Goal: Feedback & Contribution: Submit feedback/report problem

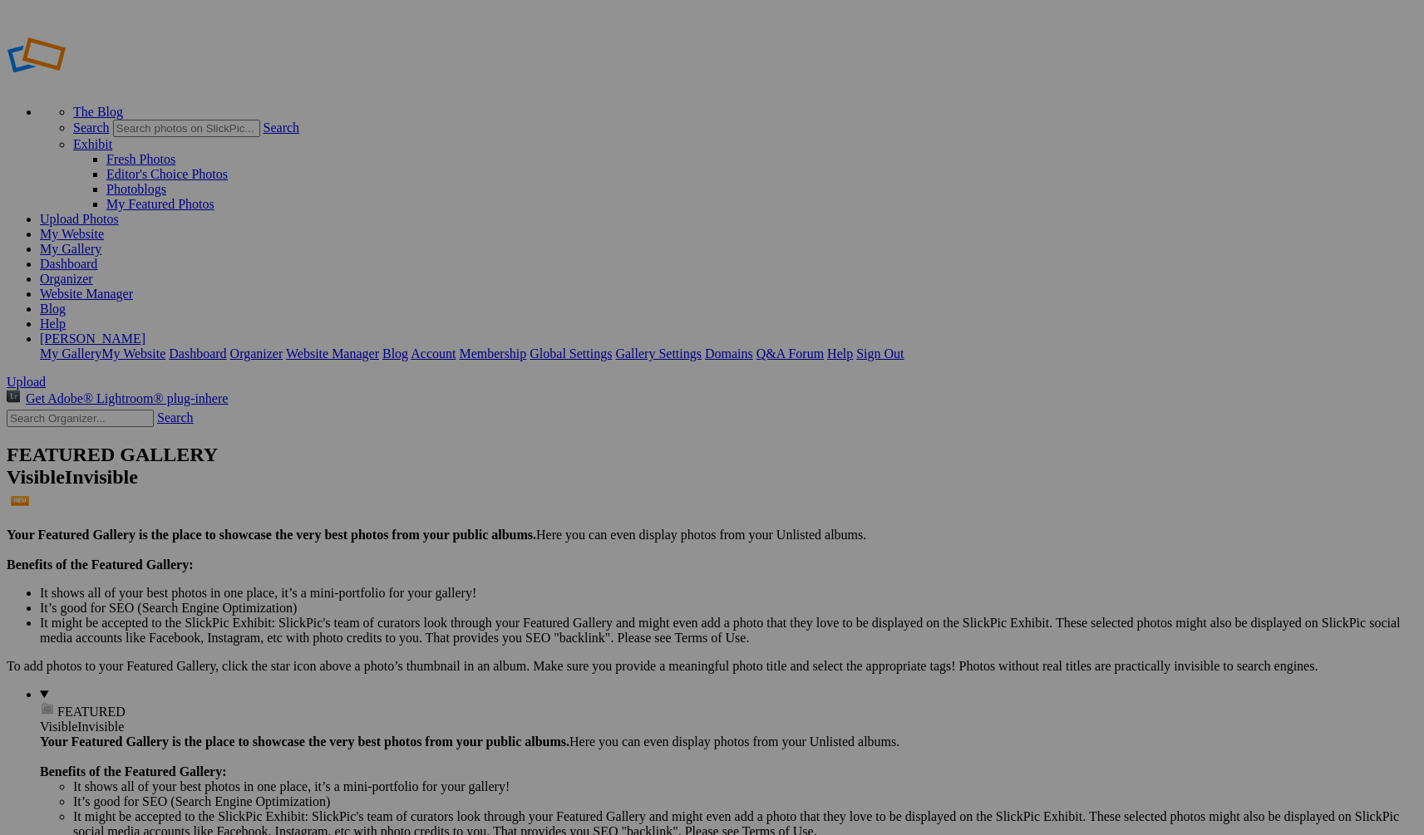
drag, startPoint x: 762, startPoint y: 520, endPoint x: 697, endPoint y: 475, distance: 80.0
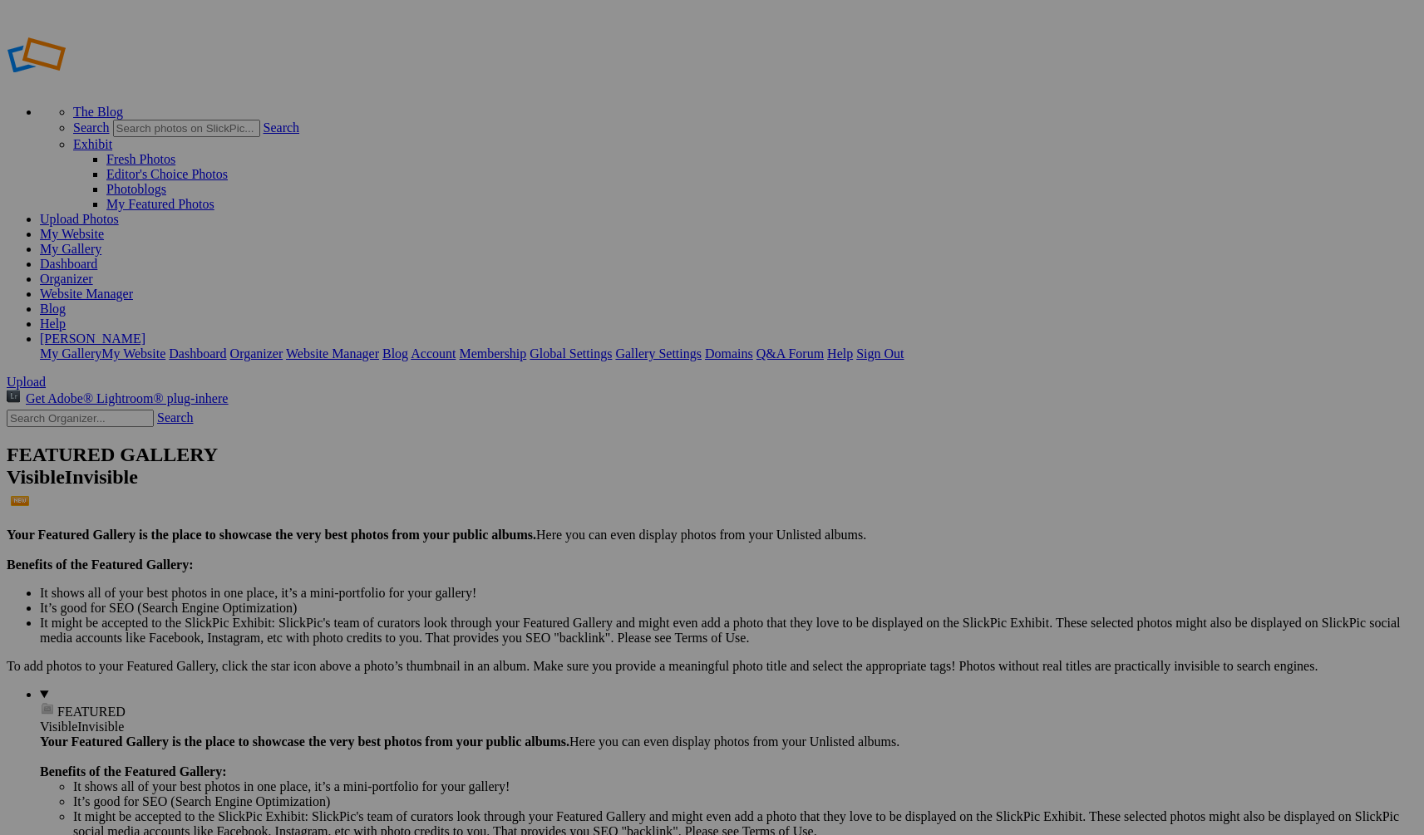
type input "About page"
click at [564, 501] on span "Create" at bounding box center [546, 508] width 35 height 14
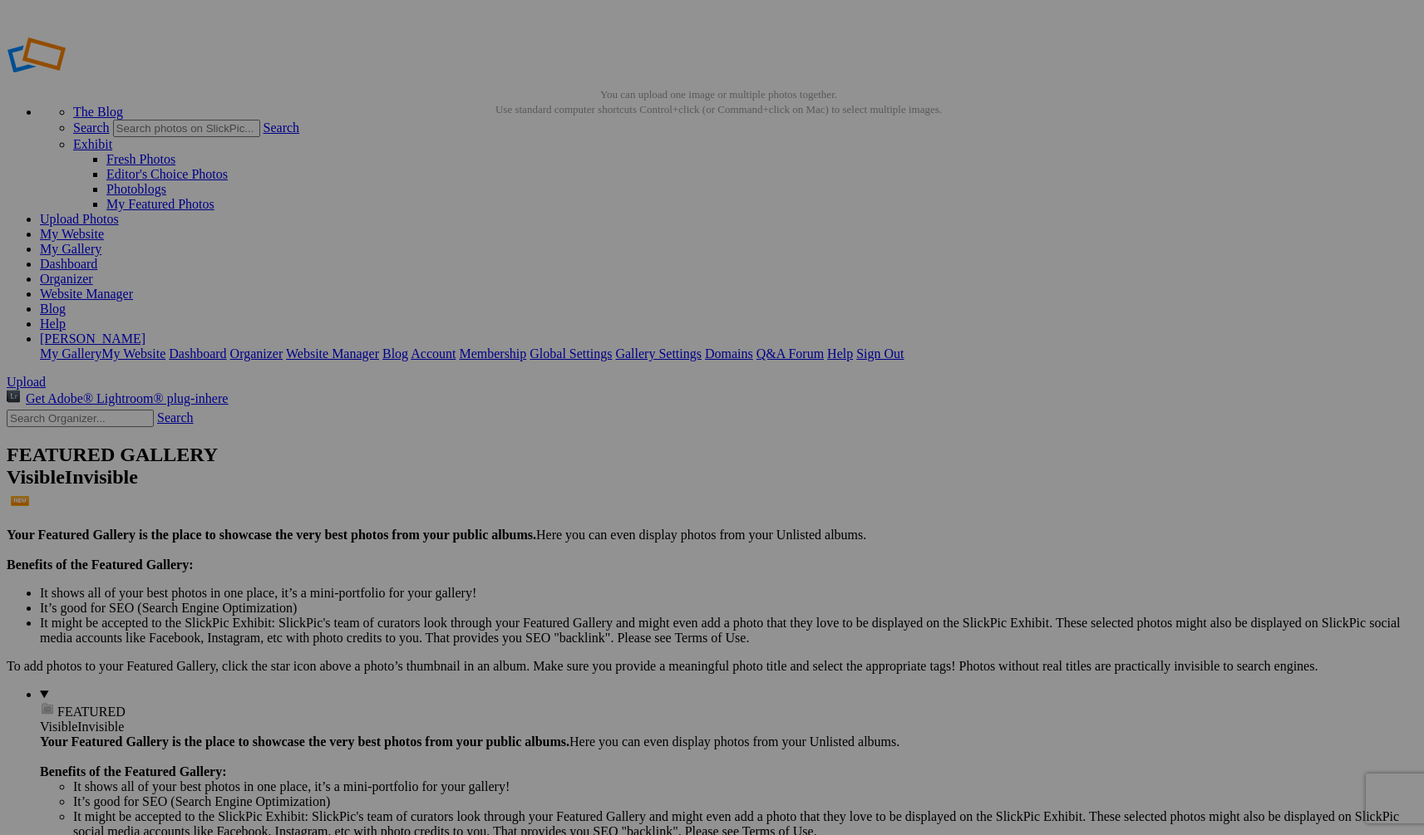
type input "Micronesia-19"
drag, startPoint x: 607, startPoint y: 257, endPoint x: 423, endPoint y: 237, distance: 184.8
drag, startPoint x: 645, startPoint y: 258, endPoint x: 841, endPoint y: 214, distance: 201.1
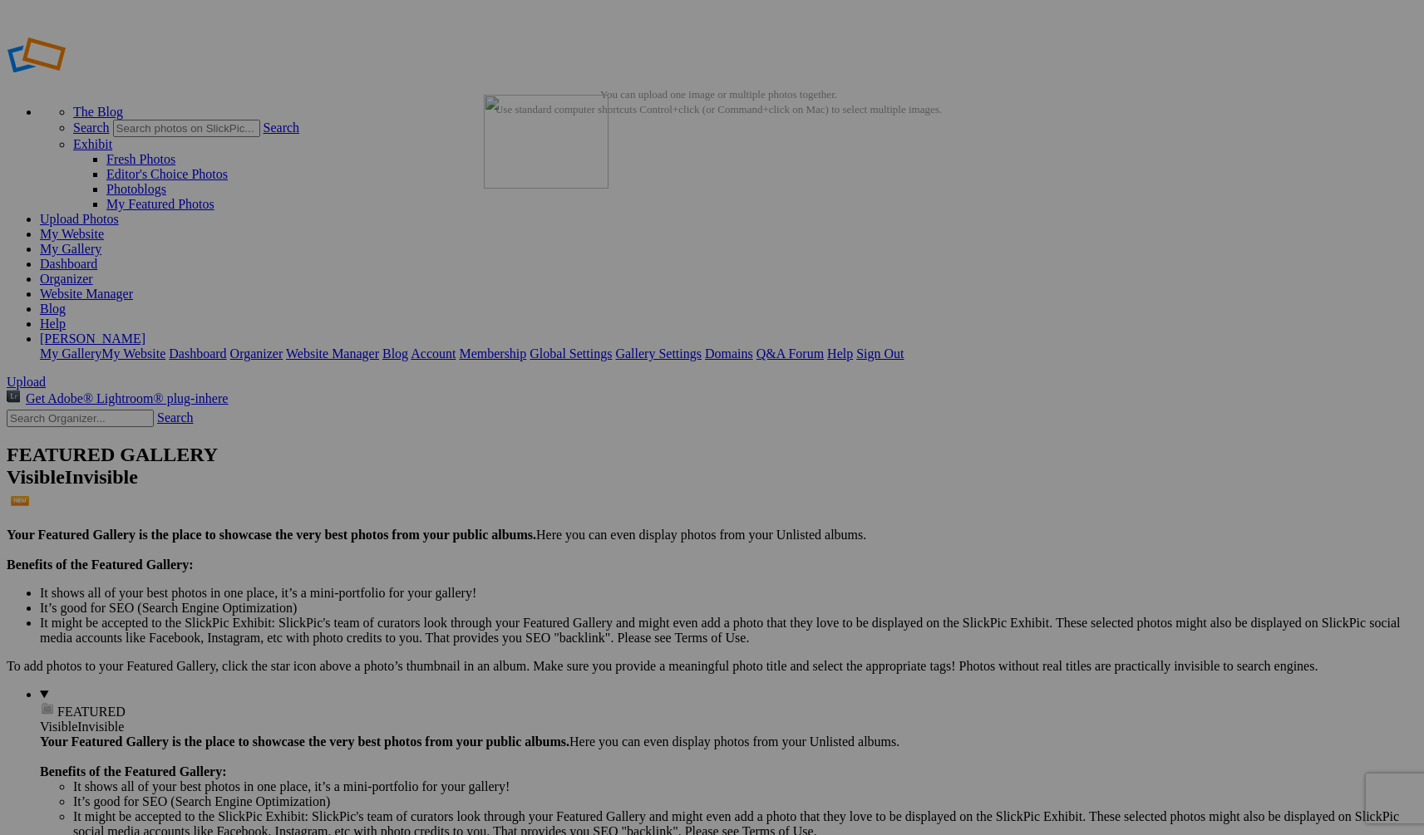
drag, startPoint x: 937, startPoint y: 249, endPoint x: 716, endPoint y: 215, distance: 223.6
click at [133, 287] on link "Website Manager" at bounding box center [86, 294] width 93 height 14
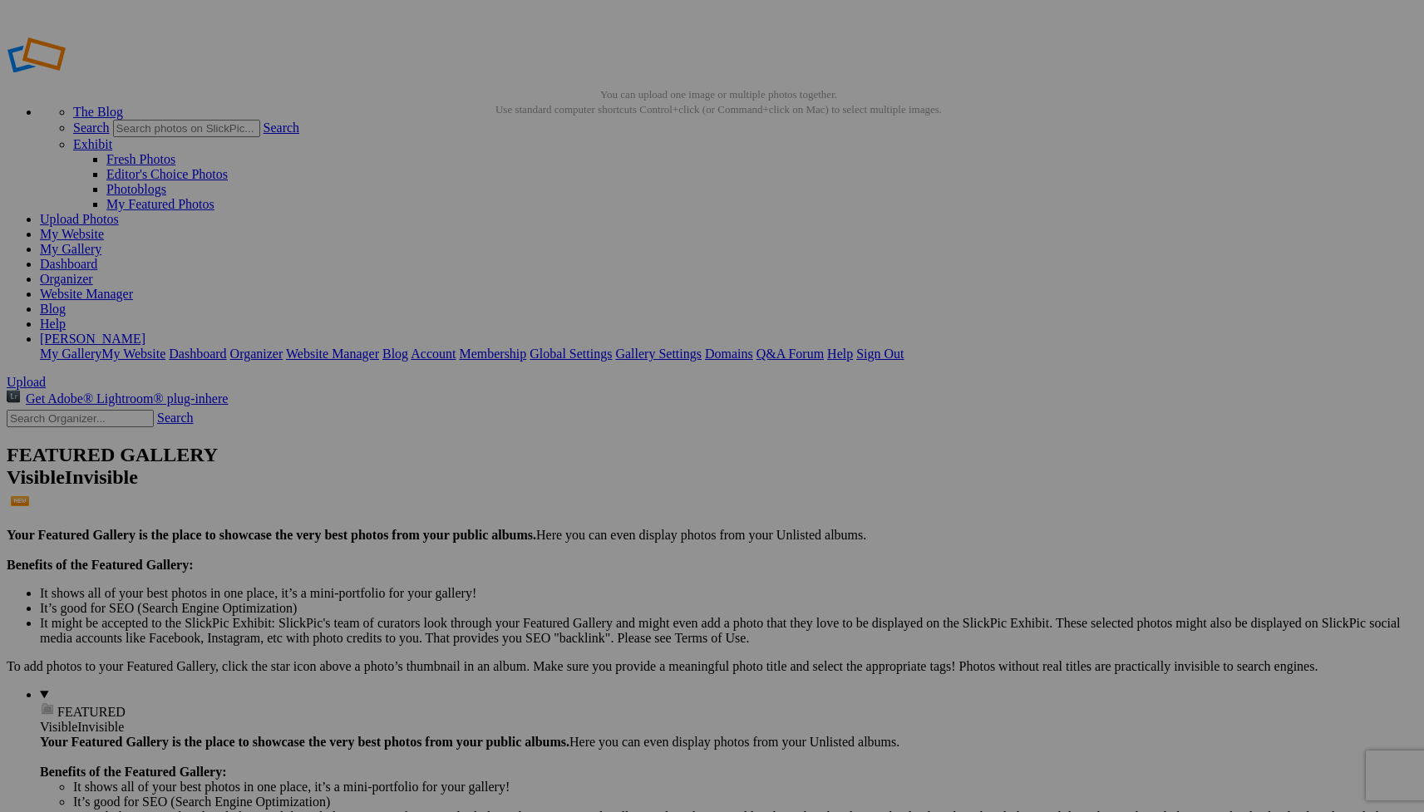
drag, startPoint x: 962, startPoint y: 301, endPoint x: 853, endPoint y: 297, distance: 109.0
drag, startPoint x: 956, startPoint y: 302, endPoint x: 889, endPoint y: 298, distance: 66.6
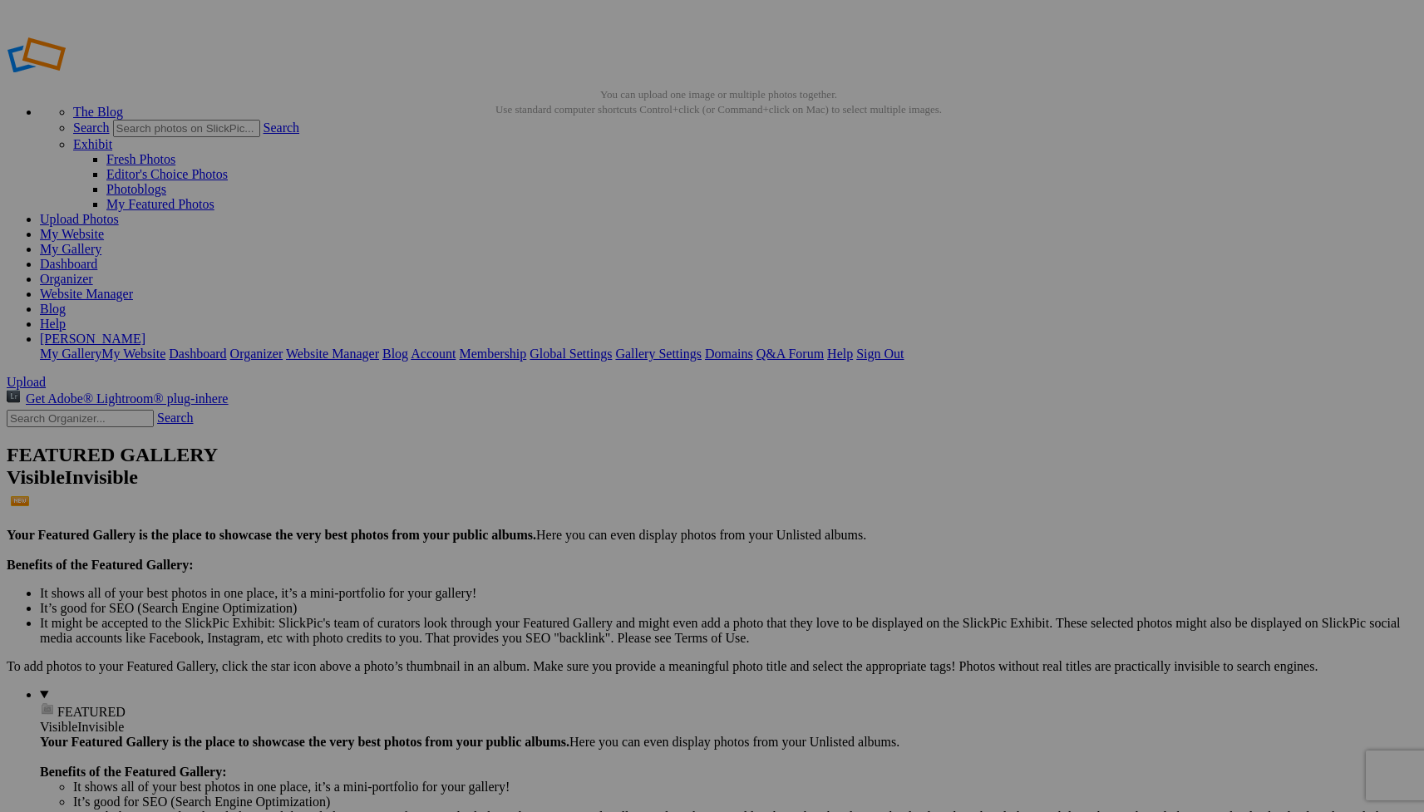
type input "U"
paste input "[GEOGRAPHIC_DATA]"
type input "[GEOGRAPHIC_DATA], [GEOGRAPHIC_DATA]"
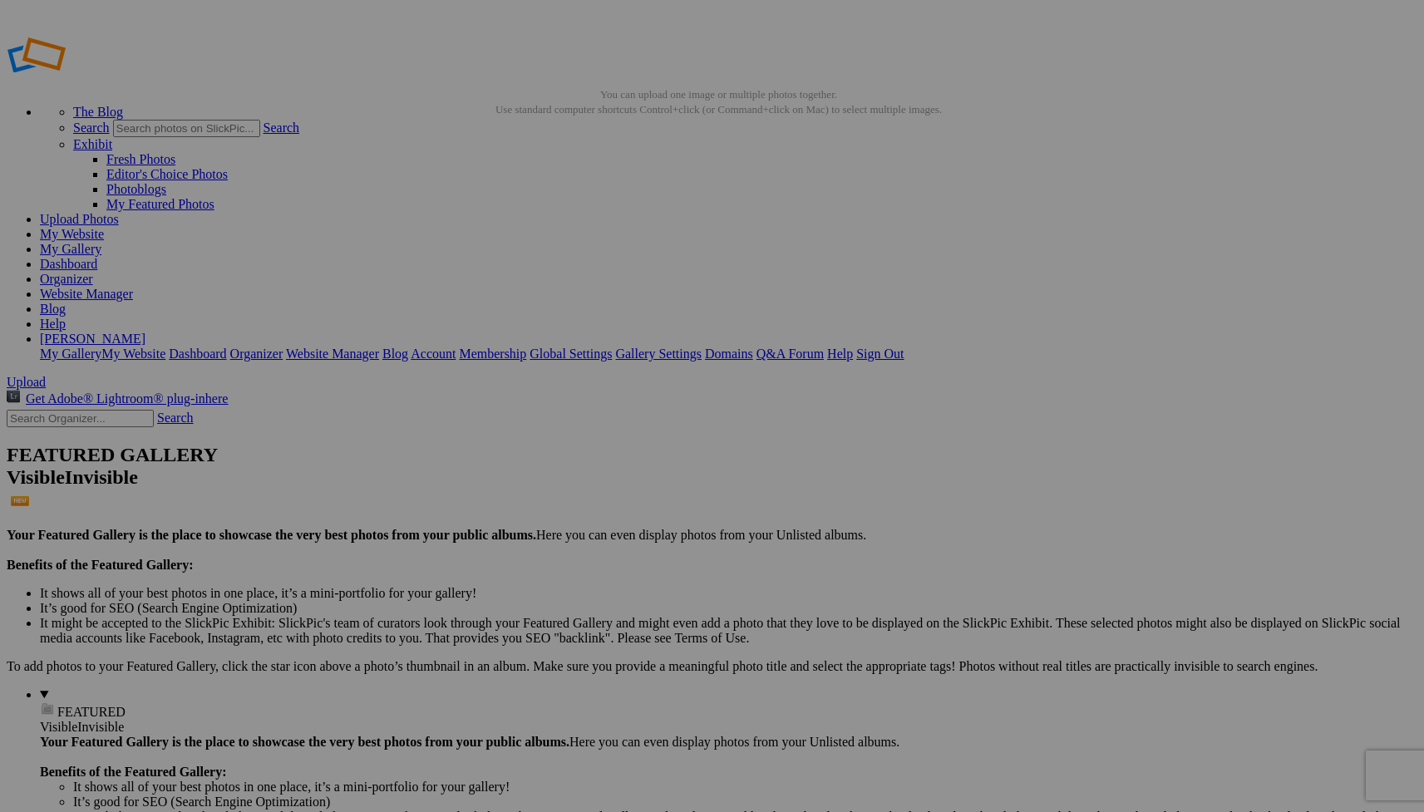
type input "Nan Modal, Micronesia"
drag, startPoint x: 795, startPoint y: 314, endPoint x: 733, endPoint y: 313, distance: 61.5
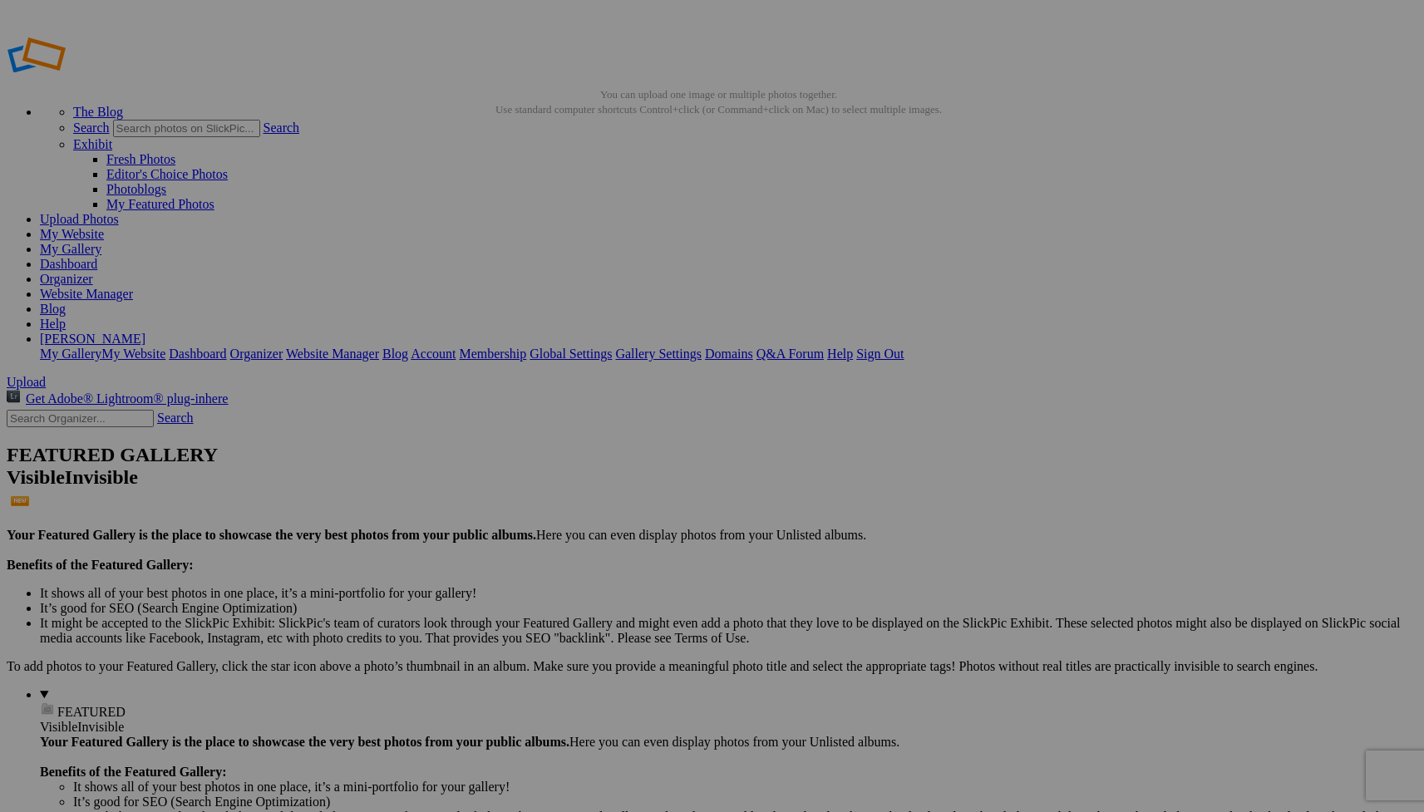
paste input "Stoutt's Lookout i"
type input "Stoutt's Lookout Bar, British Virgin Islands"
drag, startPoint x: 653, startPoint y: 303, endPoint x: 539, endPoint y: 292, distance: 115.3
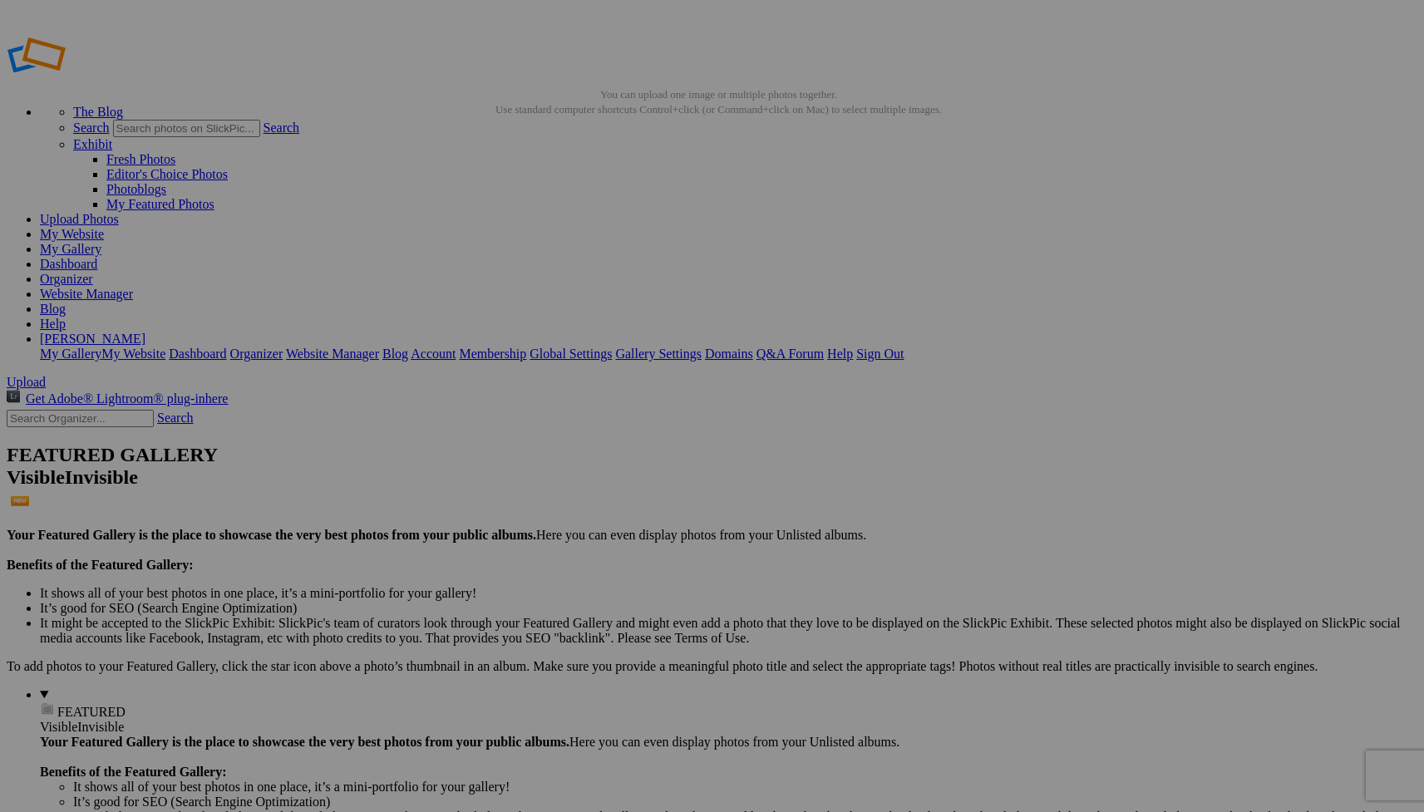
paste input "Attari–Wagah border i"
type input "Near the Attari–Wagah border , Pakistan"
drag, startPoint x: 615, startPoint y: 299, endPoint x: 729, endPoint y: 195, distance: 154.2
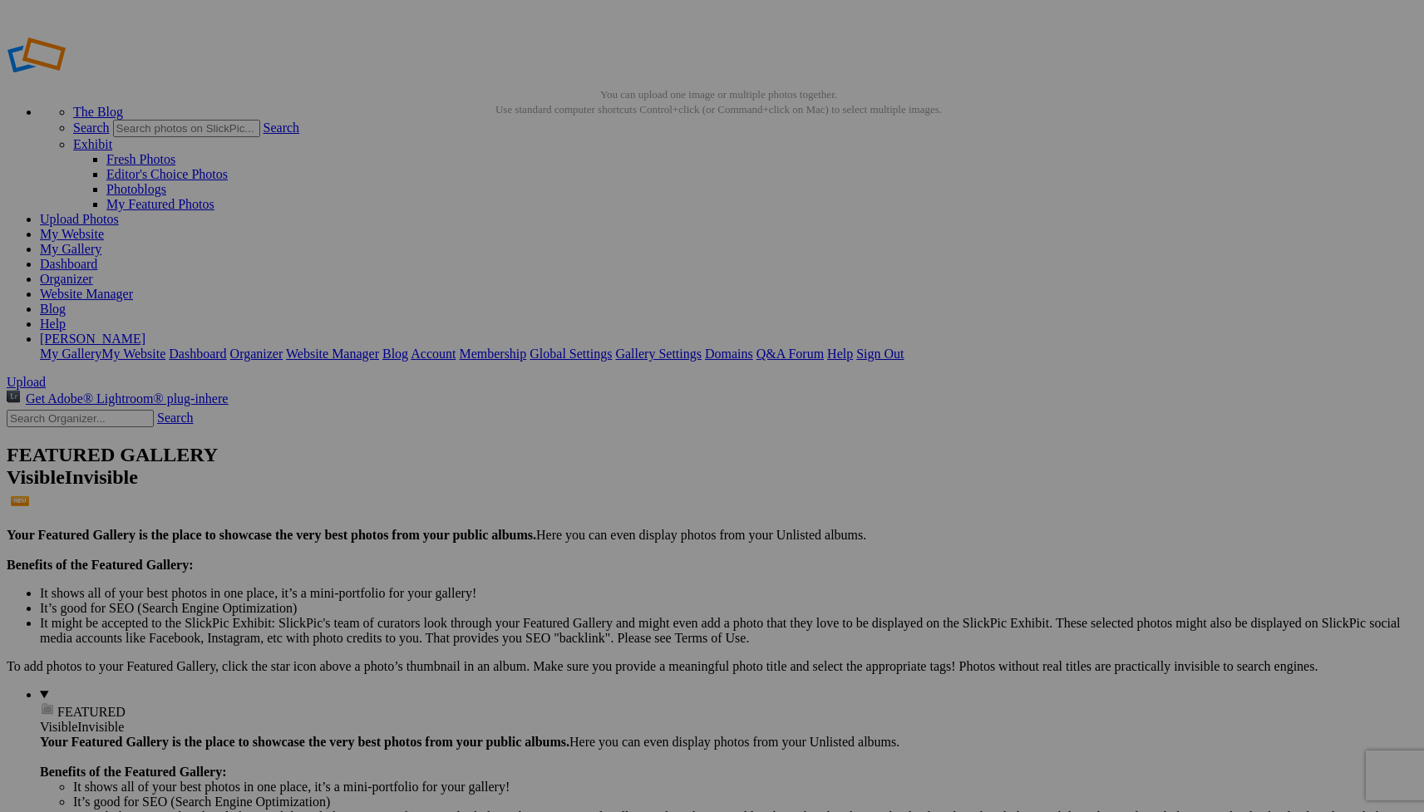
type input "Wagah, Pakistan"
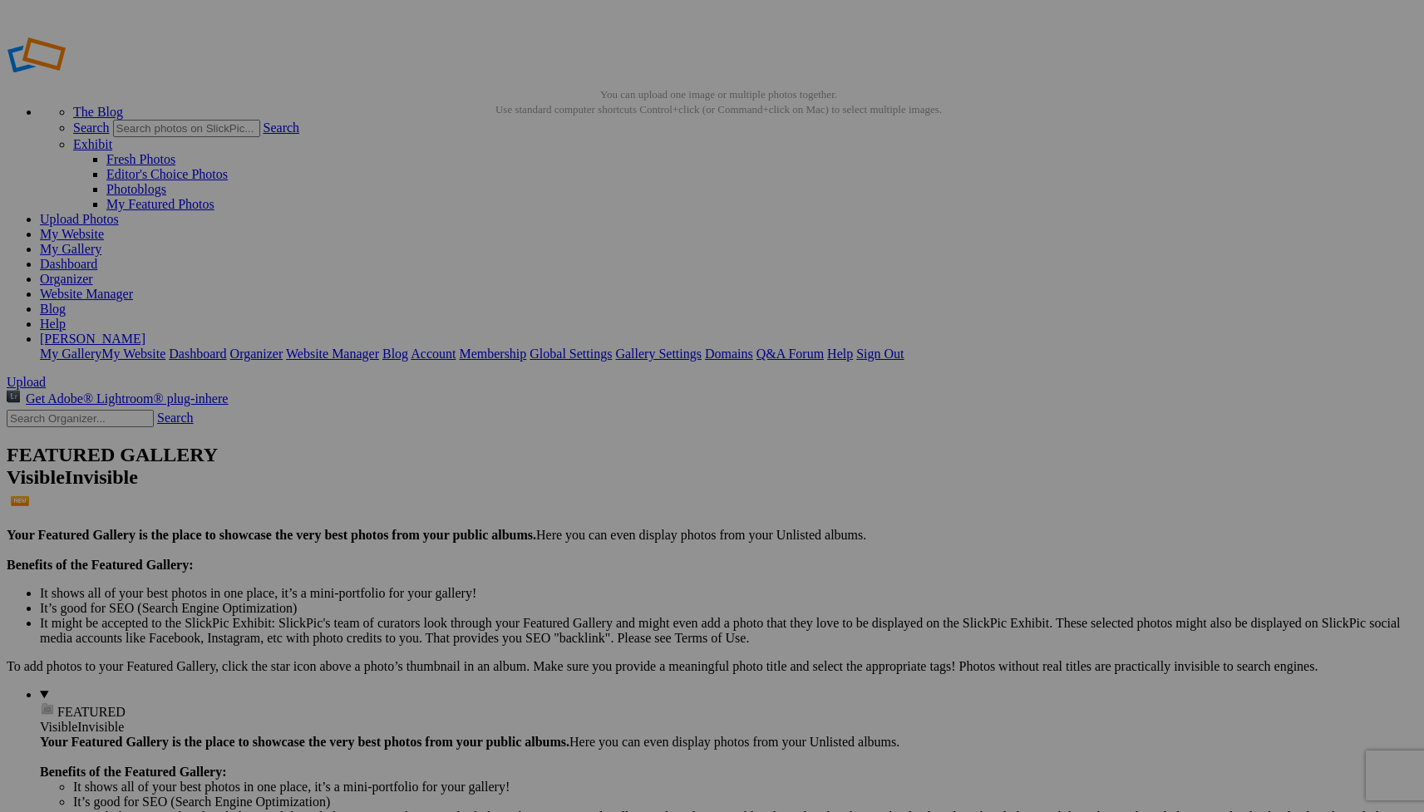
click at [93, 272] on link "Organizer" at bounding box center [66, 279] width 53 height 14
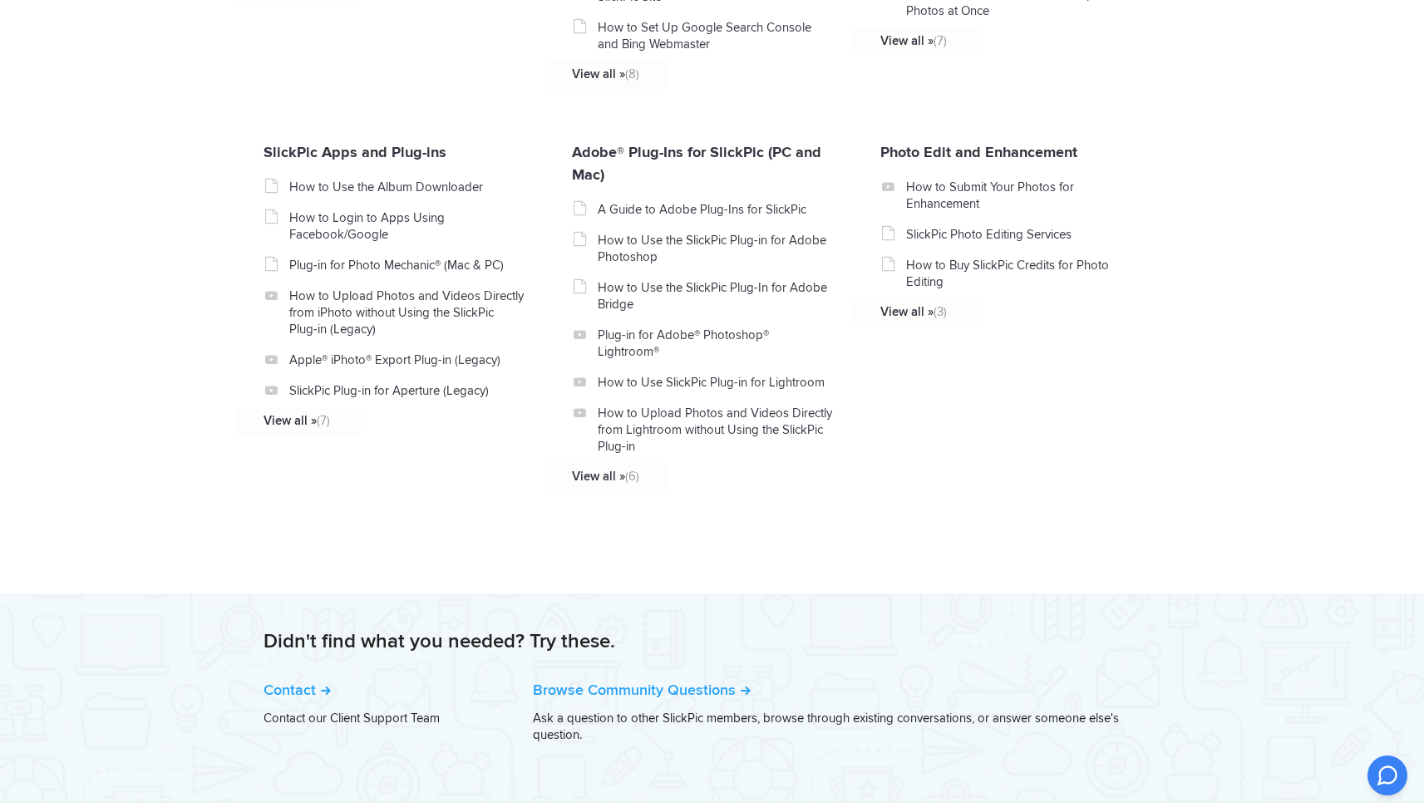
scroll to position [1818, 0]
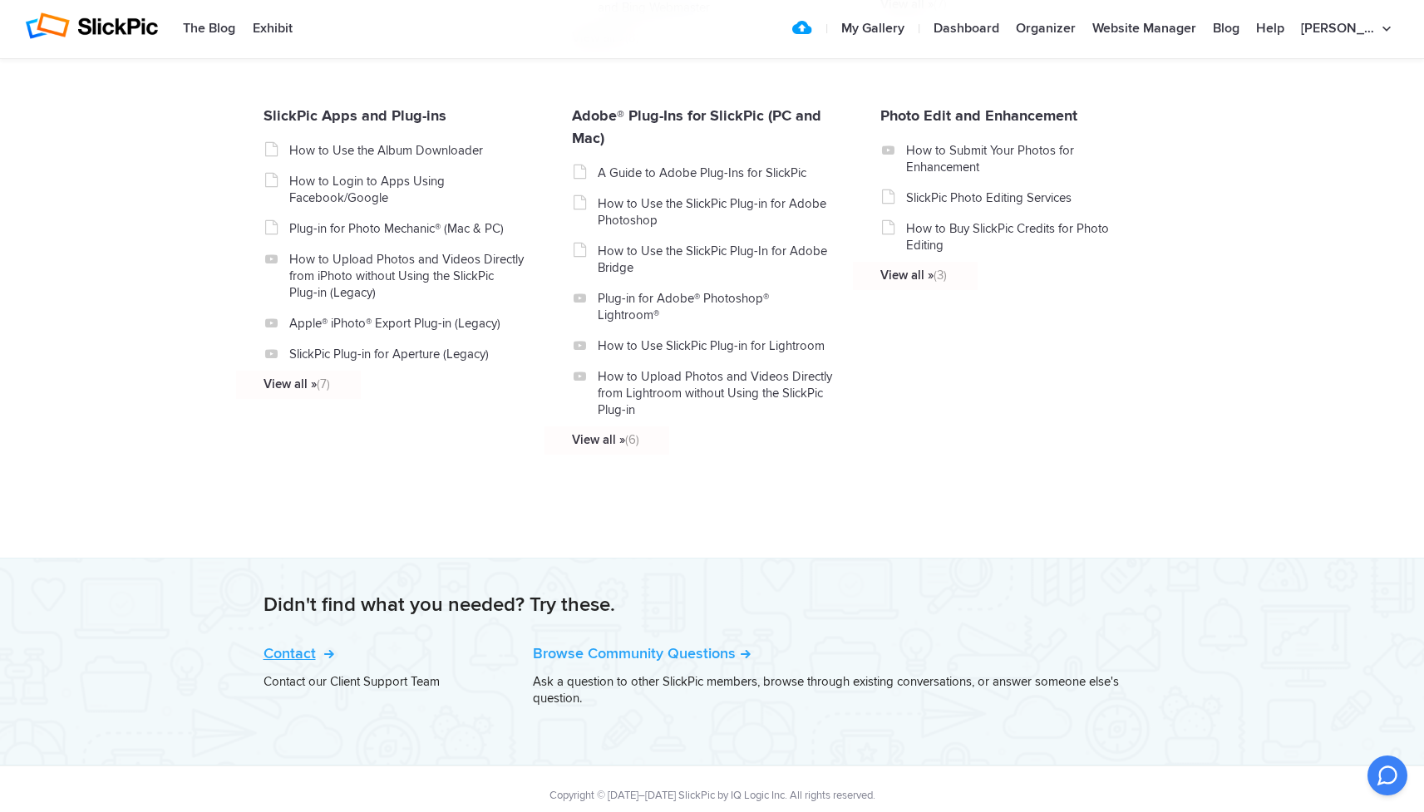
click at [312, 644] on link "Contact" at bounding box center [297, 653] width 67 height 18
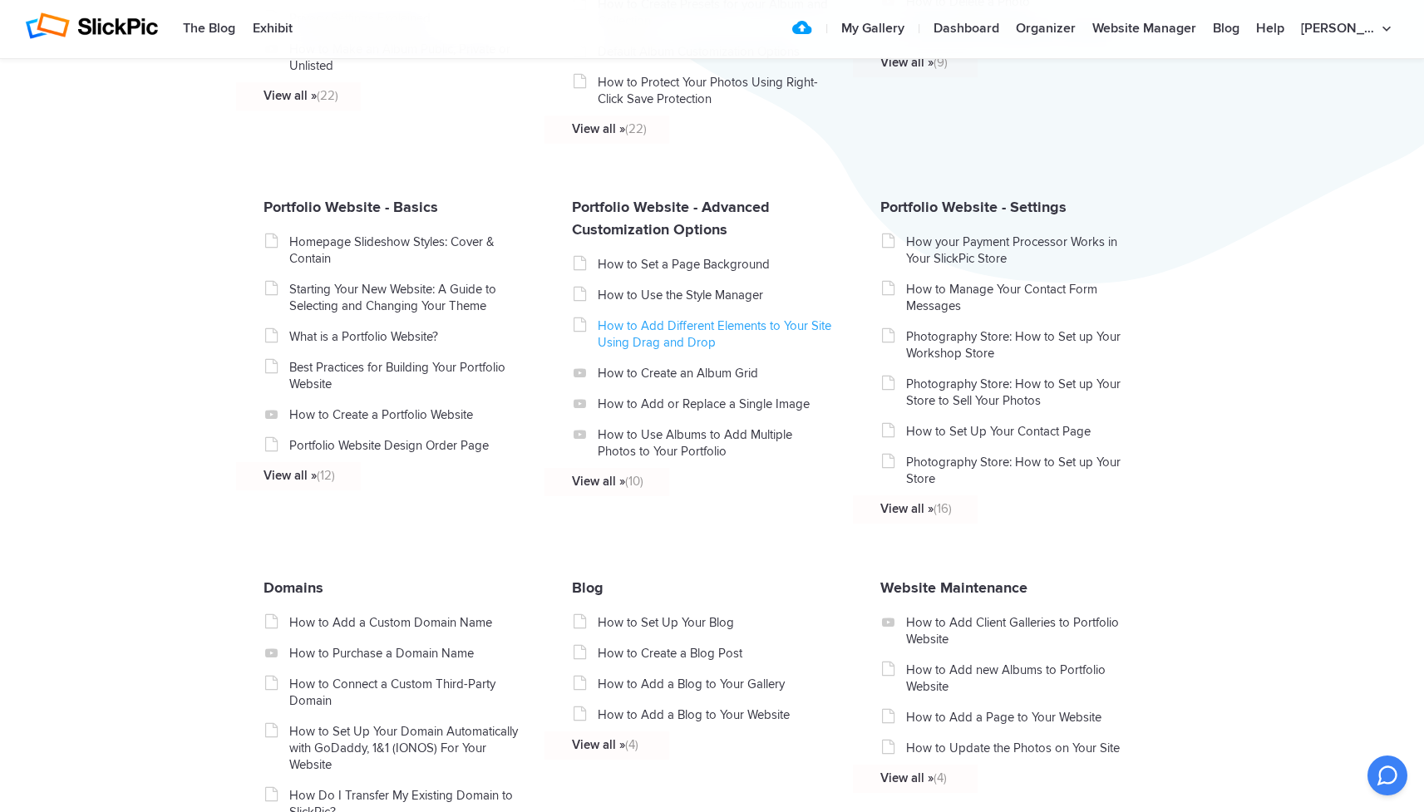
scroll to position [0, 0]
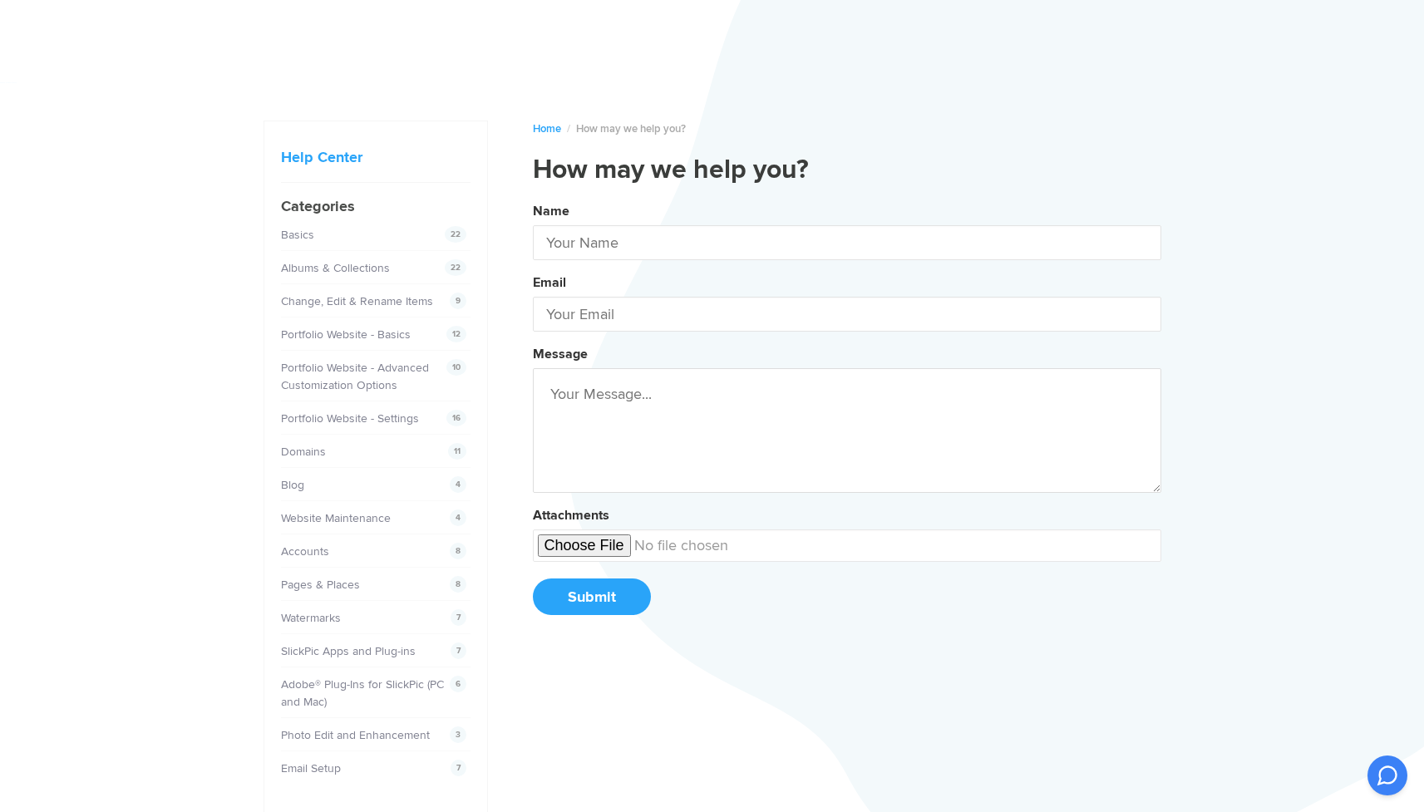
type input "[PERSON_NAME]"
type input "[EMAIL_ADDRESS][DOMAIN_NAME]"
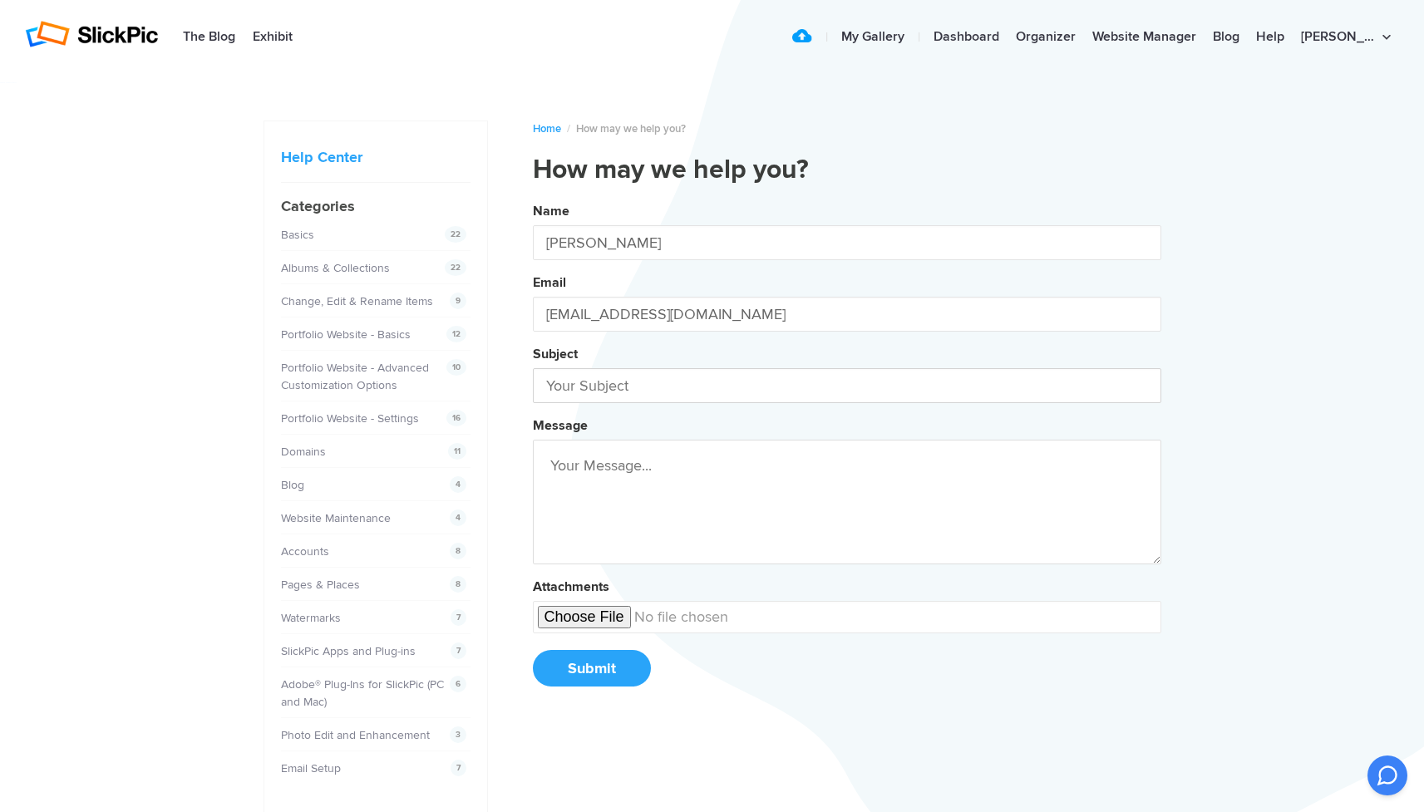
click at [639, 392] on input "text" at bounding box center [847, 385] width 628 height 35
click at [846, 452] on button "Name [PERSON_NAME] Email [EMAIL_ADDRESS][DOMAIN_NAME] Subject Fixing t Message …" at bounding box center [847, 450] width 628 height 507
click at [846, 452] on button "Name [PERSON_NAME] Email [EMAIL_ADDRESS][DOMAIN_NAME] Subject Fixing the Messag…" at bounding box center [847, 450] width 628 height 507
click at [846, 452] on button "Name [PERSON_NAME] Email [EMAIL_ADDRESS][DOMAIN_NAME] Subject Fixing the "About…" at bounding box center [847, 450] width 628 height 507
type input "Fixing the "About" section"
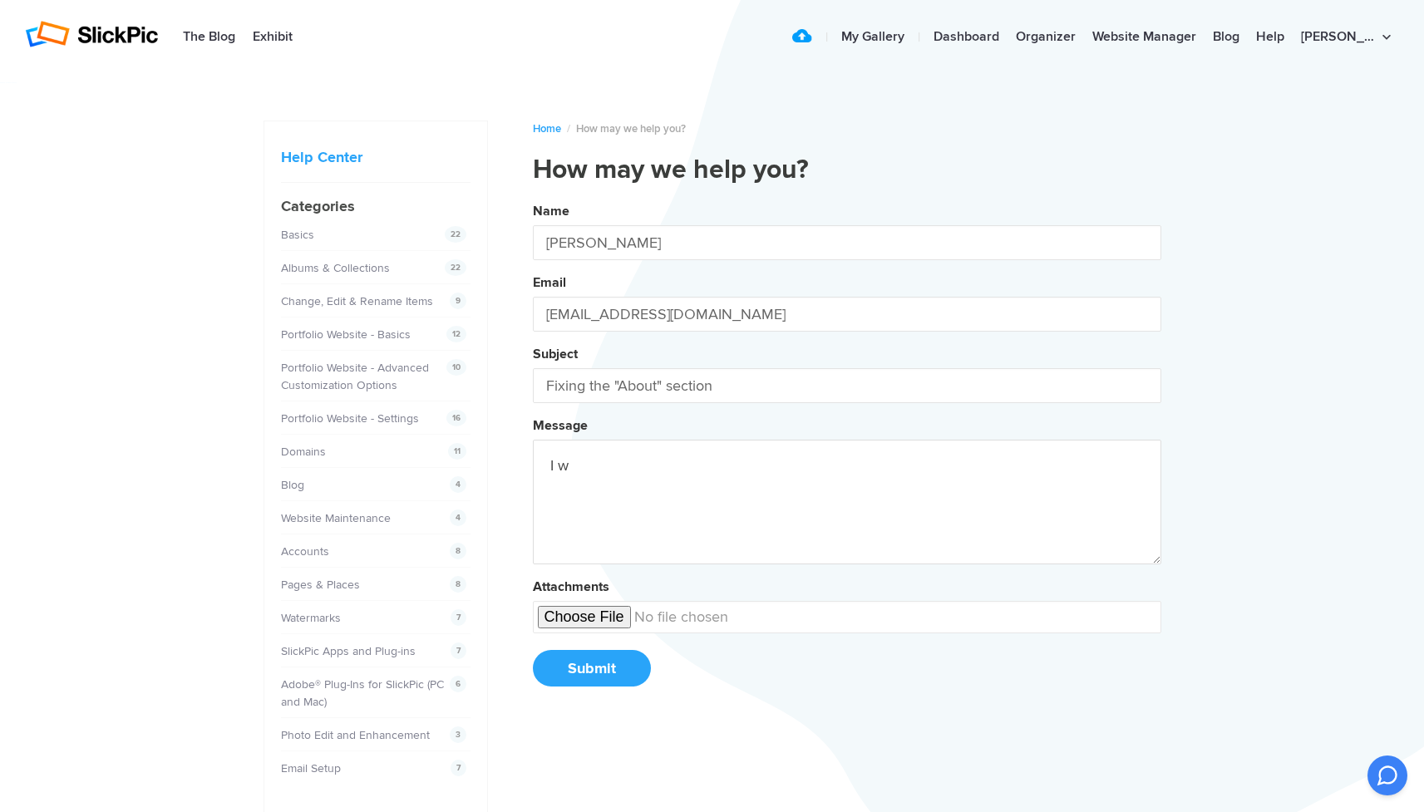
click at [846, 452] on button "Name [PERSON_NAME] Email [EMAIL_ADDRESS][DOMAIN_NAME] Subject Fixing the "About…" at bounding box center [847, 450] width 628 height 507
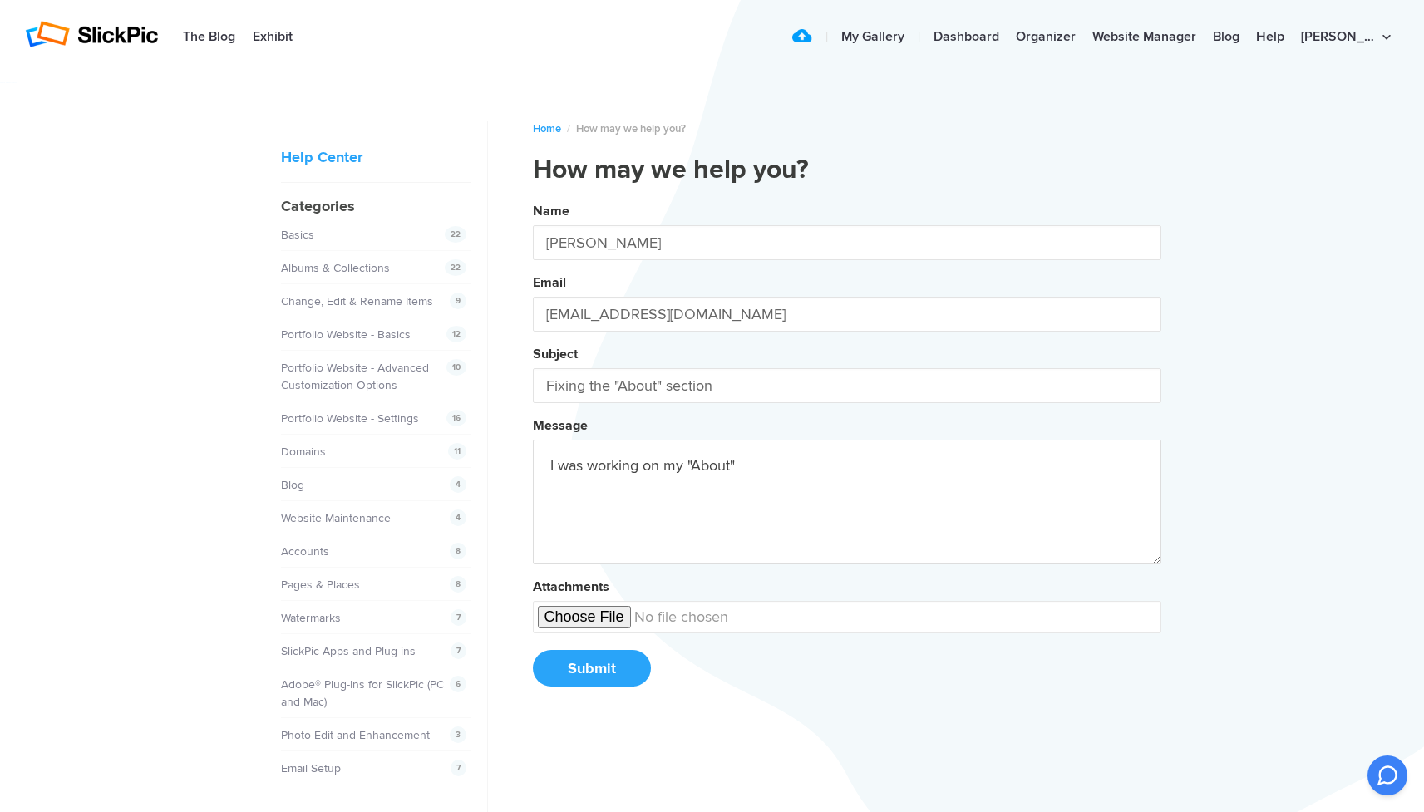
click at [846, 452] on button "Name [PERSON_NAME] Email [EMAIL_ADDRESS][DOMAIN_NAME] Subject Fixing the "About…" at bounding box center [847, 450] width 628 height 507
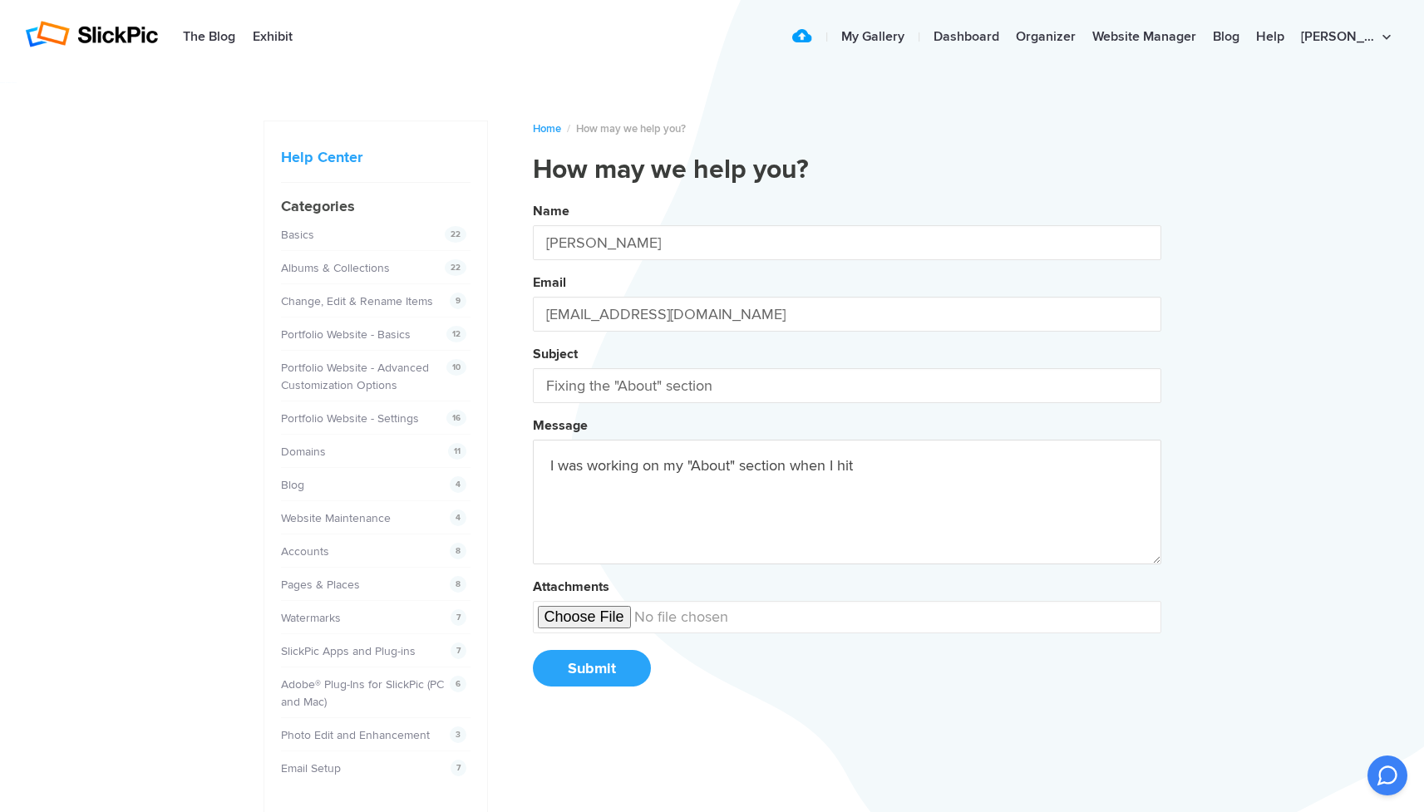
click at [846, 452] on button "Name [PERSON_NAME] Email [EMAIL_ADDRESS][DOMAIN_NAME] Subject Fixing the "About…" at bounding box center [847, 450] width 628 height 507
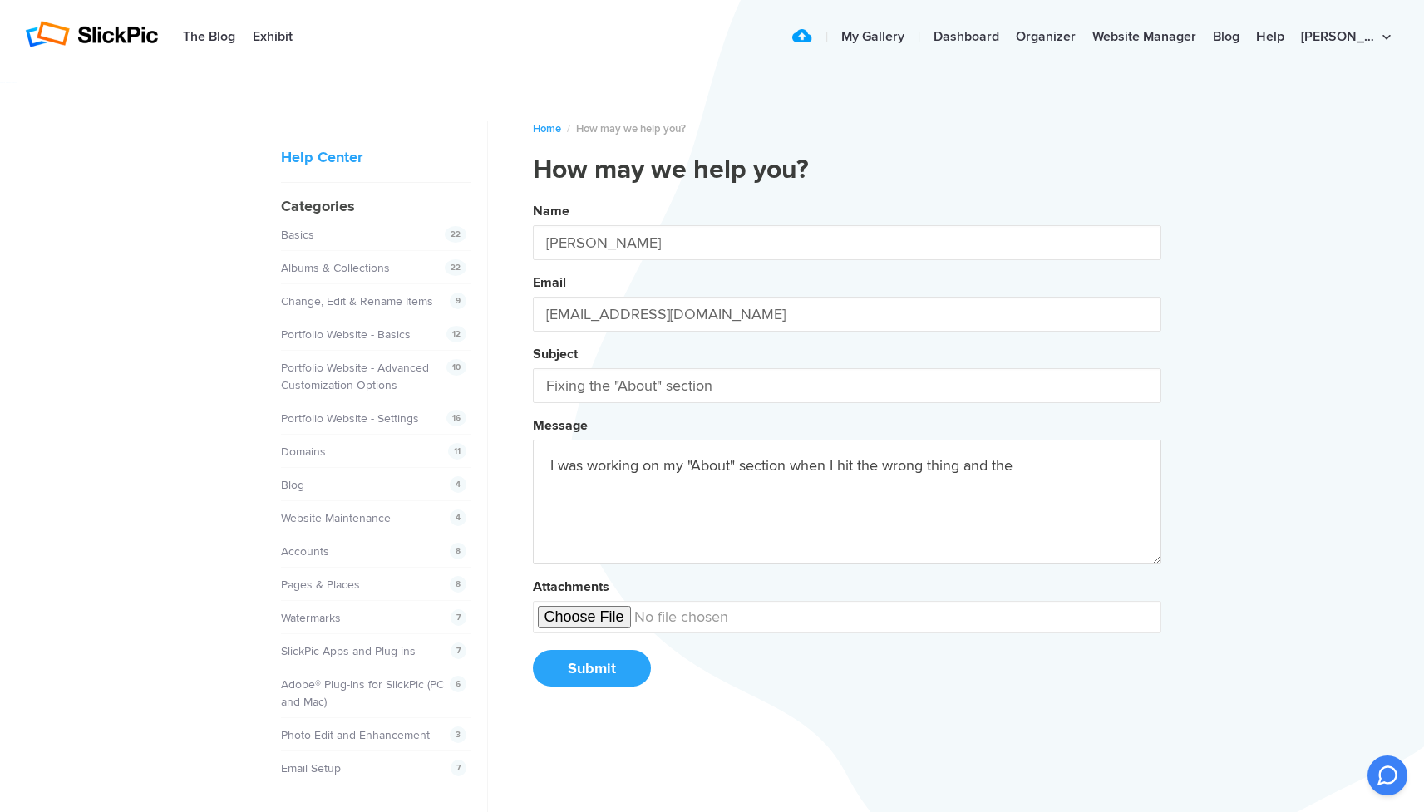
click at [846, 452] on button "Name [PERSON_NAME] Email [EMAIL_ADDRESS][DOMAIN_NAME] Subject Fixing the "About…" at bounding box center [847, 450] width 628 height 507
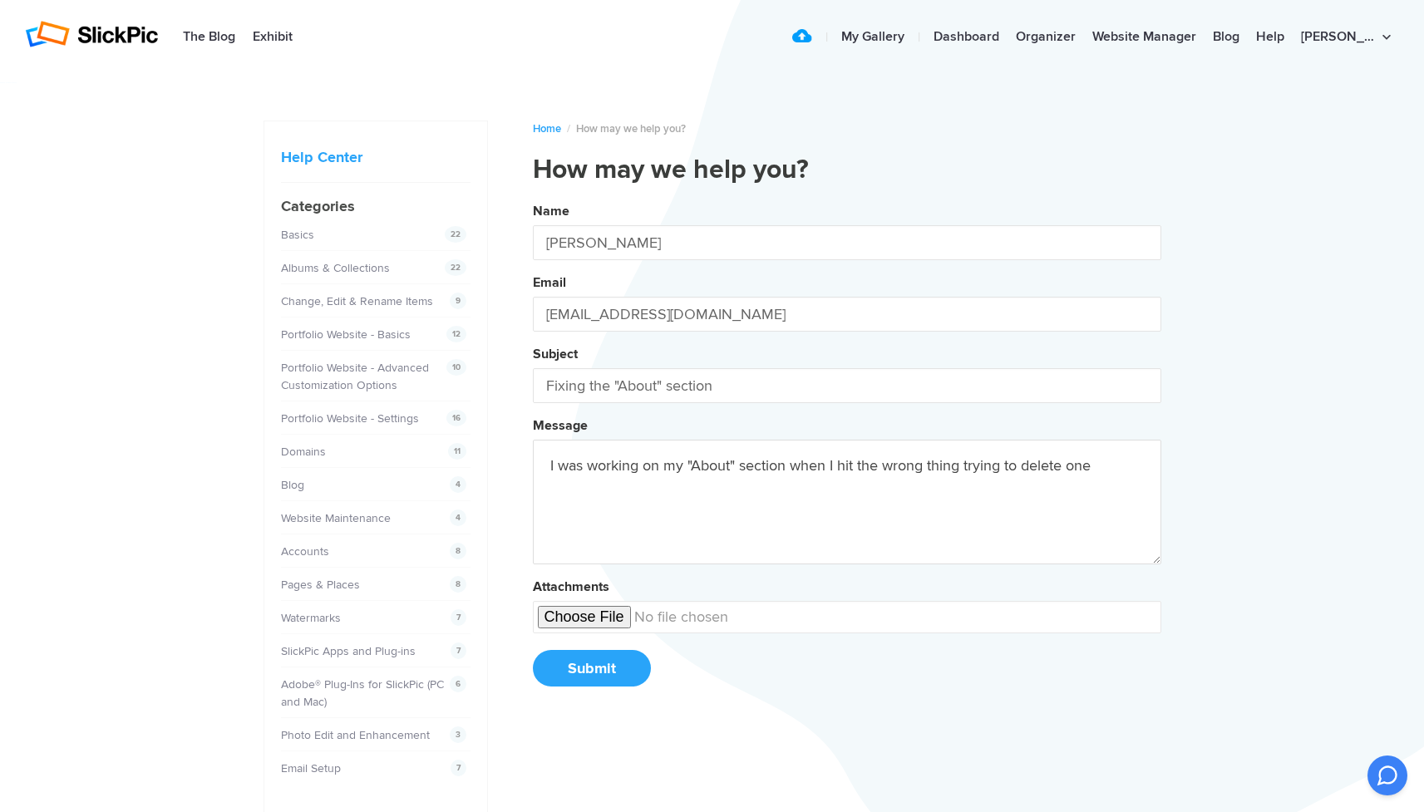
click at [846, 452] on button "Name [PERSON_NAME] Email [EMAIL_ADDRESS][DOMAIN_NAME] Subject Fixing the "About…" at bounding box center [847, 450] width 628 height 507
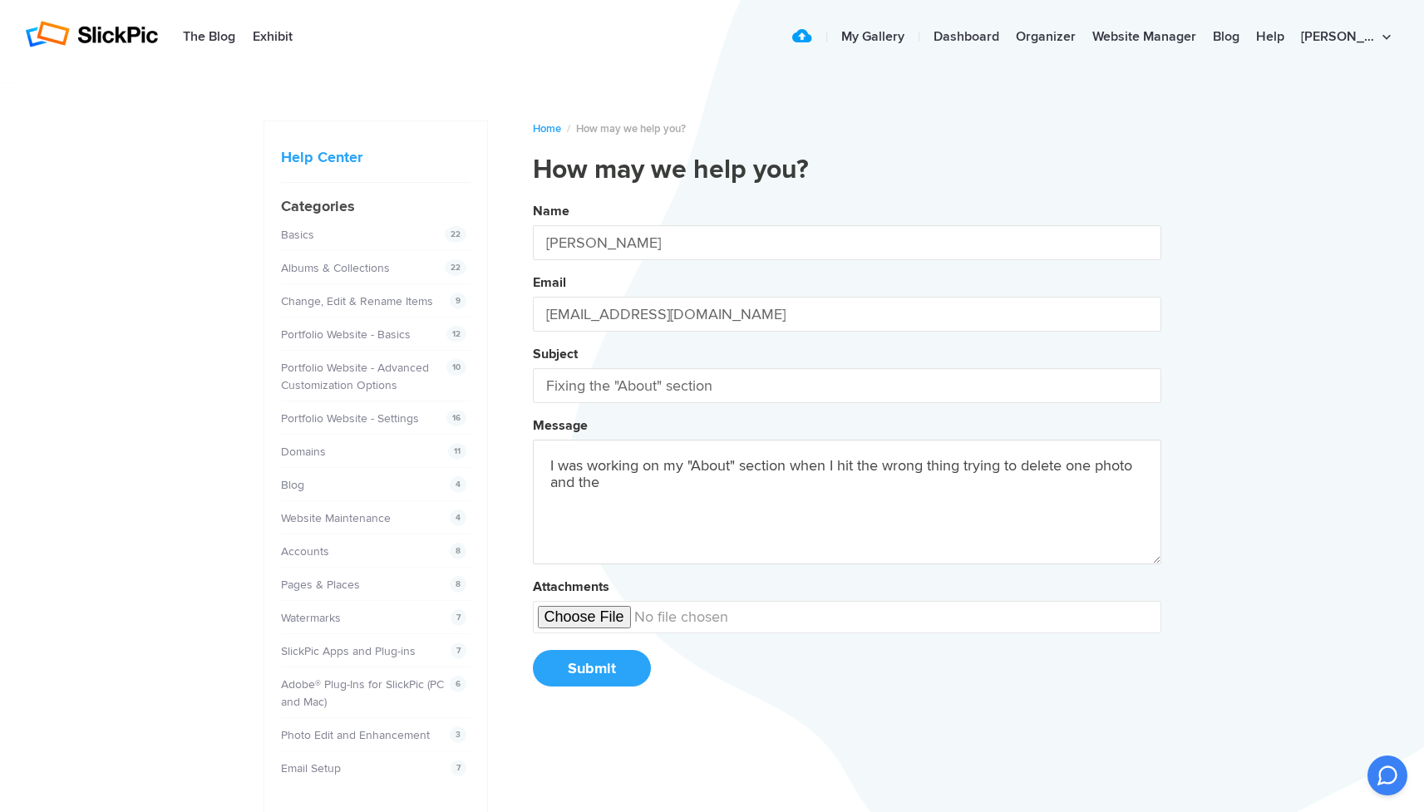
click at [846, 452] on button "Name [PERSON_NAME] Email [EMAIL_ADDRESS][DOMAIN_NAME] Subject Fixing the "About…" at bounding box center [847, 450] width 628 height 507
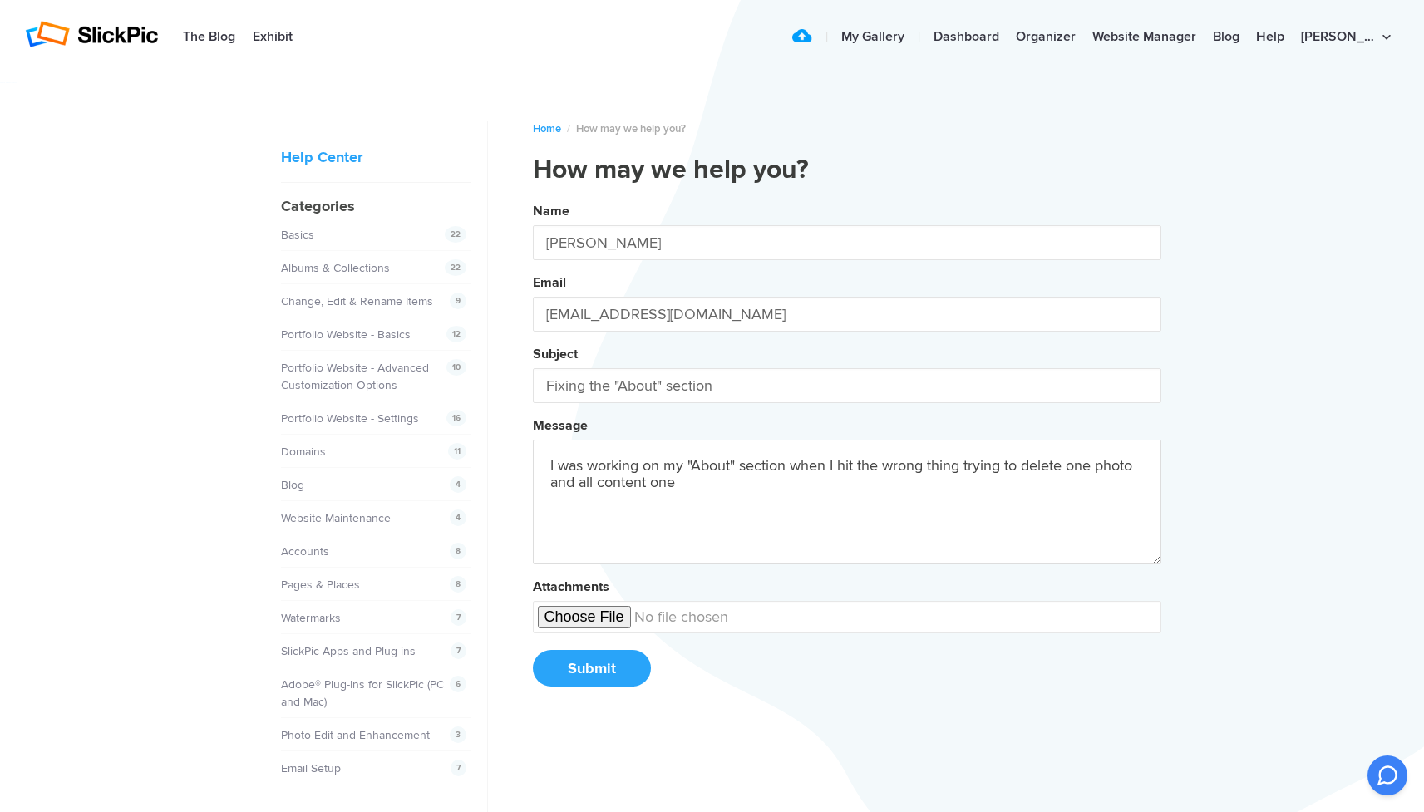
click at [846, 452] on button "Name [PERSON_NAME] Email [EMAIL_ADDRESS][DOMAIN_NAME] Subject Fixing the "About…" at bounding box center [847, 450] width 628 height 507
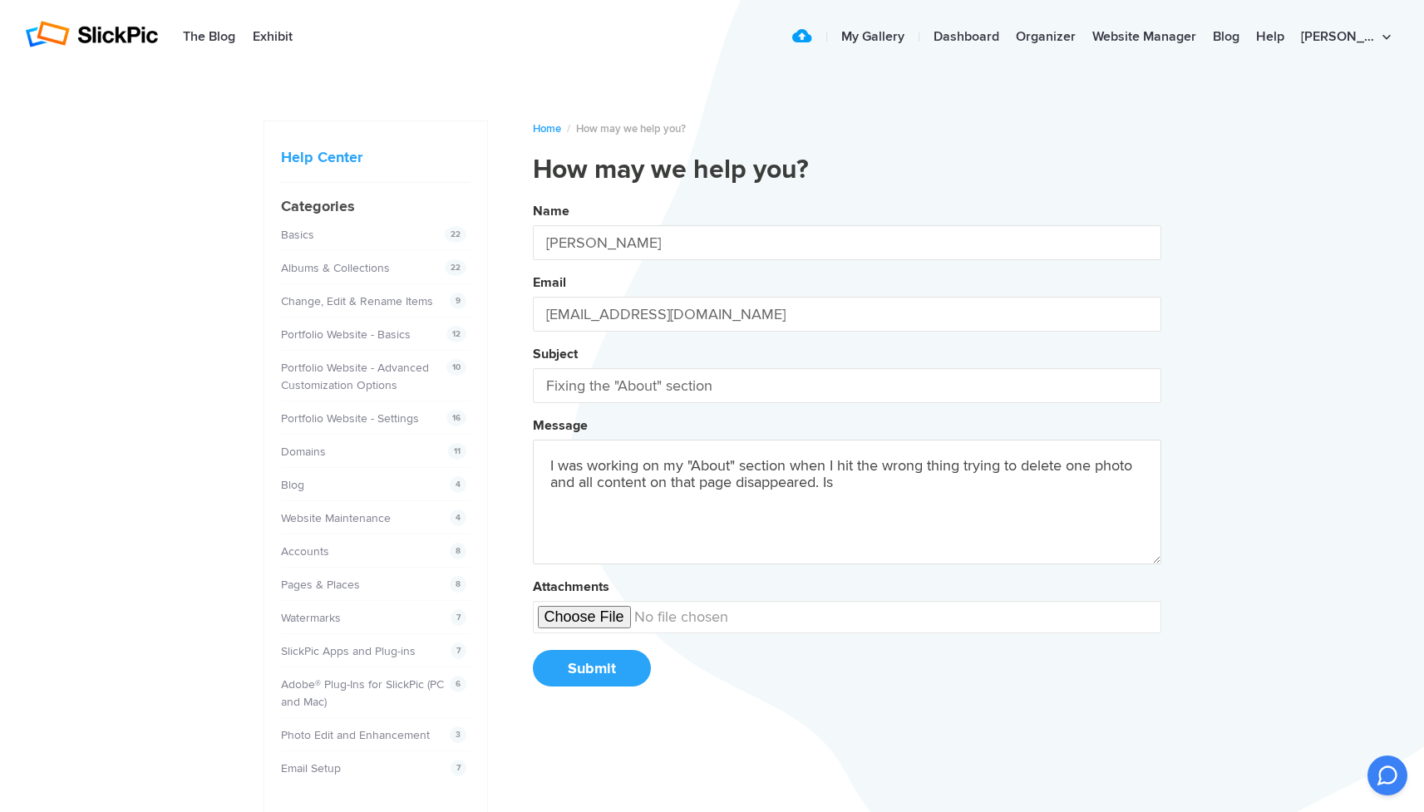
click at [846, 452] on button "Name [PERSON_NAME] Email [EMAIL_ADDRESS][DOMAIN_NAME] Subject Fixing the "About…" at bounding box center [847, 450] width 628 height 507
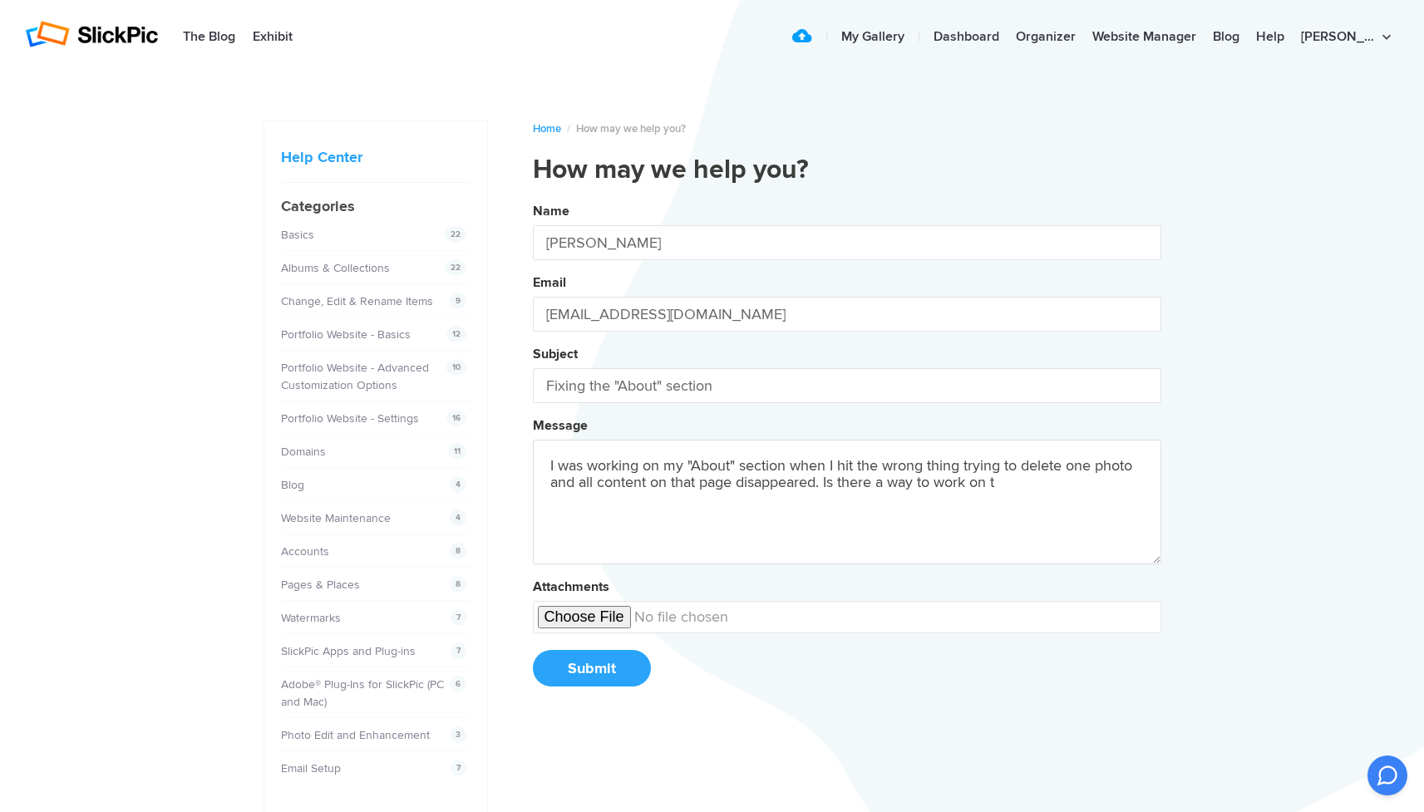
click at [846, 452] on button "Name [PERSON_NAME] Email [EMAIL_ADDRESS][DOMAIN_NAME] Subject Fixing the "About…" at bounding box center [847, 450] width 628 height 507
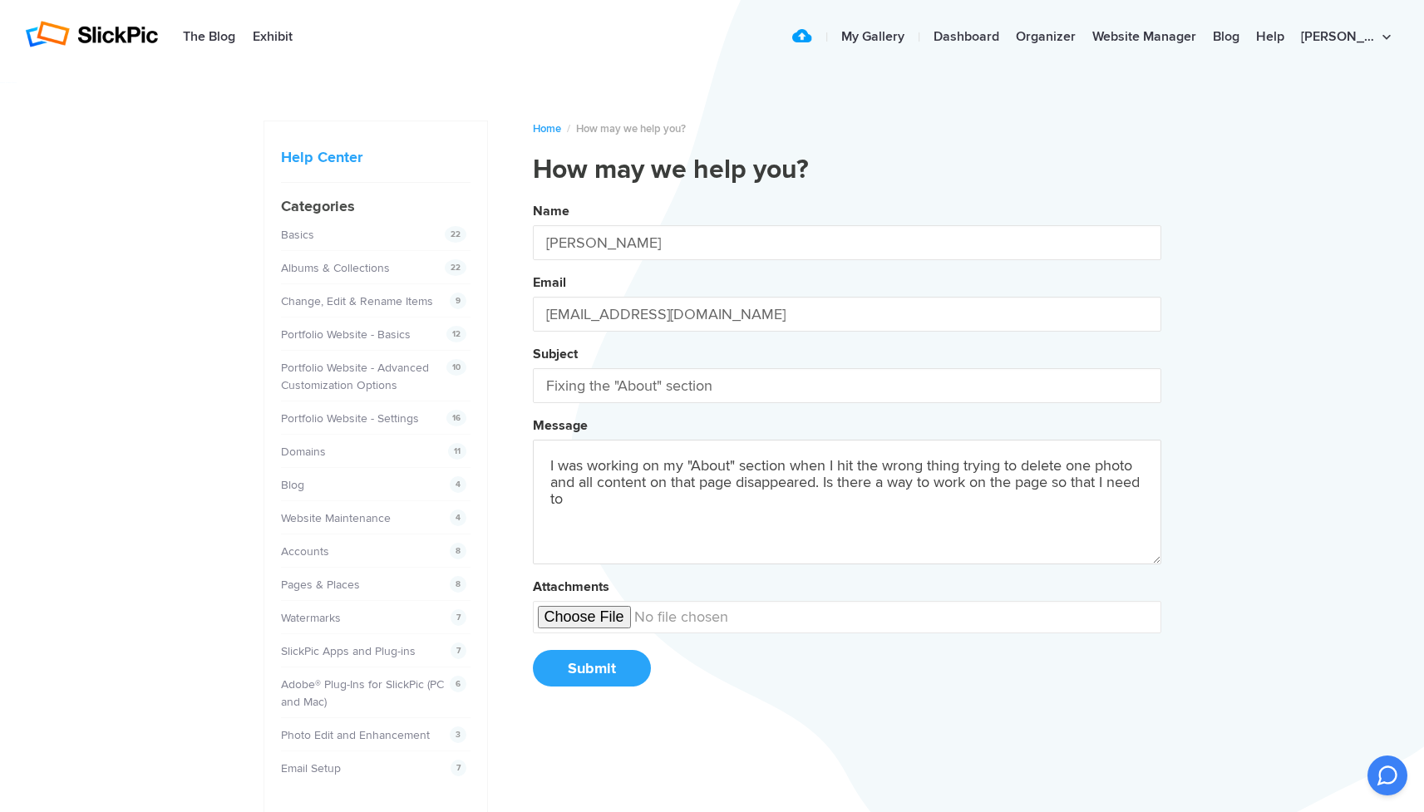
click at [846, 452] on button "Name [PERSON_NAME] Email [EMAIL_ADDRESS][DOMAIN_NAME] Subject Fixing the "About…" at bounding box center [847, 450] width 628 height 507
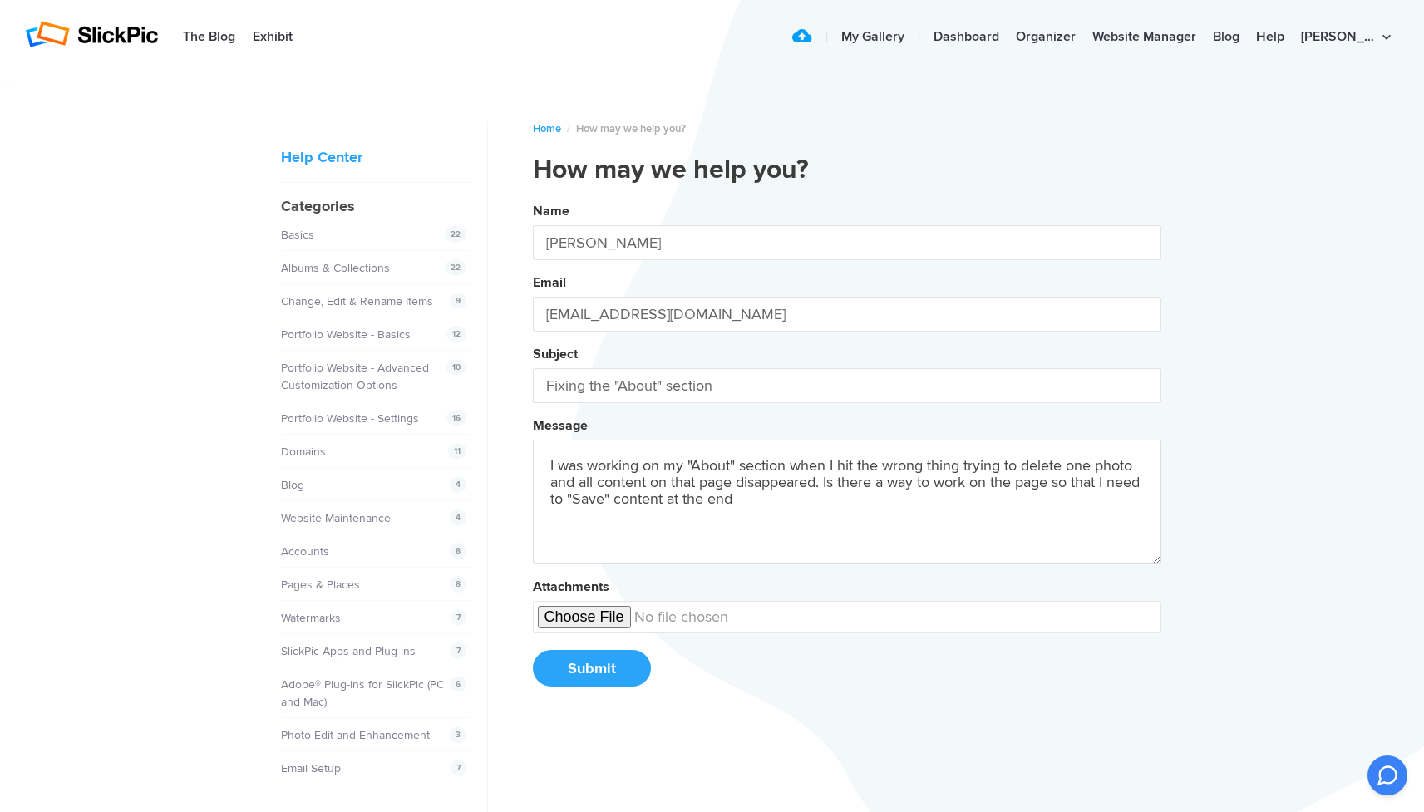
click at [846, 452] on button "Name [PERSON_NAME] Email [EMAIL_ADDRESS][DOMAIN_NAME] Subject Fixing the "About…" at bounding box center [847, 450] width 628 height 507
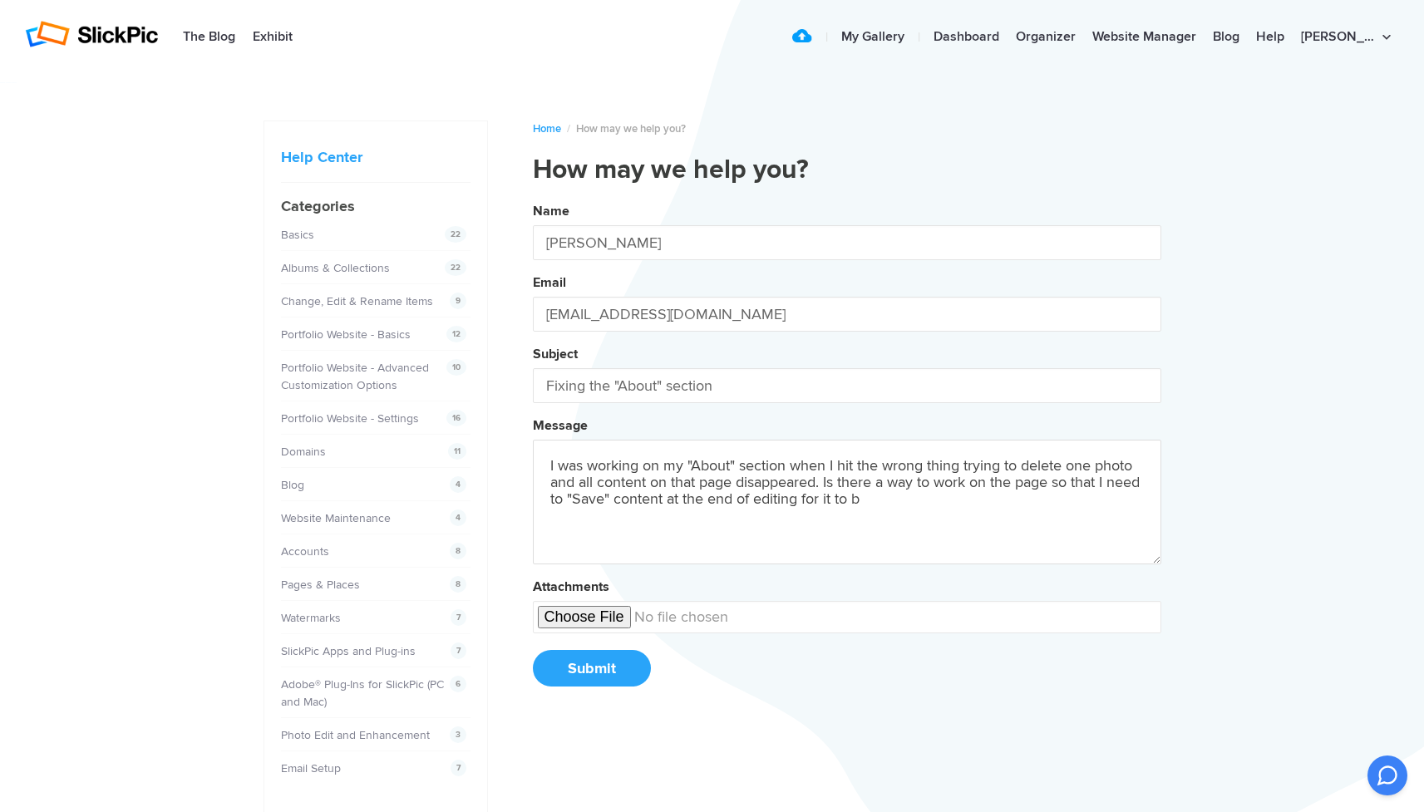
click at [846, 452] on button "Name [PERSON_NAME] Email [EMAIL_ADDRESS][DOMAIN_NAME] Subject Fixing the "About…" at bounding box center [847, 450] width 628 height 507
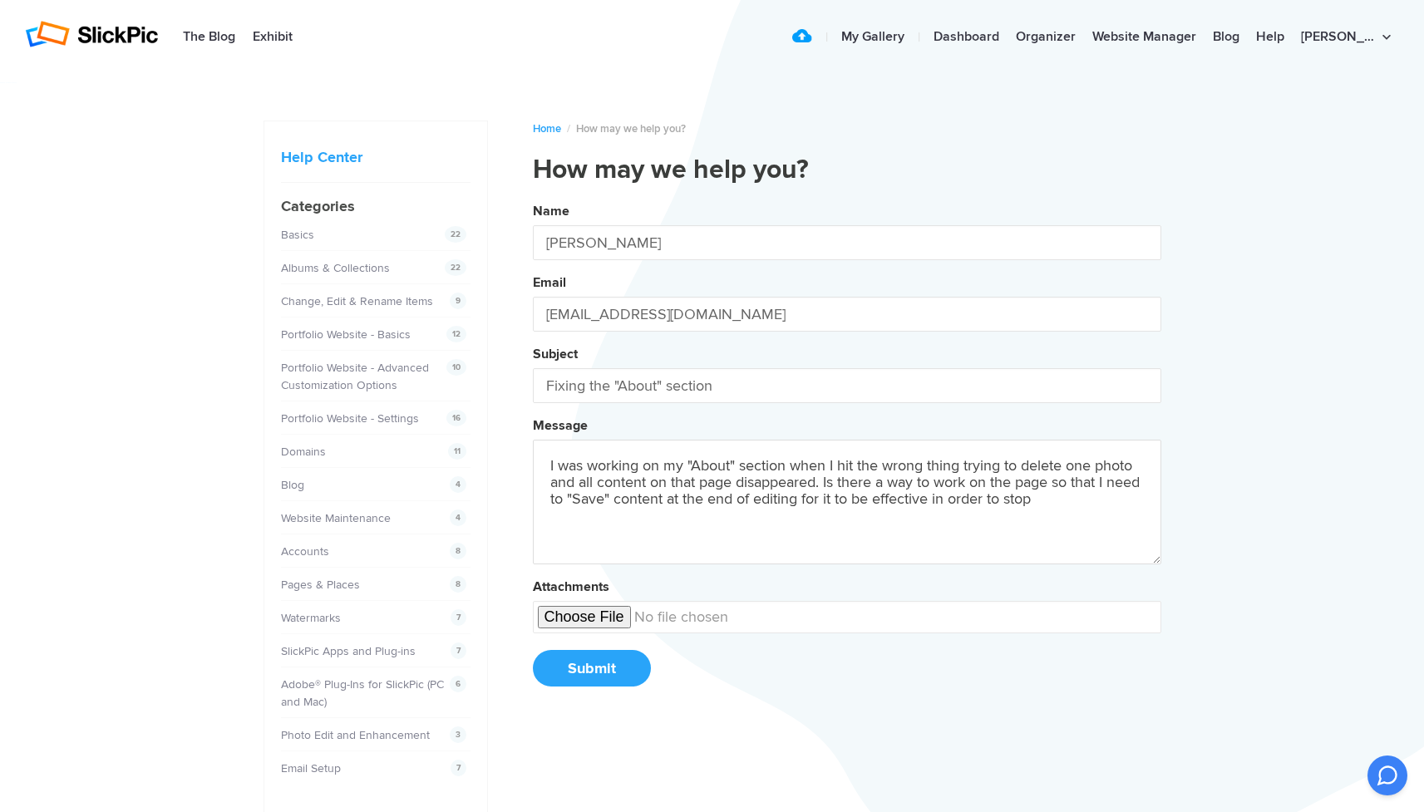
click at [846, 452] on button "Name [PERSON_NAME] Email [EMAIL_ADDRESS][DOMAIN_NAME] Subject Fixing the "About…" at bounding box center [847, 450] width 628 height 507
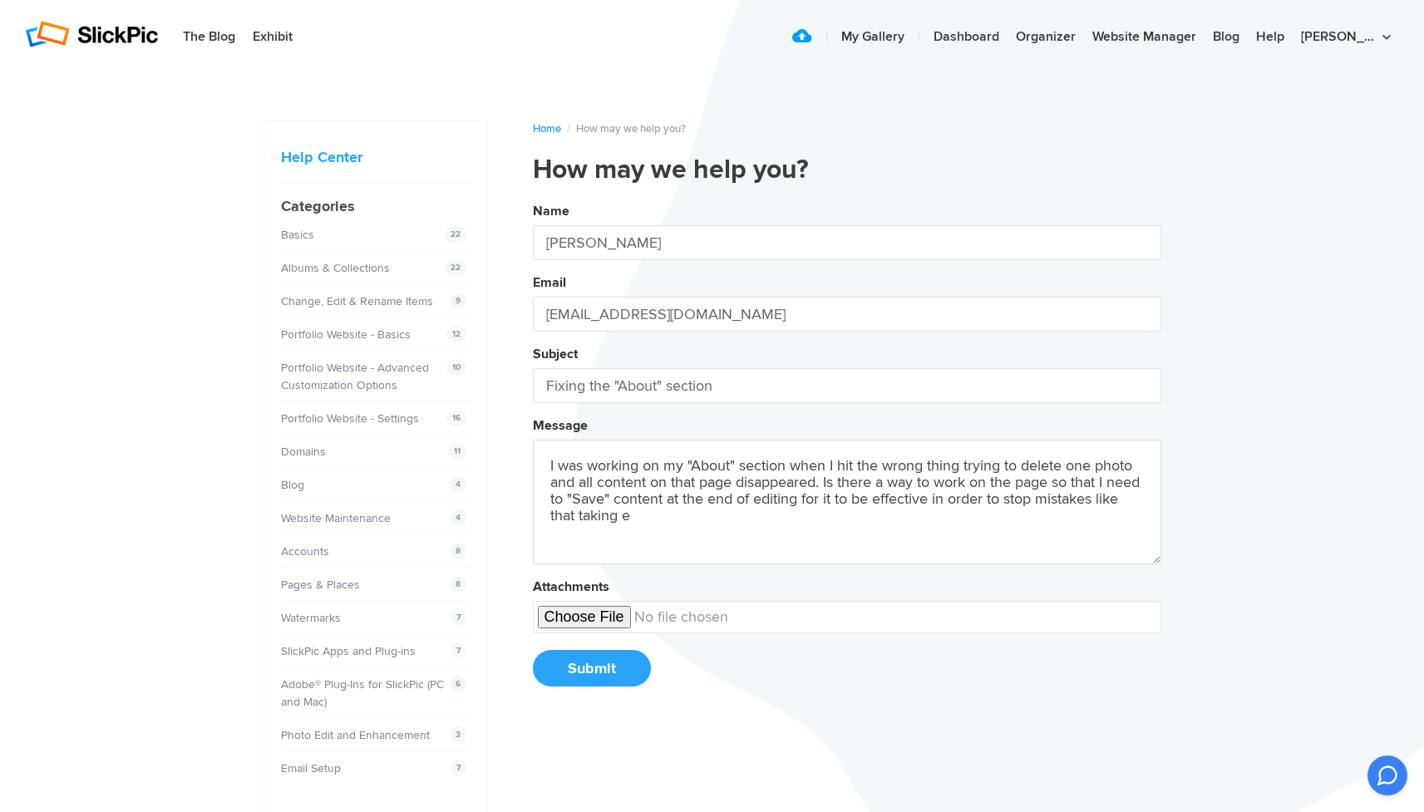
click at [846, 452] on button "Name [PERSON_NAME] Email [EMAIL_ADDRESS][DOMAIN_NAME] Subject Fixing the "About…" at bounding box center [847, 450] width 628 height 507
click at [781, 458] on textarea "I was working on my "About" section when I hit the wrong thing trying to delete…" at bounding box center [847, 502] width 628 height 125
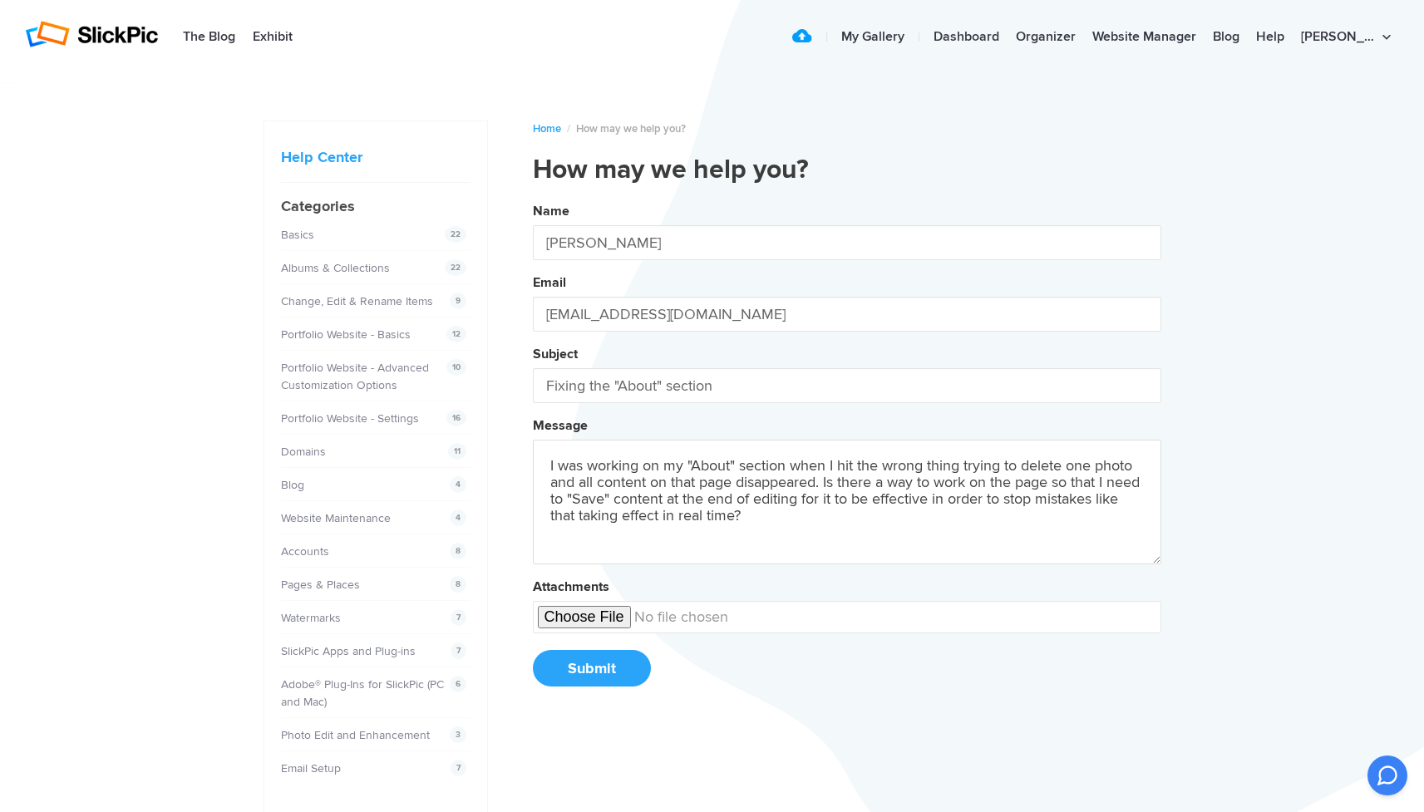
click at [792, 464] on textarea "I was working on my "About" section when I hit the wrong thing trying to delete…" at bounding box center [847, 502] width 628 height 125
click at [846, 452] on button "Name [PERSON_NAME] Email [EMAIL_ADDRESS][DOMAIN_NAME] Subject Fixing the "About…" at bounding box center [847, 450] width 628 height 507
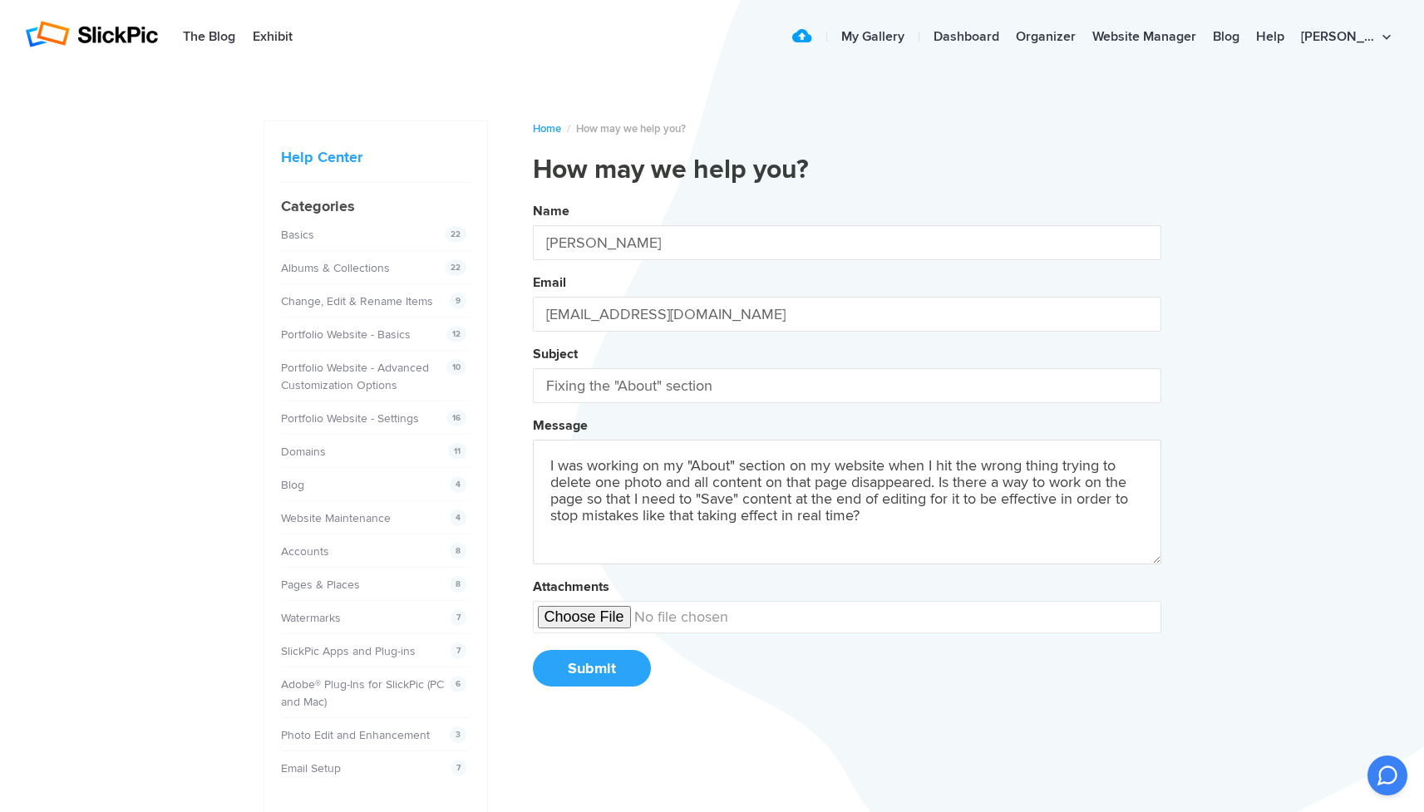
click at [634, 550] on textarea "I was working on my "About" section on my website when I hit the wrong thing tr…" at bounding box center [847, 502] width 628 height 125
click at [817, 506] on textarea "I was working on my "About" section on my website when I hit the wrong thing tr…" at bounding box center [847, 502] width 628 height 125
click at [967, 525] on textarea "I was working on my "About" section on my website when I hit the wrong thing tr…" at bounding box center [847, 502] width 628 height 125
click at [943, 490] on textarea "I was working on my "About" section on my website when I hit the wrong thing tr…" at bounding box center [847, 502] width 628 height 125
click at [846, 452] on button "Name [PERSON_NAME] Email [EMAIL_ADDRESS][DOMAIN_NAME] Subject Fixing the "About…" at bounding box center [847, 450] width 628 height 507
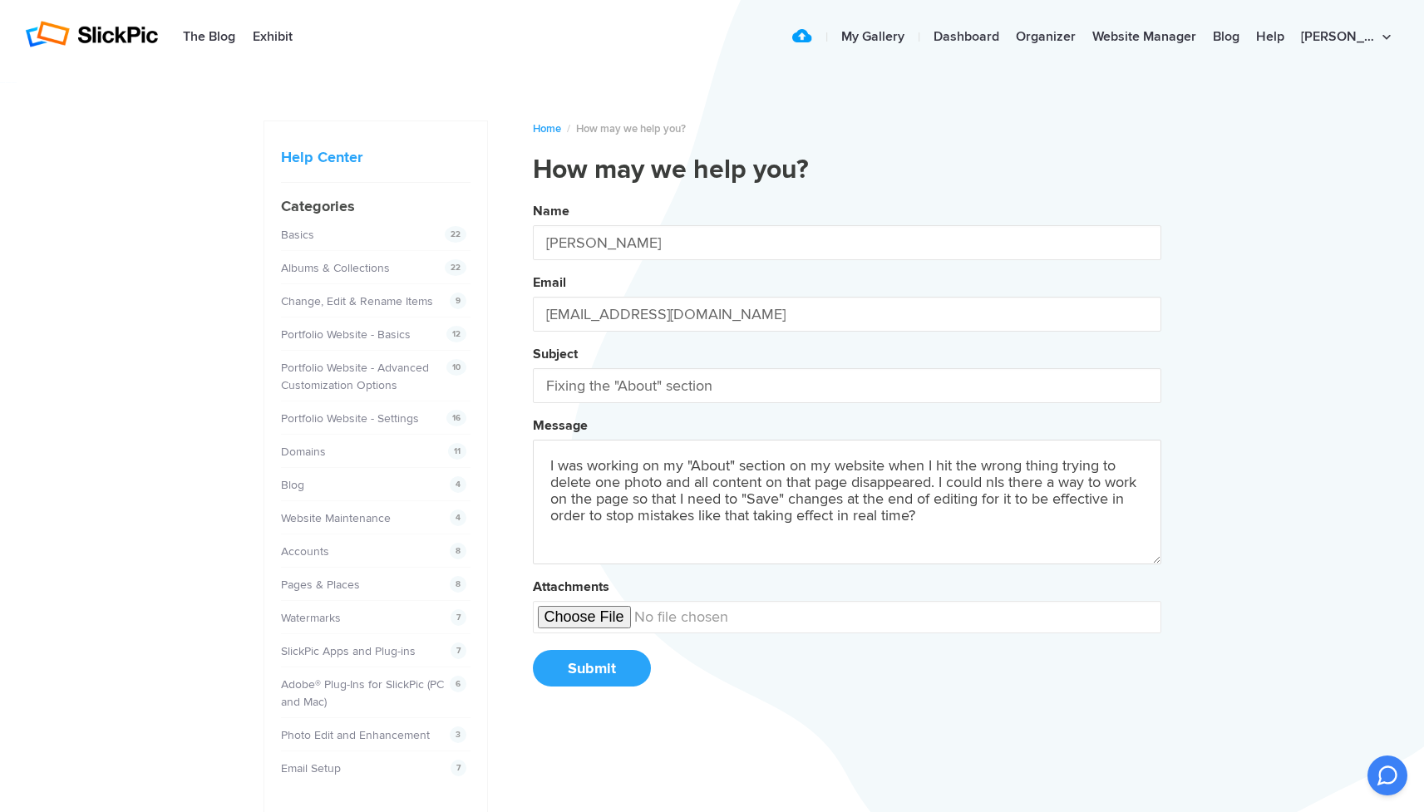
click at [846, 452] on button "Name [PERSON_NAME] Email [EMAIL_ADDRESS][DOMAIN_NAME] Subject Fixing the "About…" at bounding box center [847, 450] width 628 height 507
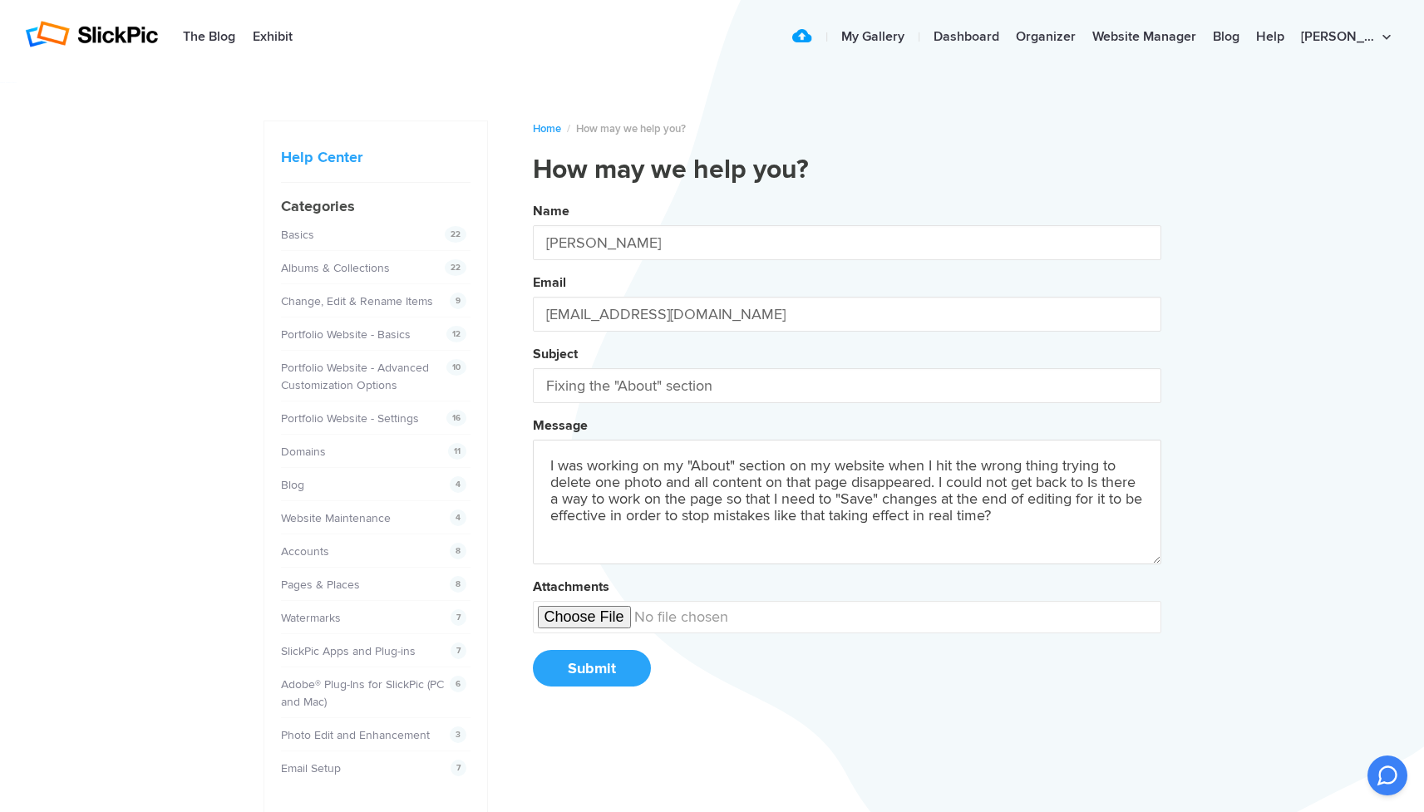
click at [846, 452] on button "Name [PERSON_NAME] Email [EMAIL_ADDRESS][DOMAIN_NAME] Subject Fixing the "About…" at bounding box center [847, 450] width 628 height 507
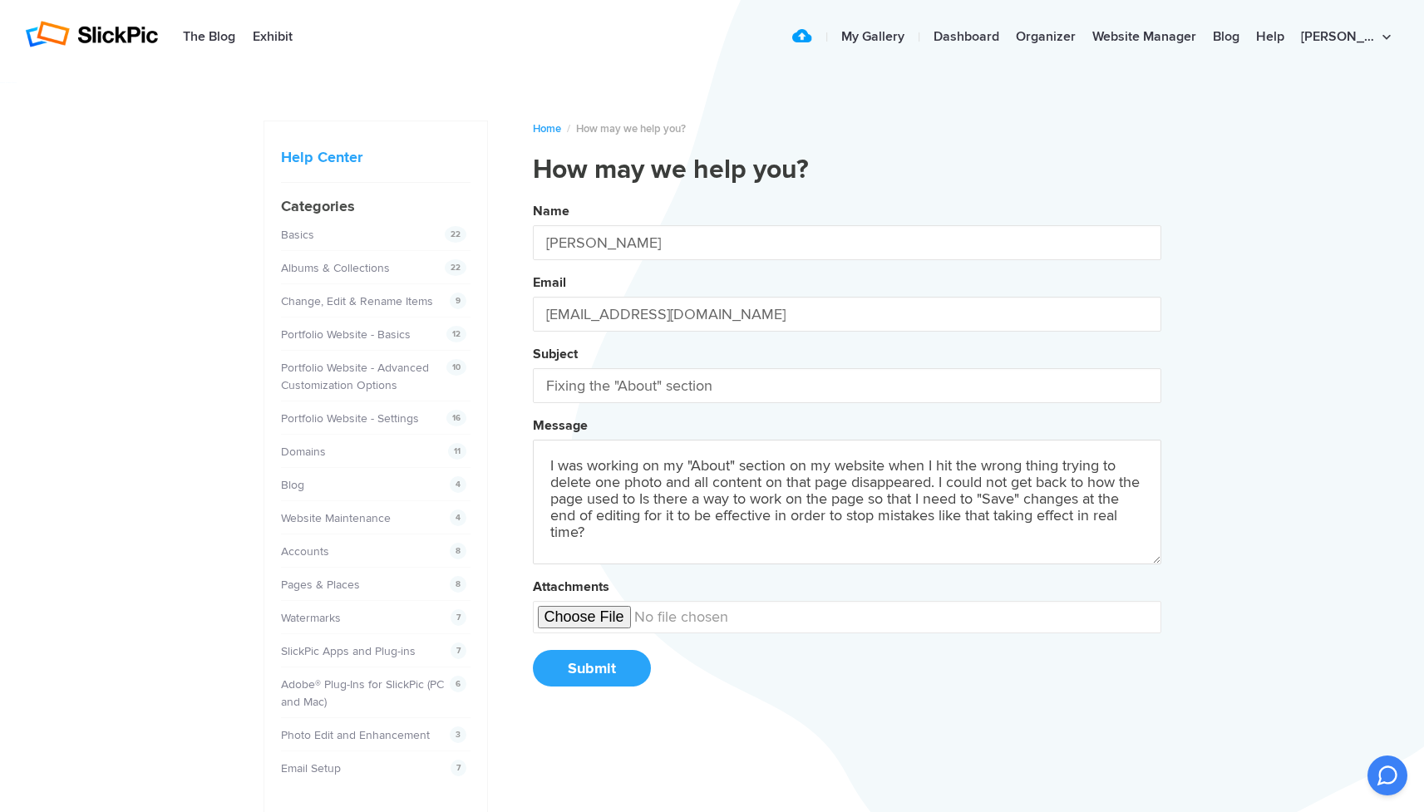
click at [846, 452] on button "Name [PERSON_NAME] Email [EMAIL_ADDRESS][DOMAIN_NAME] Subject Fixing the "About…" at bounding box center [847, 450] width 628 height 507
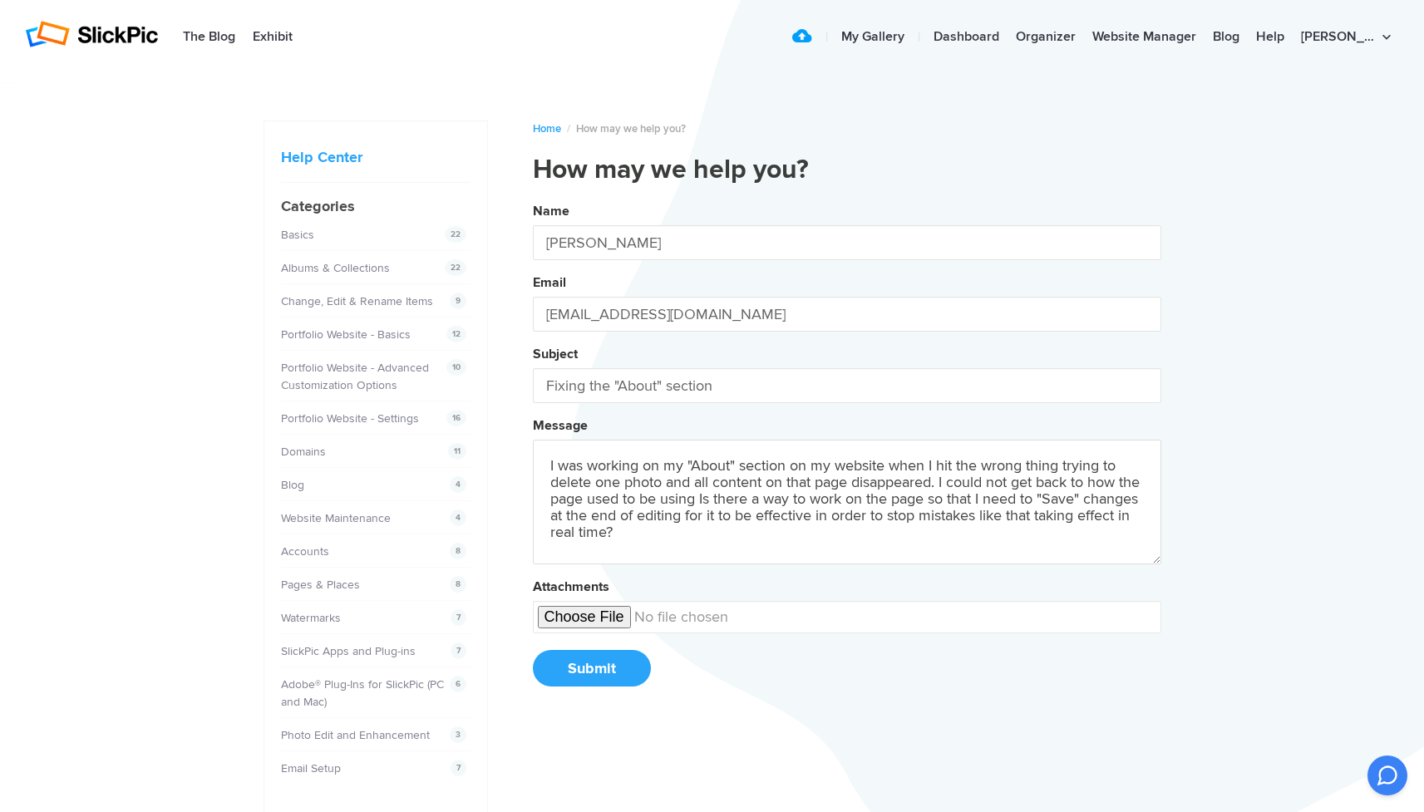
click at [846, 452] on button "Name [PERSON_NAME] Email [EMAIL_ADDRESS][DOMAIN_NAME] Subject Fixing the "About…" at bounding box center [847, 450] width 628 height 507
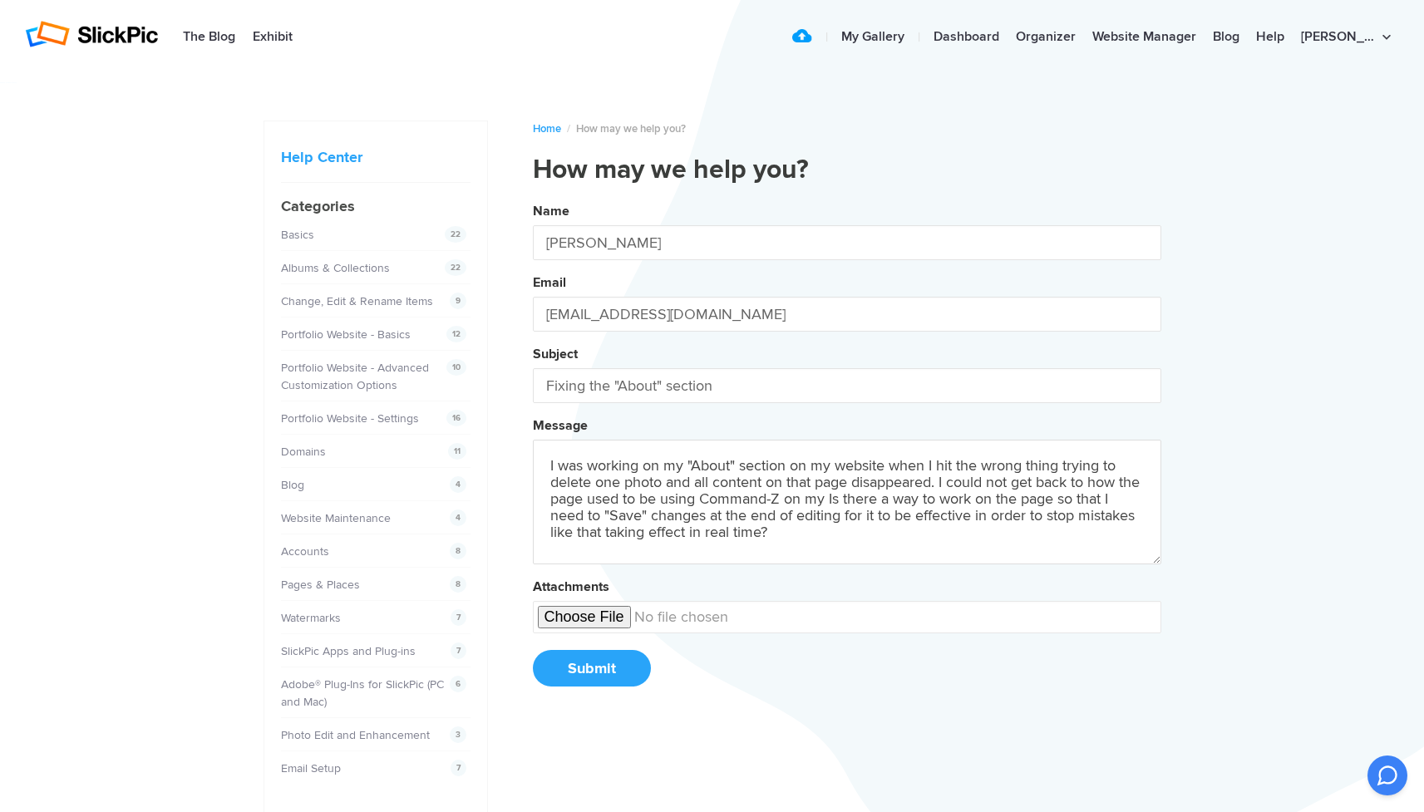
click at [846, 452] on button "Name [PERSON_NAME] Email [EMAIL_ADDRESS][DOMAIN_NAME] Subject Fixing the "About…" at bounding box center [847, 450] width 628 height 507
click at [973, 546] on textarea "I was working on my "About" section on my website when I hit the wrong thing tr…" at bounding box center [847, 502] width 628 height 125
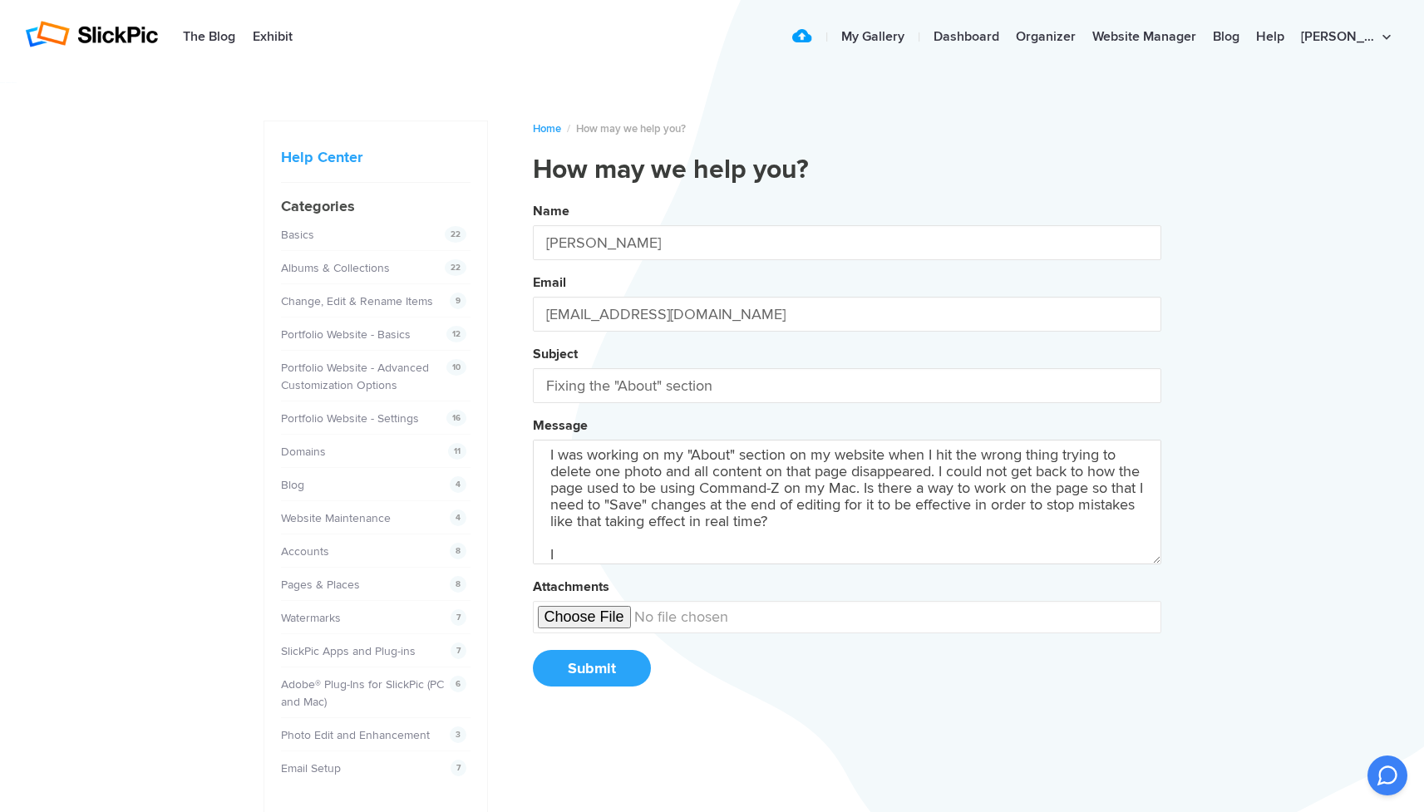
click at [846, 452] on button "Name [PERSON_NAME] Email [EMAIL_ADDRESS][DOMAIN_NAME] Subject Fixing the "About…" at bounding box center [847, 450] width 628 height 507
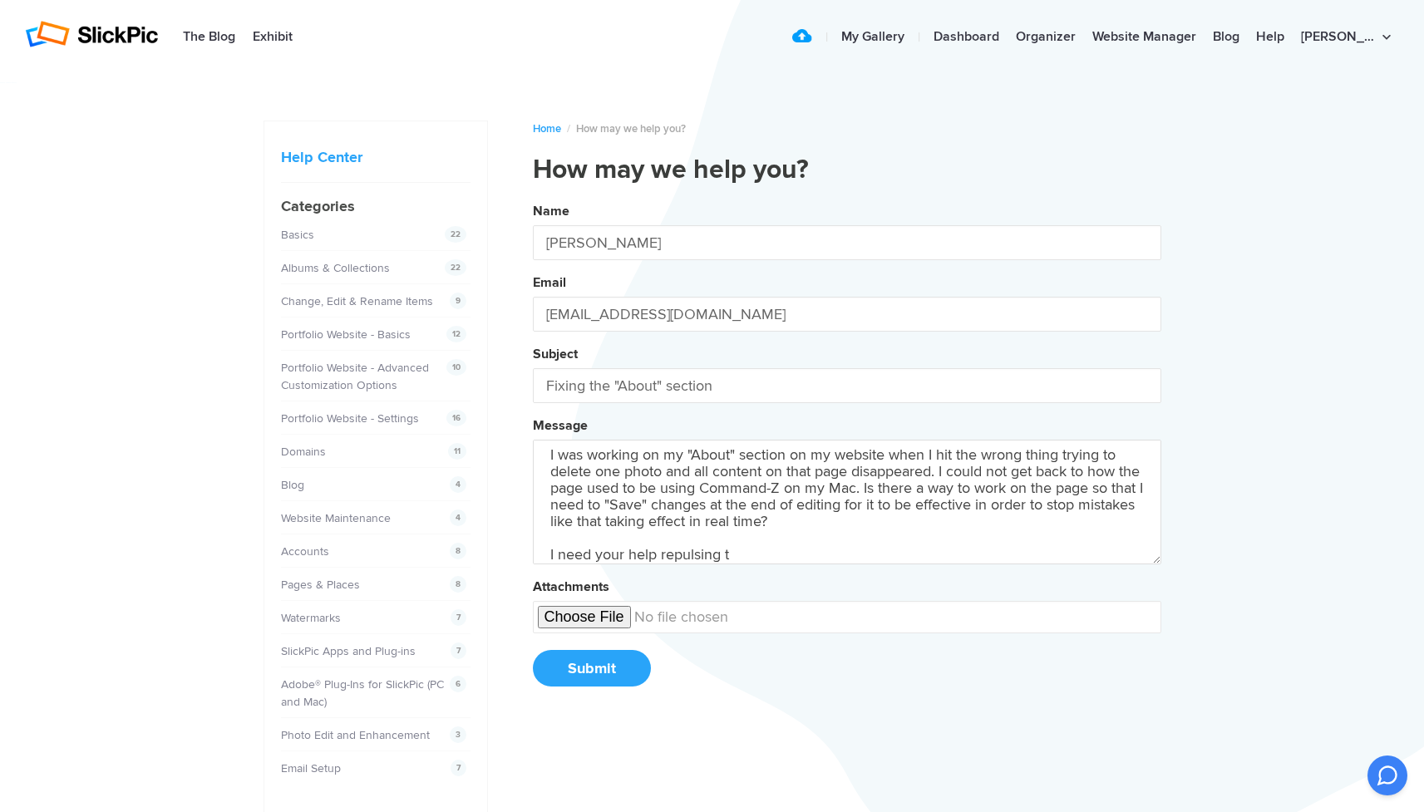
click at [846, 452] on button "Name [PERSON_NAME] Email [EMAIL_ADDRESS][DOMAIN_NAME] Subject Fixing the "About…" at bounding box center [847, 450] width 628 height 507
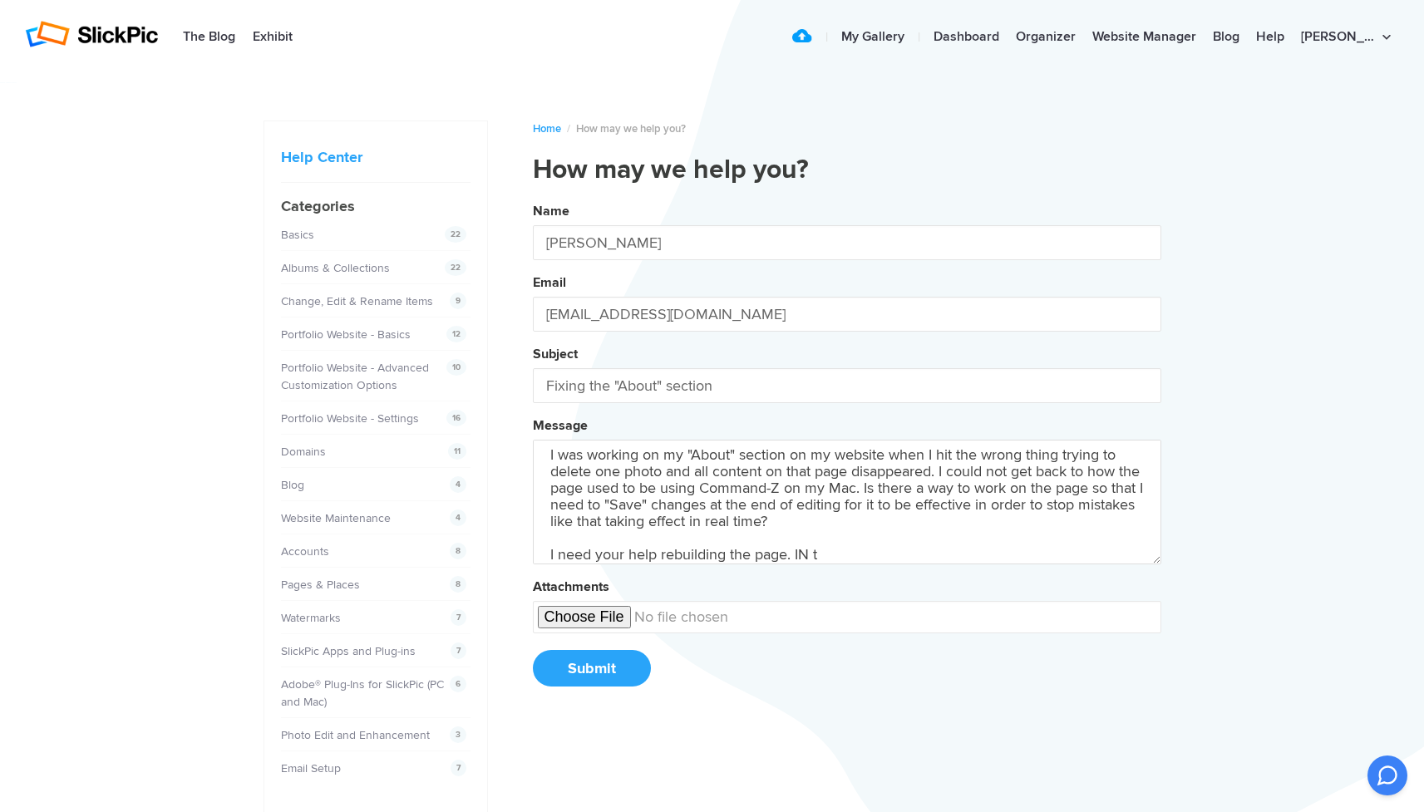
click at [846, 452] on button "Name [PERSON_NAME] Email [EMAIL_ADDRESS][DOMAIN_NAME] Subject Fixing the "About…" at bounding box center [847, 450] width 628 height 507
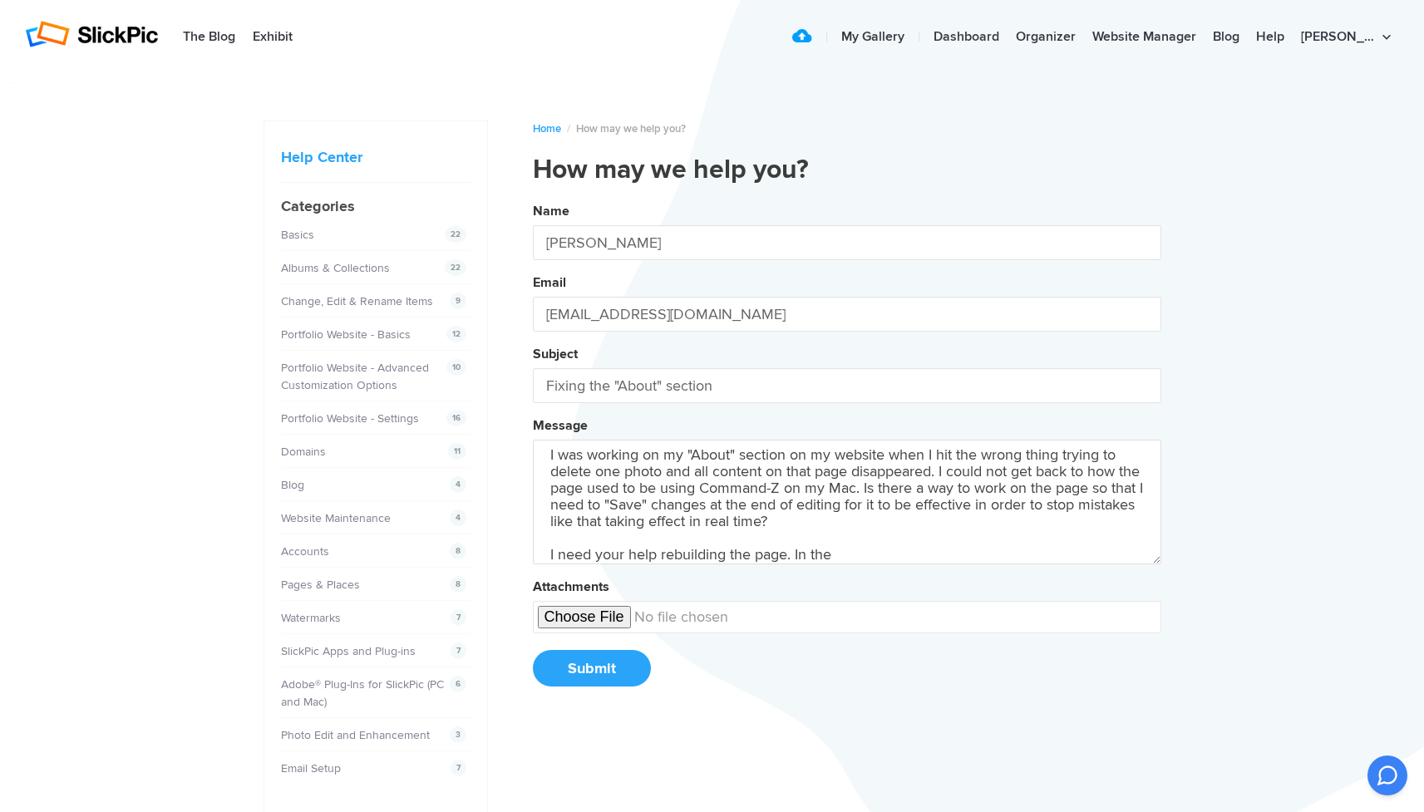
click at [846, 452] on button "Name [PERSON_NAME] Email [EMAIL_ADDRESS][DOMAIN_NAME] Subject Fixing the "About…" at bounding box center [847, 450] width 628 height 507
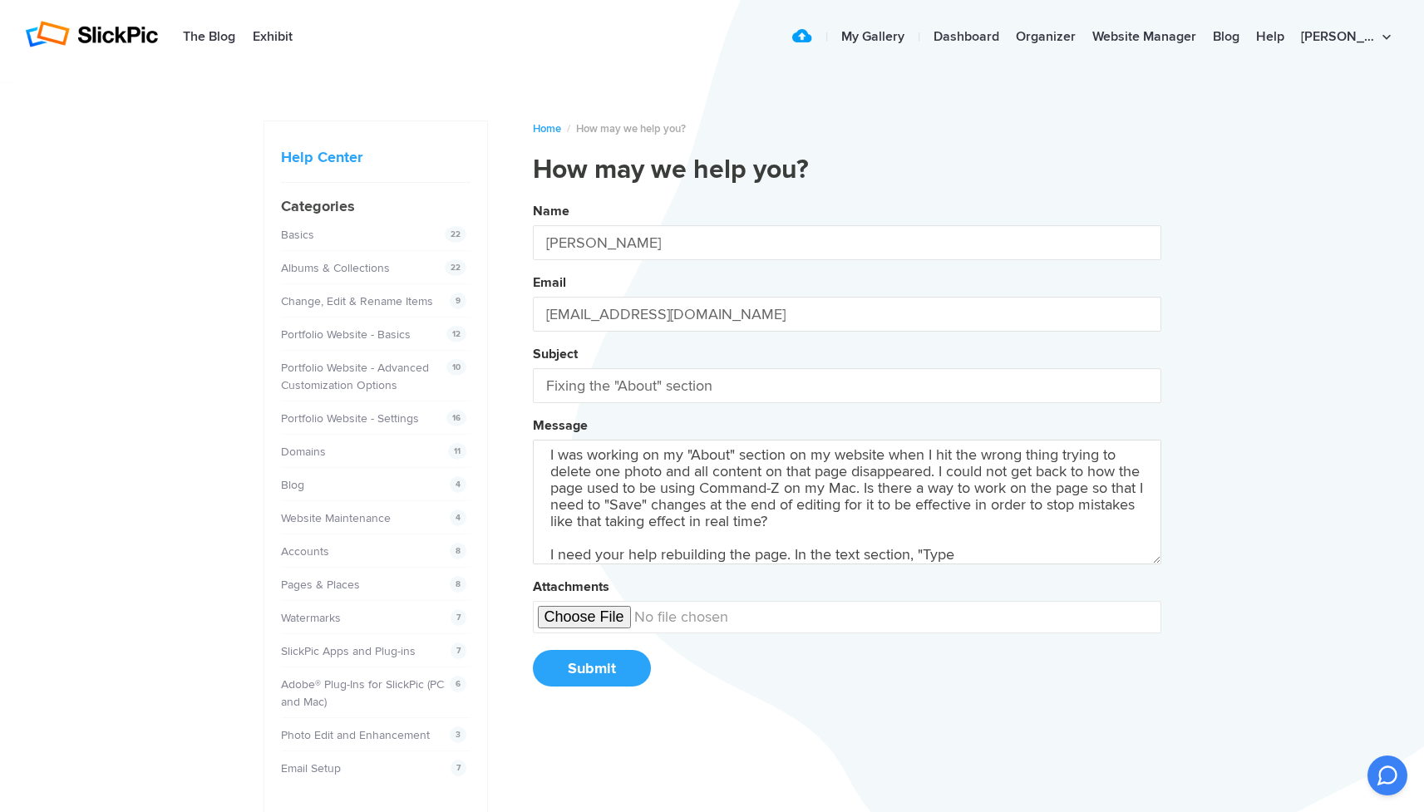
click at [846, 452] on button "Name [PERSON_NAME] Email [EMAIL_ADDRESS][DOMAIN_NAME] Subject Fixing the "About…" at bounding box center [847, 450] width 628 height 507
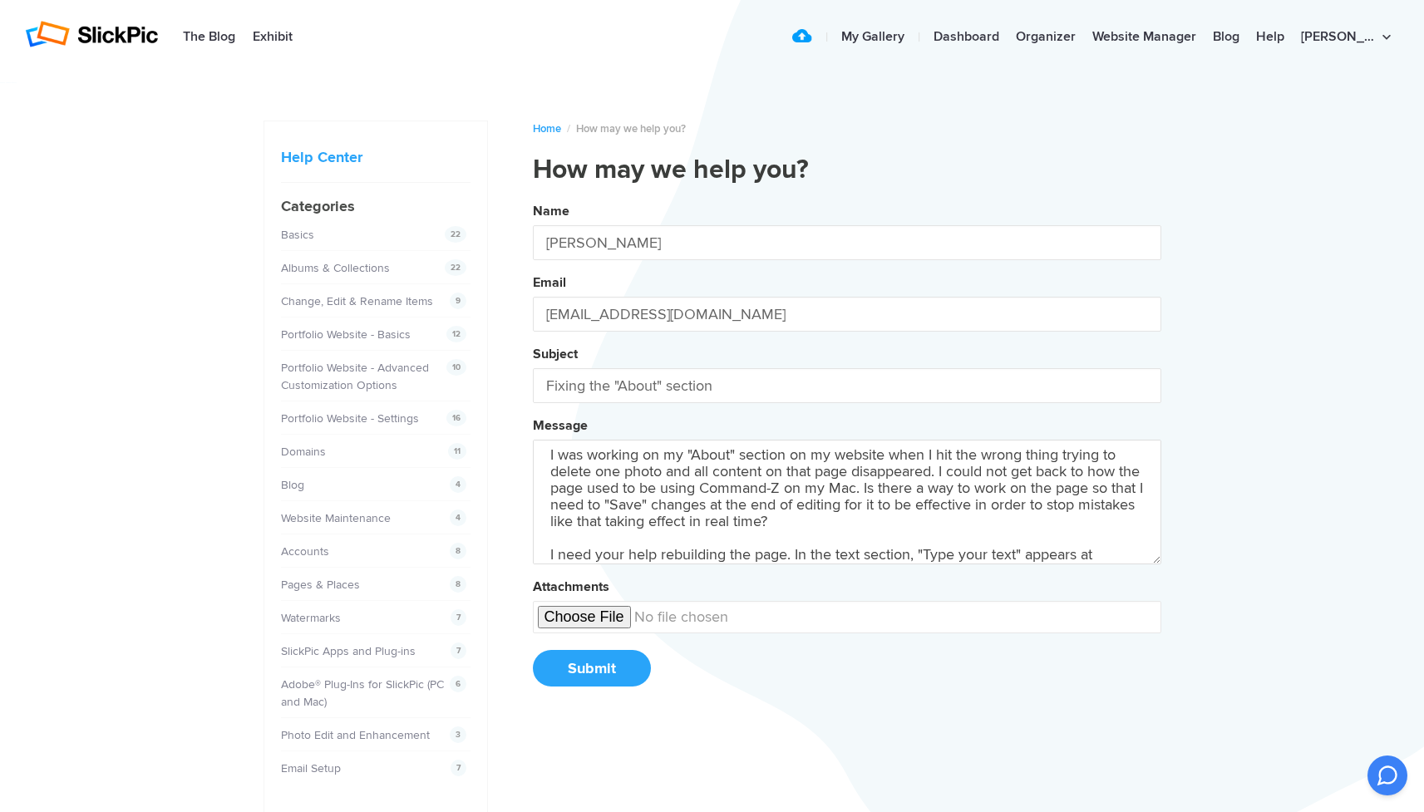
click at [846, 452] on button "Name [PERSON_NAME] Email [EMAIL_ADDRESS][DOMAIN_NAME] Subject Fixing the "About…" at bounding box center [847, 450] width 628 height 507
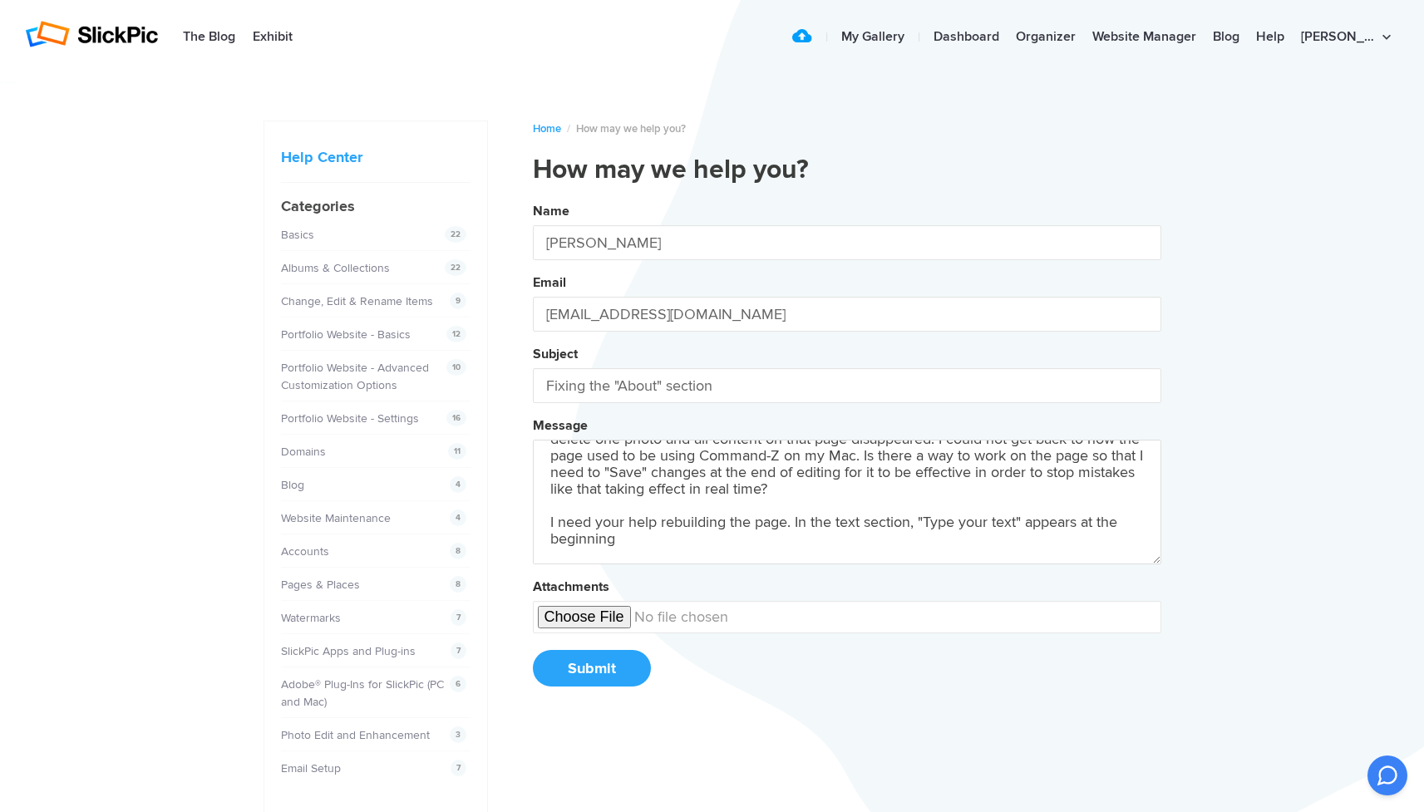
click at [846, 452] on button "Name [PERSON_NAME] Email [EMAIL_ADDRESS][DOMAIN_NAME] Subject Fixing the "About…" at bounding box center [847, 450] width 628 height 507
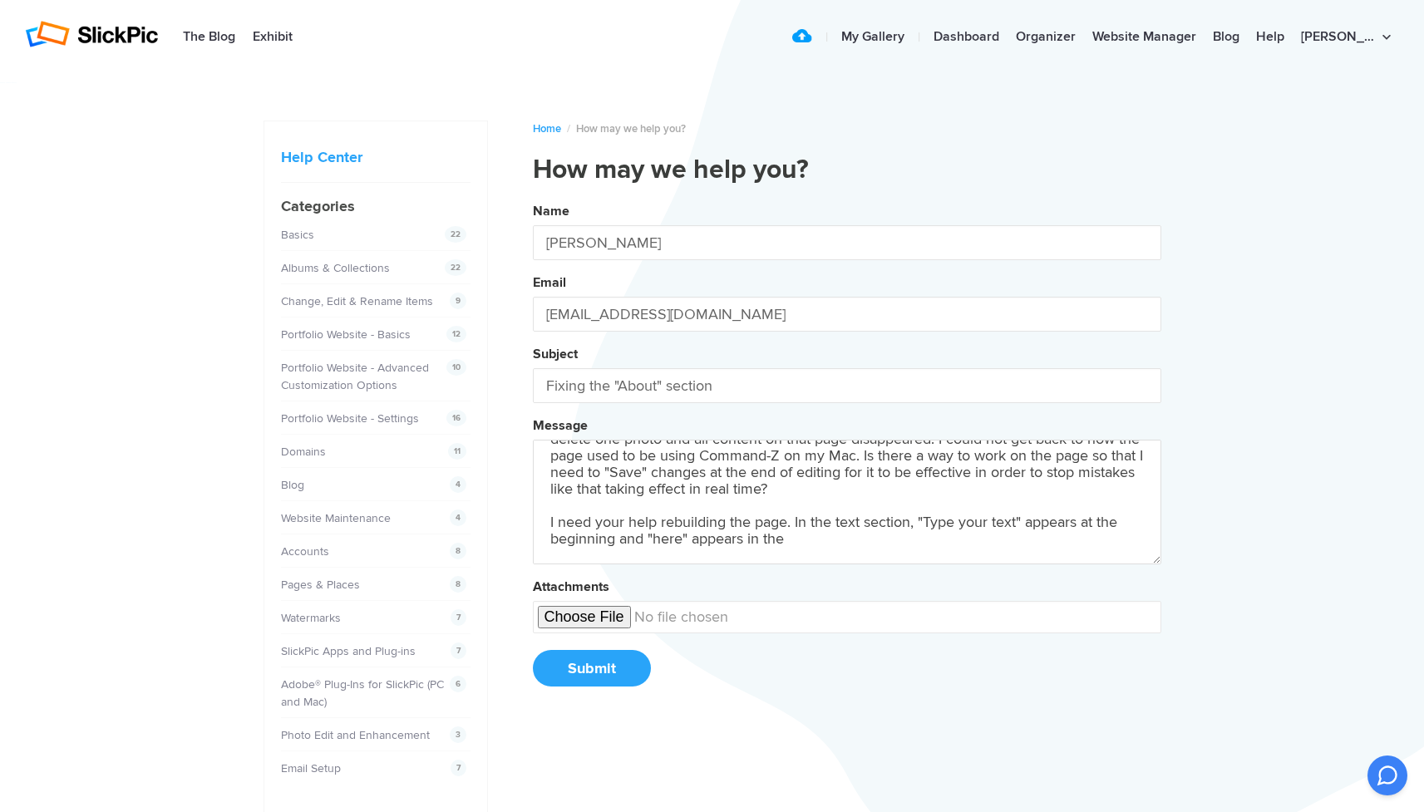
click at [846, 452] on button "Name [PERSON_NAME] Email [EMAIL_ADDRESS][DOMAIN_NAME] Subject Fixing the "About…" at bounding box center [847, 450] width 628 height 507
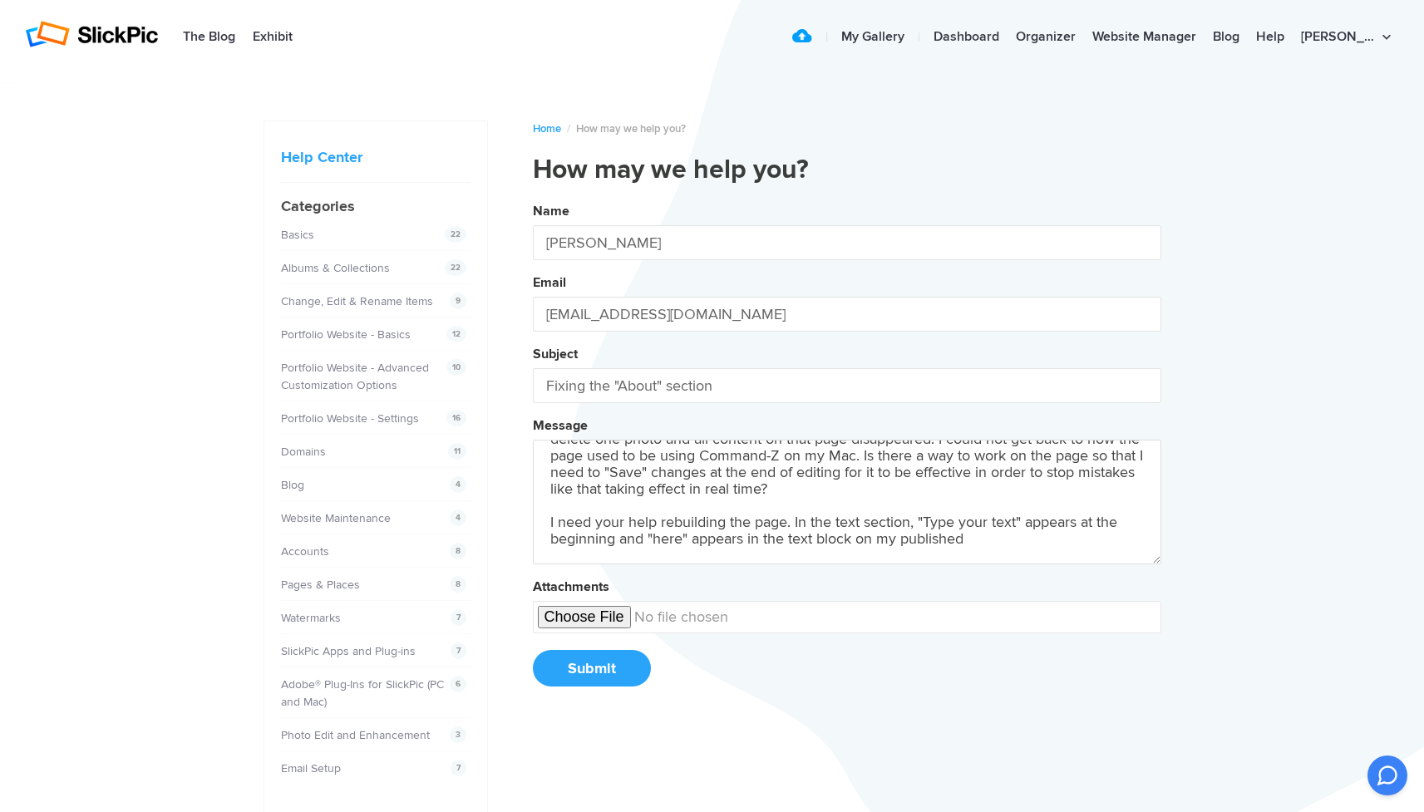
click at [846, 452] on button "Name [PERSON_NAME] Email [EMAIL_ADDRESS][DOMAIN_NAME] Subject Fixing the "About…" at bounding box center [847, 450] width 628 height 507
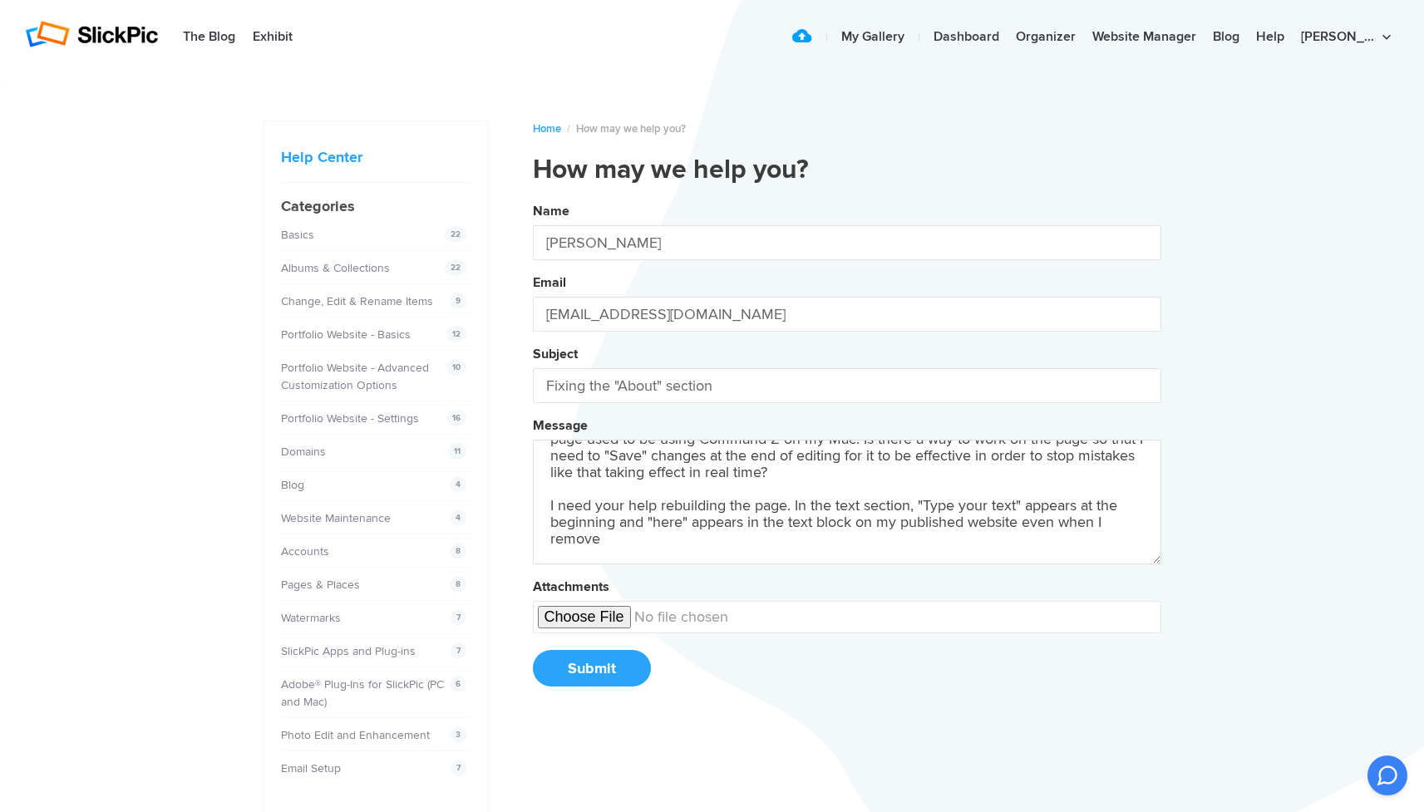
click at [846, 452] on button "Name [PERSON_NAME] Email [EMAIL_ADDRESS][DOMAIN_NAME] Subject Fixing the "About…" at bounding box center [847, 450] width 628 height 507
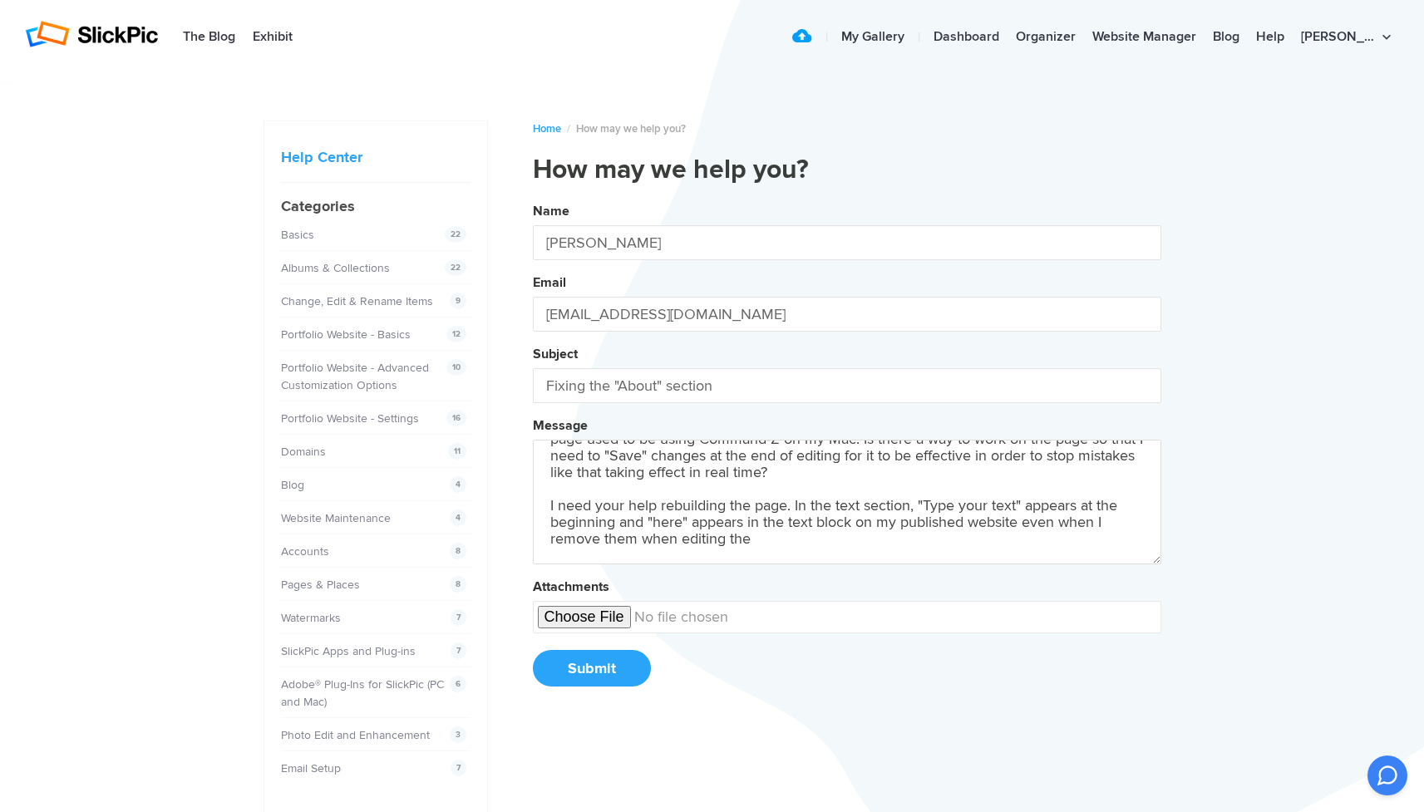
click at [846, 452] on button "Name [PERSON_NAME] Email [EMAIL_ADDRESS][DOMAIN_NAME] Subject Fixing the "About…" at bounding box center [847, 450] width 628 height 507
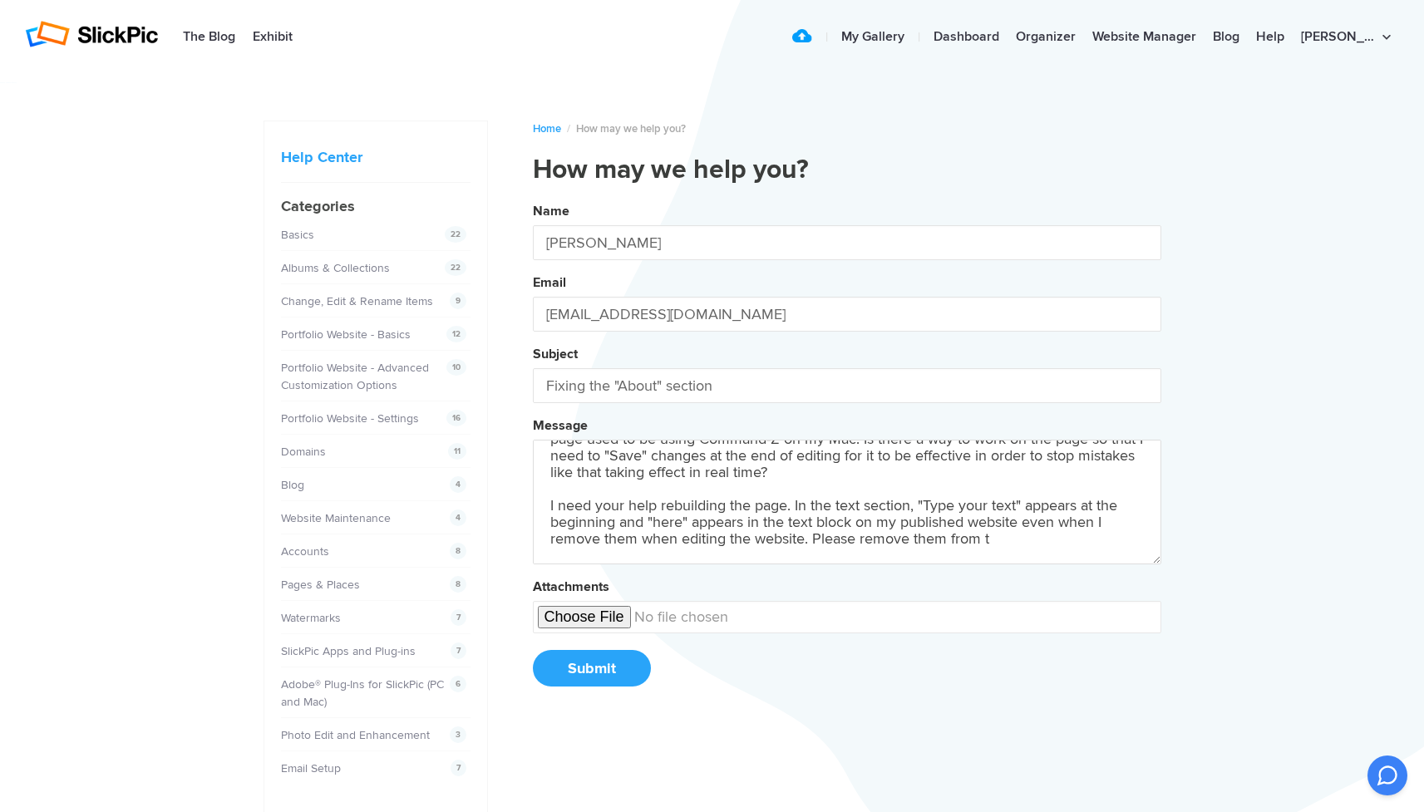
click at [846, 452] on button "Name [PERSON_NAME] Email [EMAIL_ADDRESS][DOMAIN_NAME] Subject Fixing the "About…" at bounding box center [847, 450] width 628 height 507
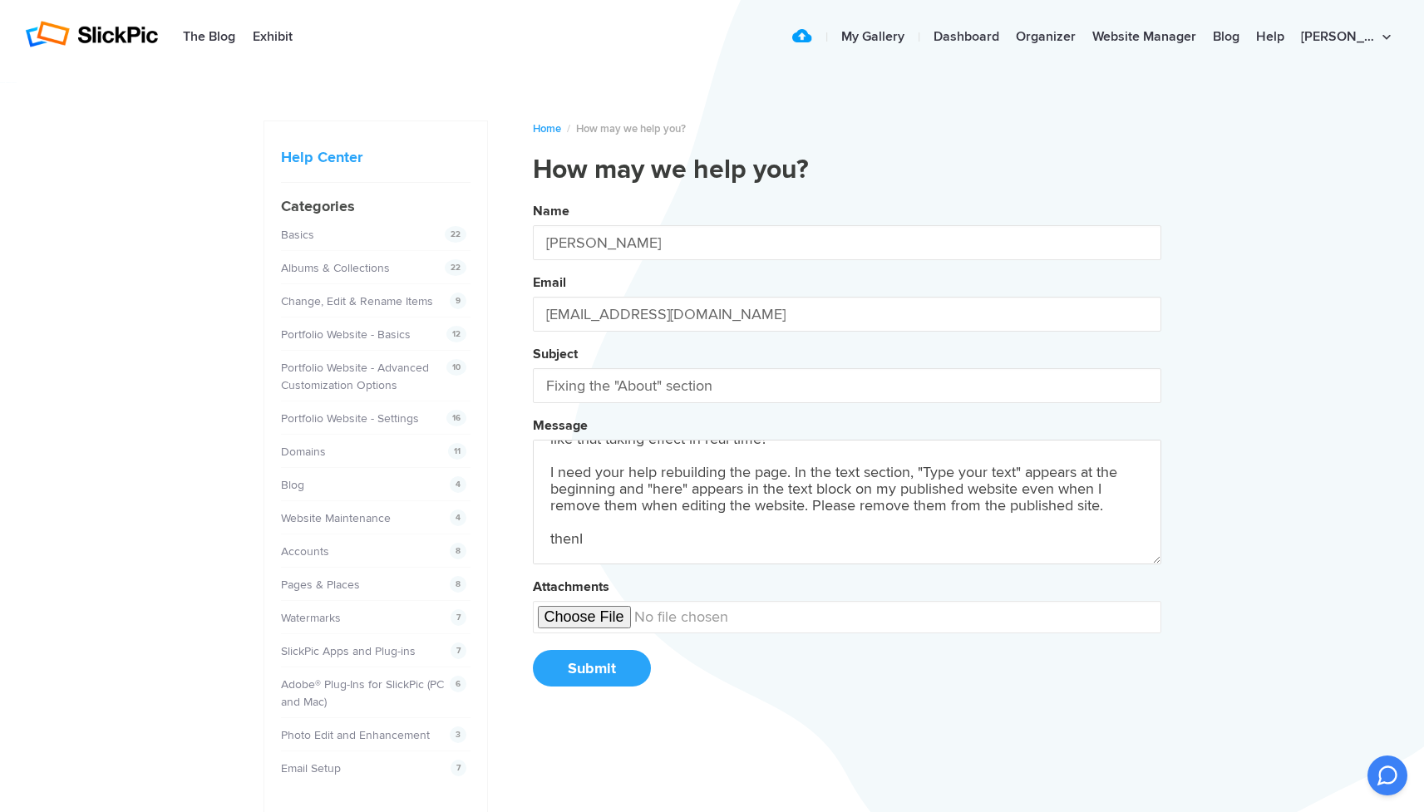
click at [846, 452] on button "Name [PERSON_NAME] Email [EMAIL_ADDRESS][DOMAIN_NAME] Subject Fixing the "About…" at bounding box center [847, 450] width 628 height 507
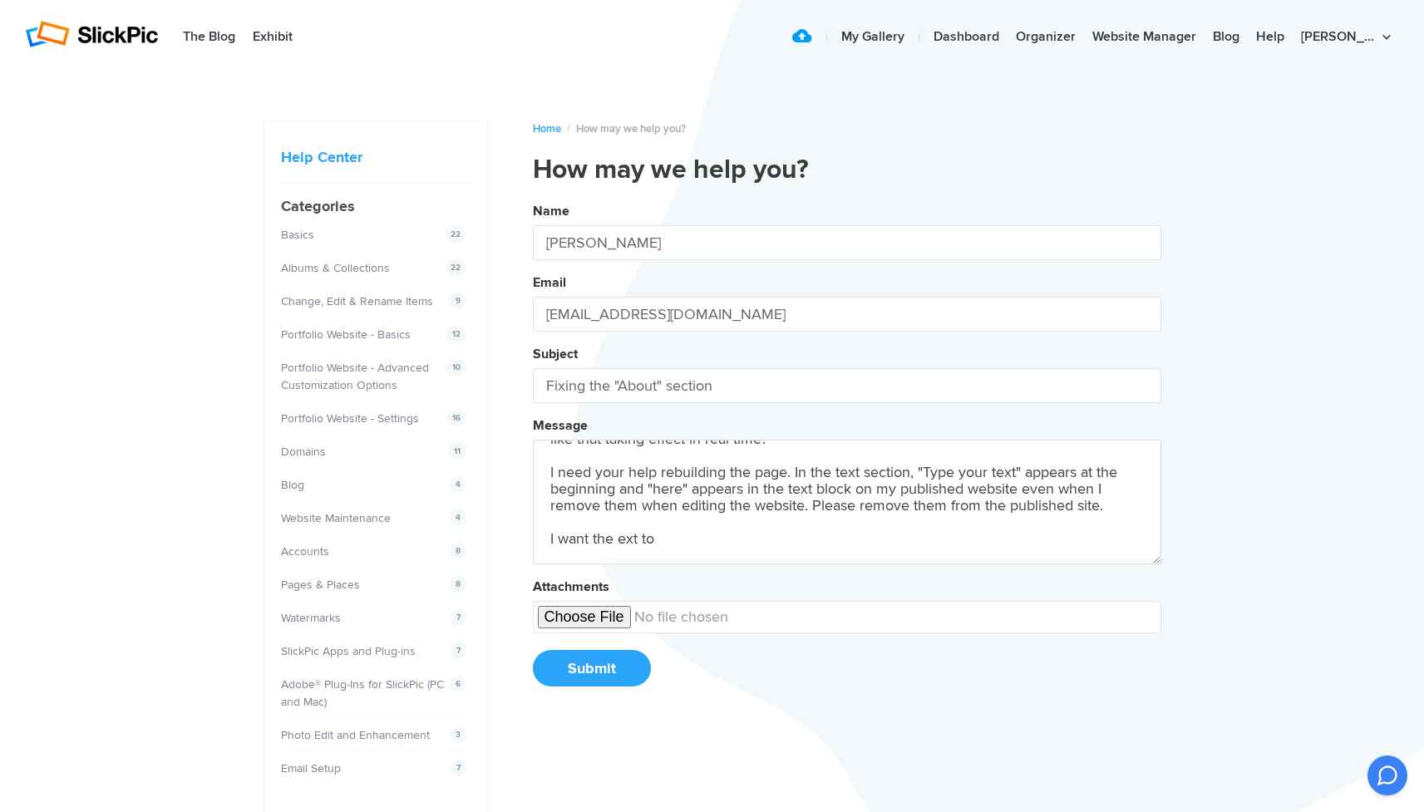
click at [846, 452] on button "Name [PERSON_NAME] Email [EMAIL_ADDRESS][DOMAIN_NAME] Subject Fixing the "About…" at bounding box center [847, 450] width 628 height 507
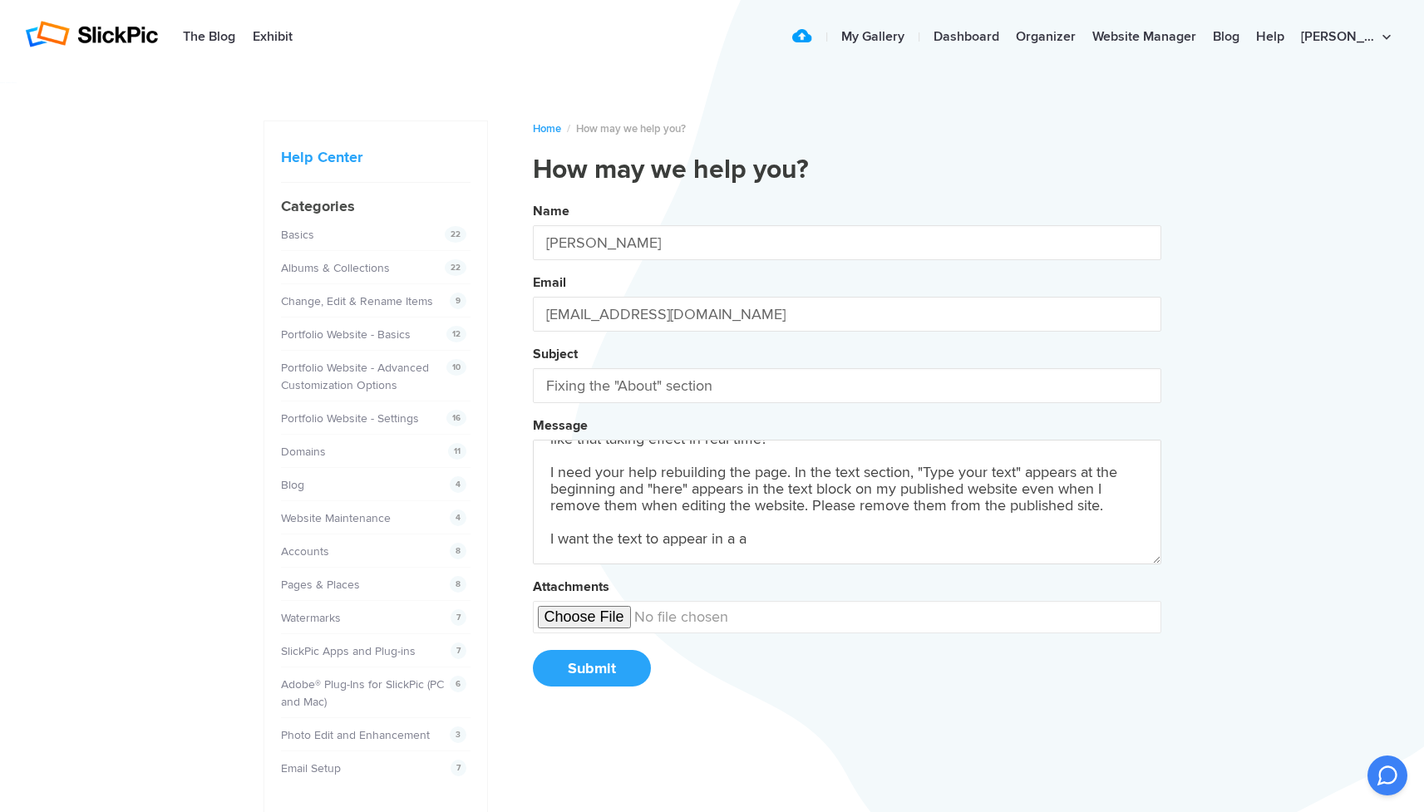
click at [846, 452] on button "Name [PERSON_NAME] Email [EMAIL_ADDRESS][DOMAIN_NAME] Subject Fixing the "About…" at bounding box center [847, 450] width 628 height 507
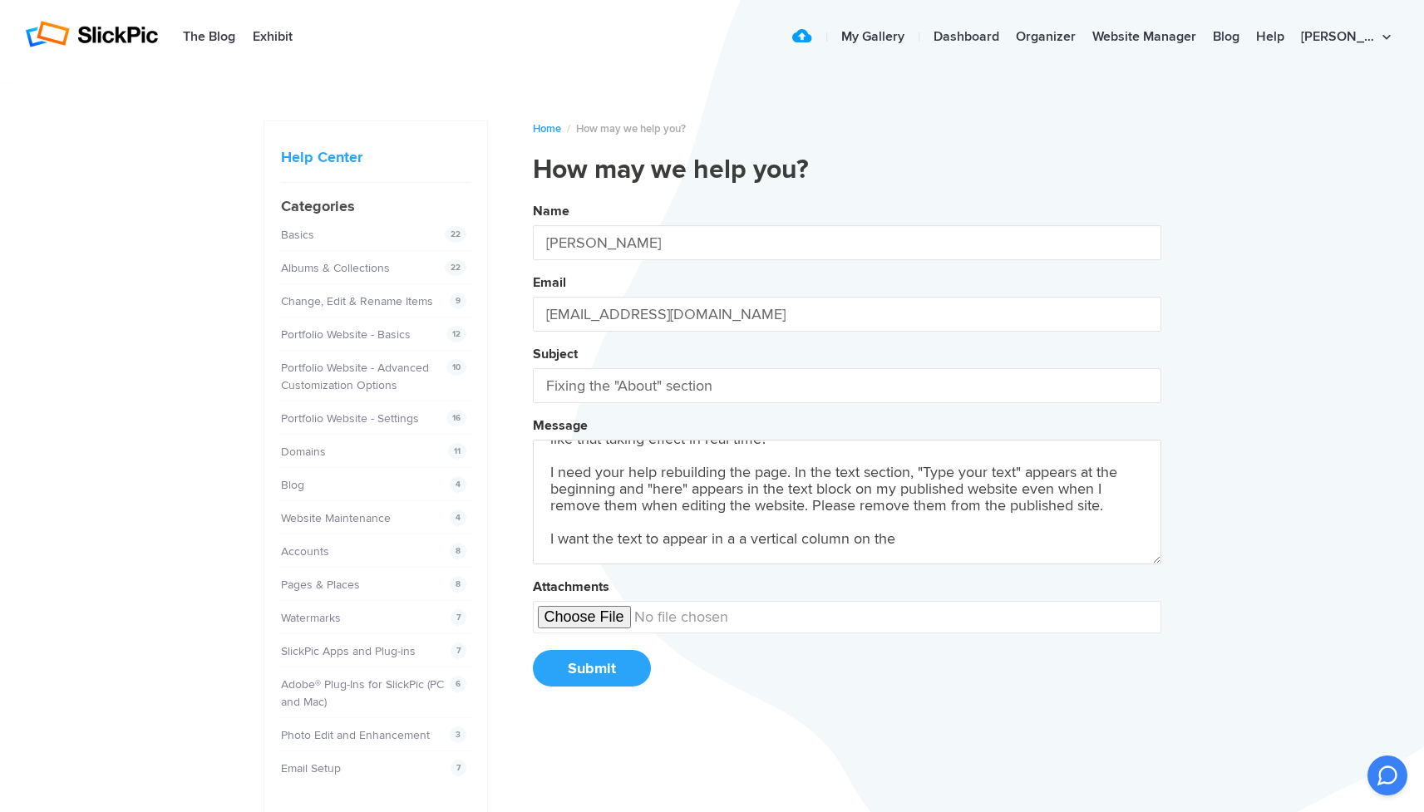
click at [846, 452] on button "Name [PERSON_NAME] Email [EMAIL_ADDRESS][DOMAIN_NAME] Subject Fixing the "About…" at bounding box center [847, 450] width 628 height 507
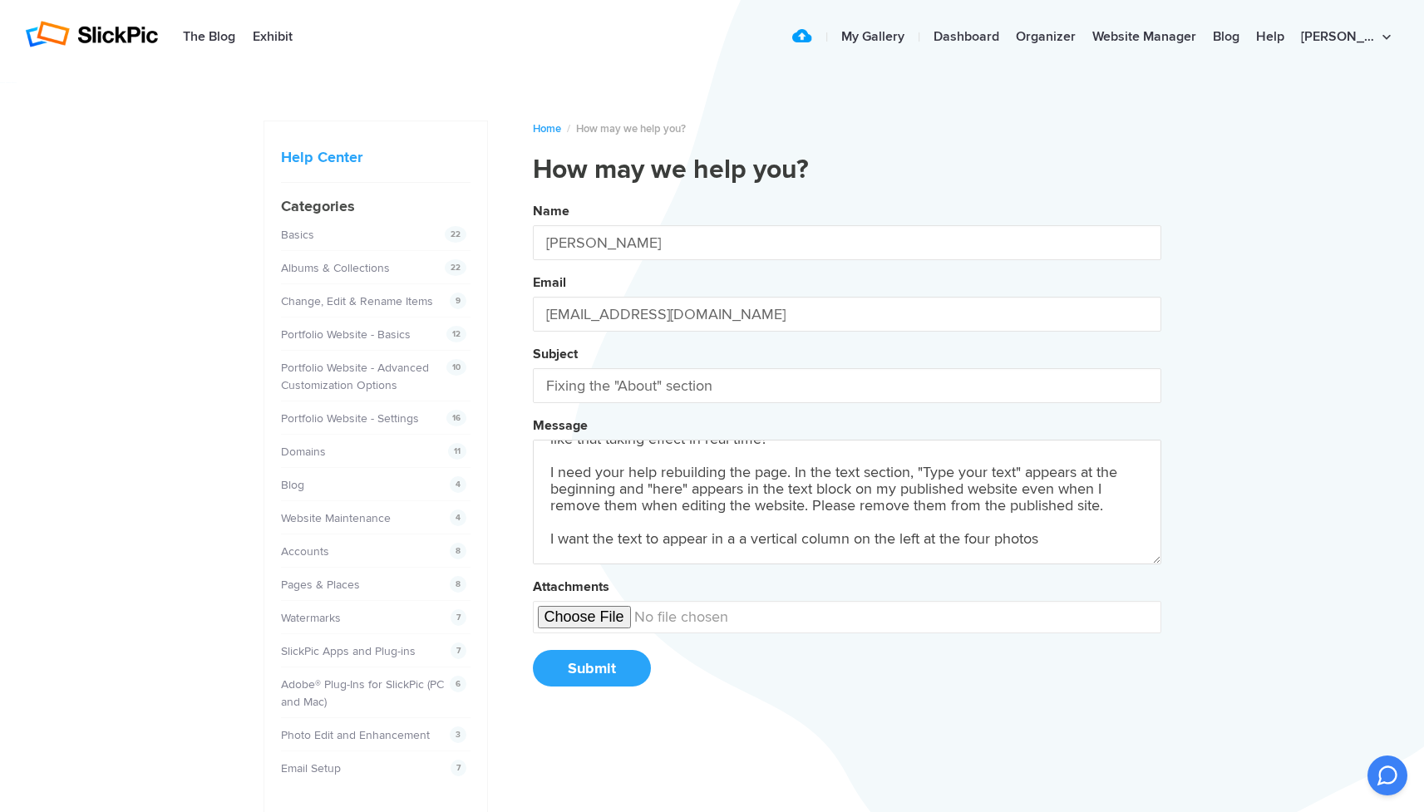
click at [846, 452] on button "Name [PERSON_NAME] Email [EMAIL_ADDRESS][DOMAIN_NAME] Subject Fixing the "About…" at bounding box center [847, 450] width 628 height 507
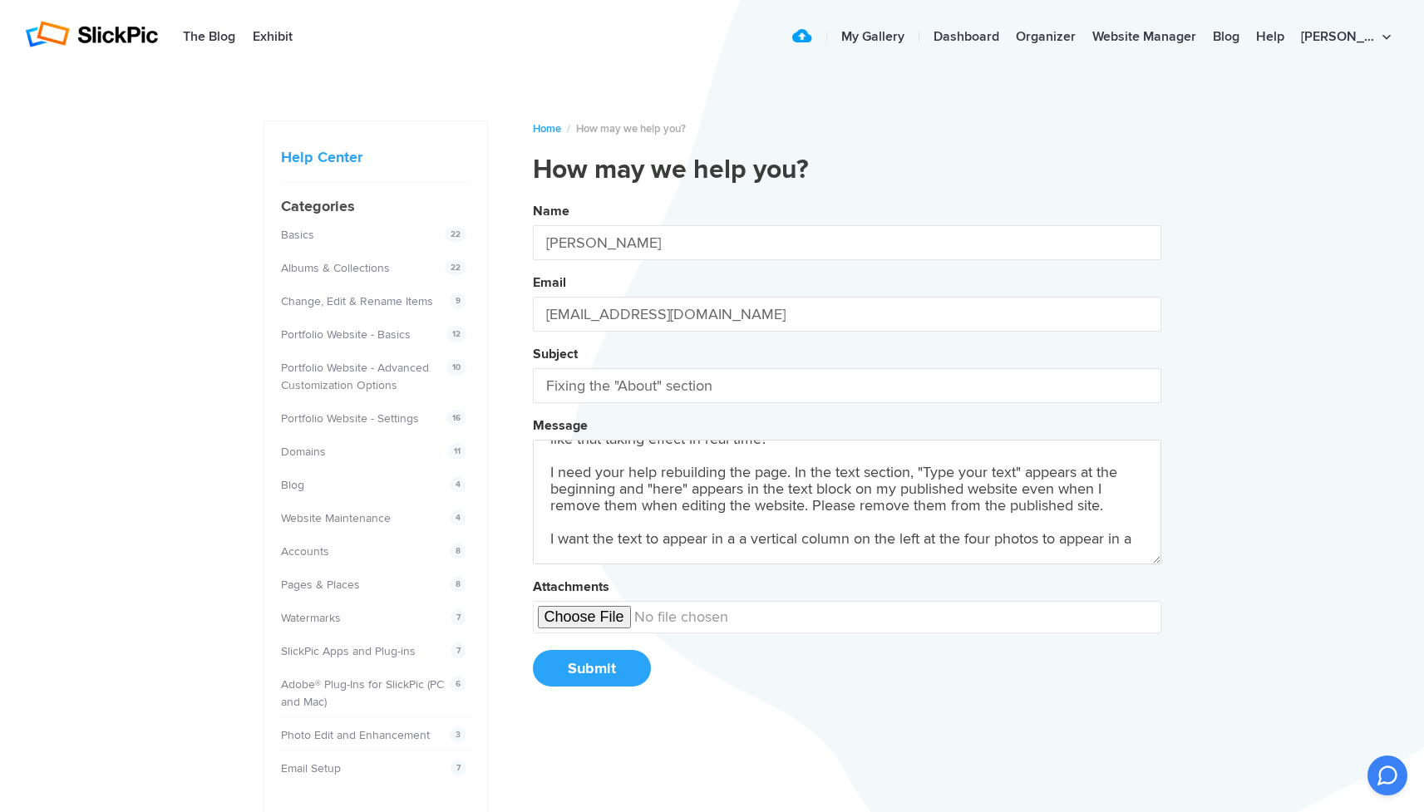
click at [846, 452] on button "Name [PERSON_NAME] Email [EMAIL_ADDRESS][DOMAIN_NAME] Subject Fixing the "About…" at bounding box center [847, 450] width 628 height 507
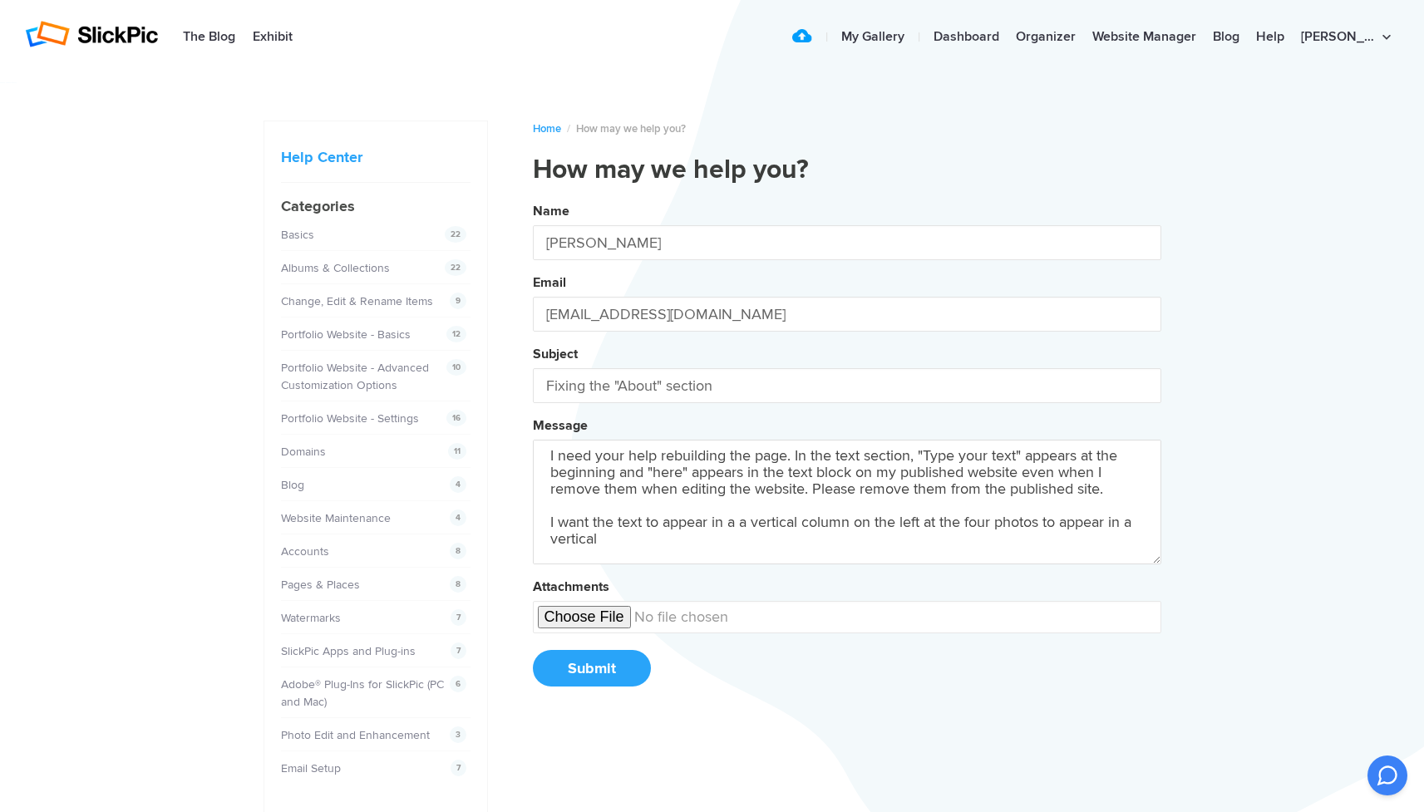
click at [846, 452] on button "Name [PERSON_NAME] Email [EMAIL_ADDRESS][DOMAIN_NAME] Subject Fixing the "About…" at bounding box center [847, 450] width 628 height 507
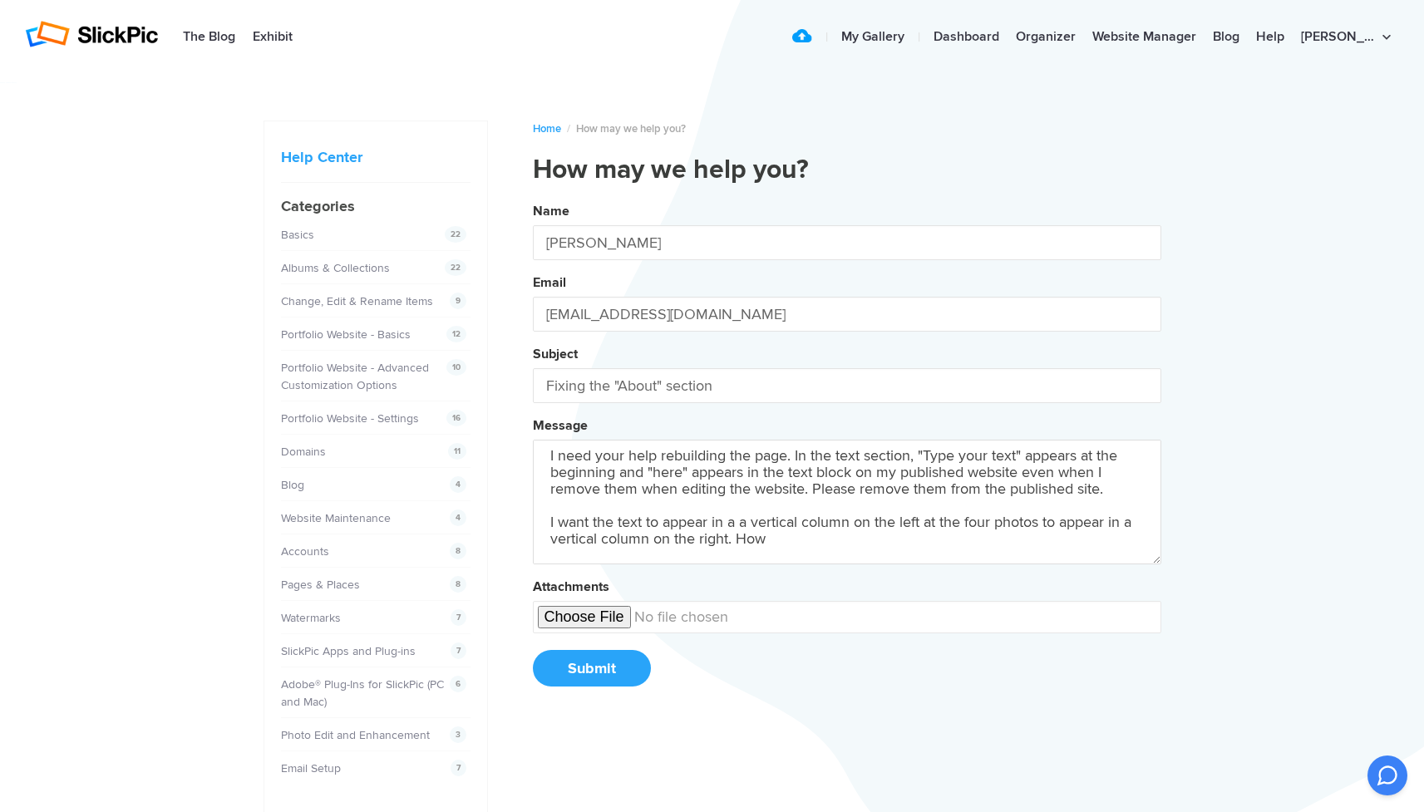
click at [846, 452] on button "Name [PERSON_NAME] Email [EMAIL_ADDRESS][DOMAIN_NAME] Subject Fixing the "About…" at bounding box center [847, 450] width 628 height 507
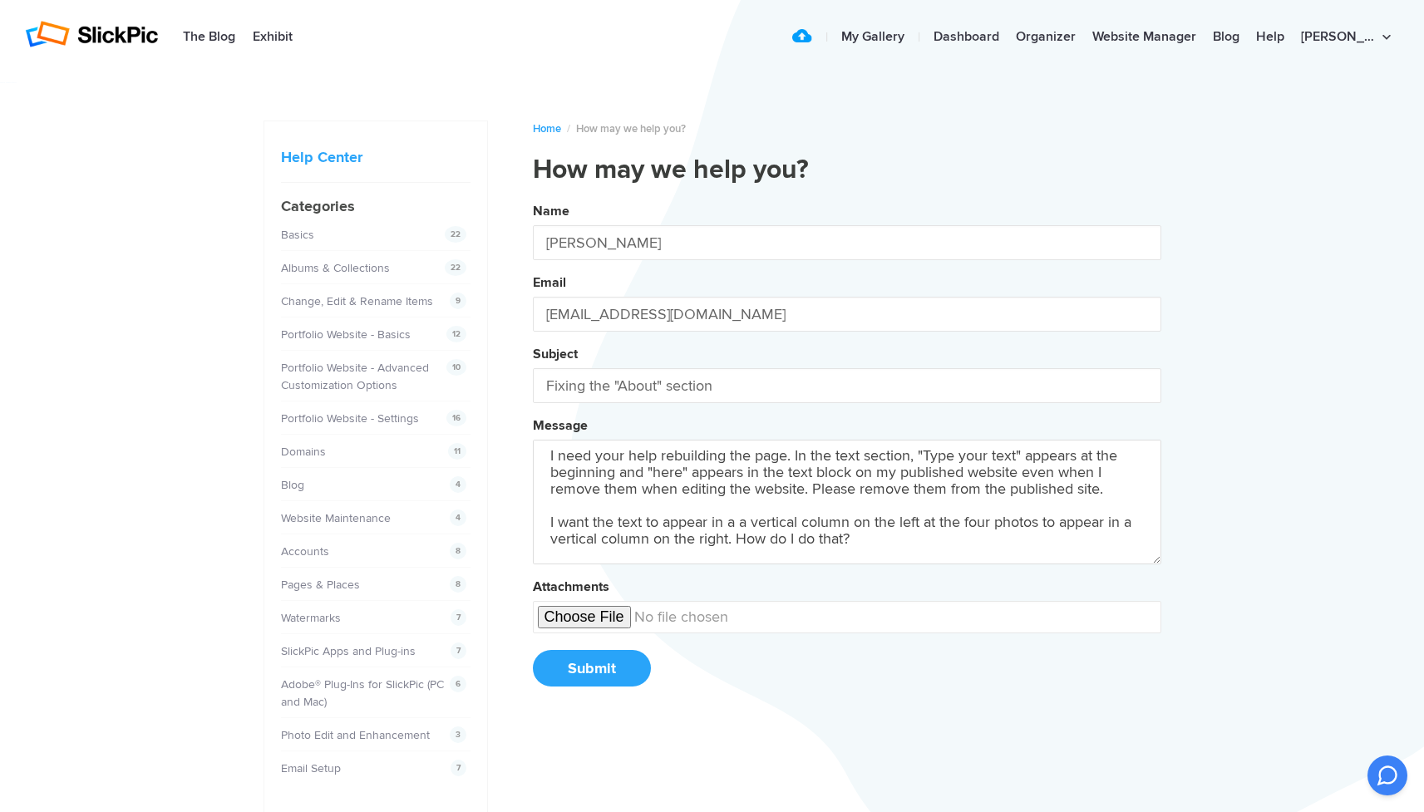
click at [846, 452] on button "Name [PERSON_NAME] Email [EMAIL_ADDRESS][DOMAIN_NAME] Subject Fixing the "About…" at bounding box center [847, 450] width 628 height 507
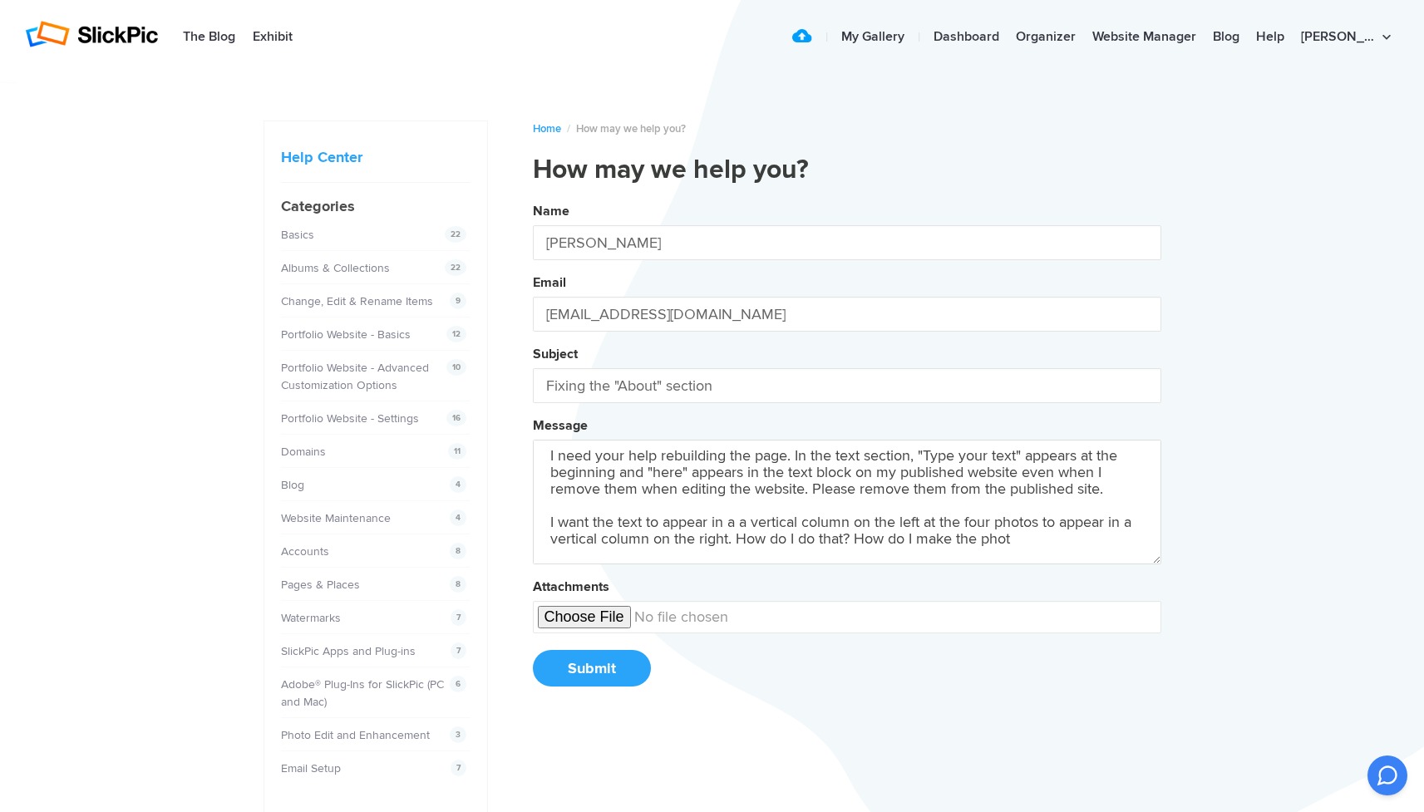
click at [846, 452] on button "Name [PERSON_NAME] Email [EMAIL_ADDRESS][DOMAIN_NAME] Subject Fixing the "About…" at bounding box center [847, 450] width 628 height 507
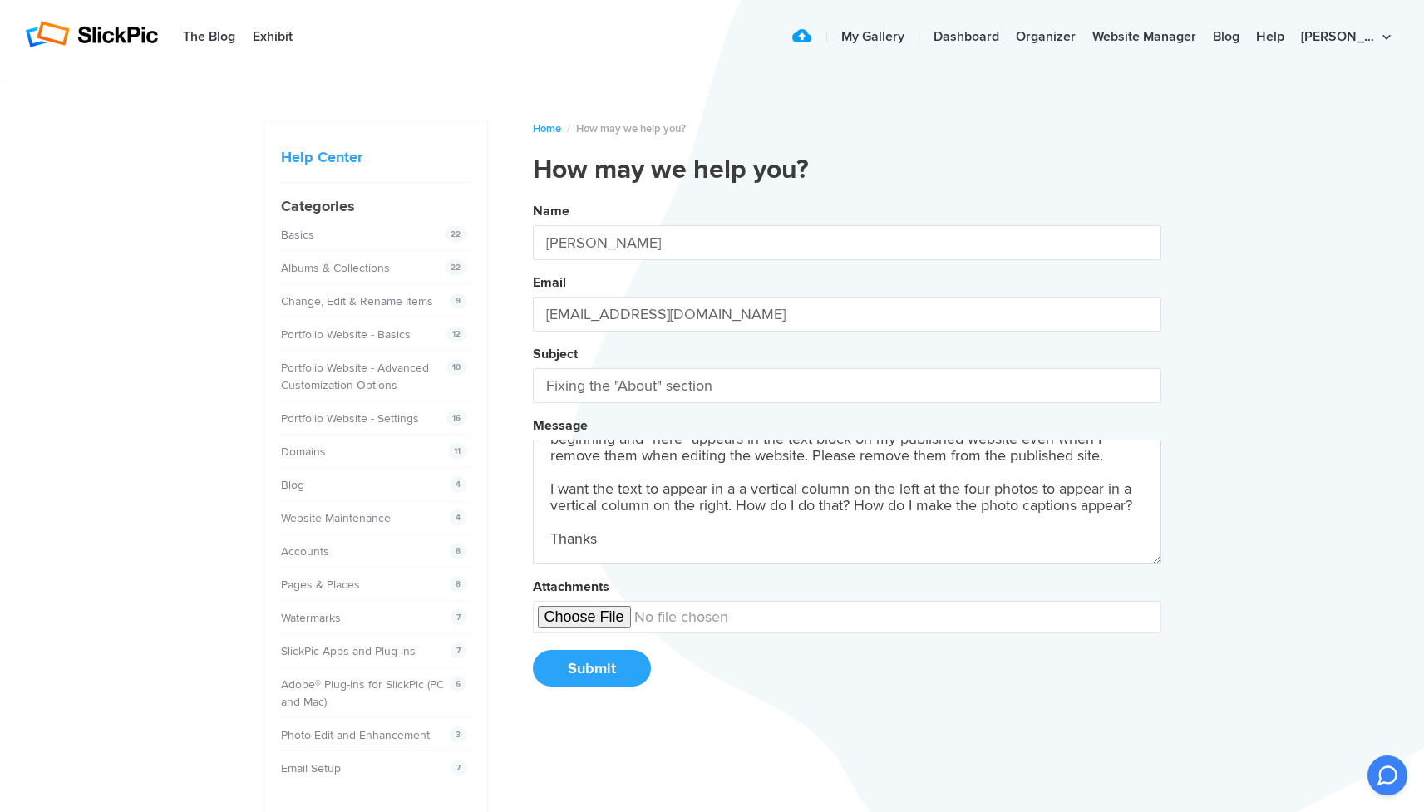
scroll to position [175, 0]
type textarea "I was working on my "About" section on my website when I hit the wrong thing tr…"
click at [600, 662] on button "Submit" at bounding box center [592, 668] width 118 height 37
